Goal: Transaction & Acquisition: Purchase product/service

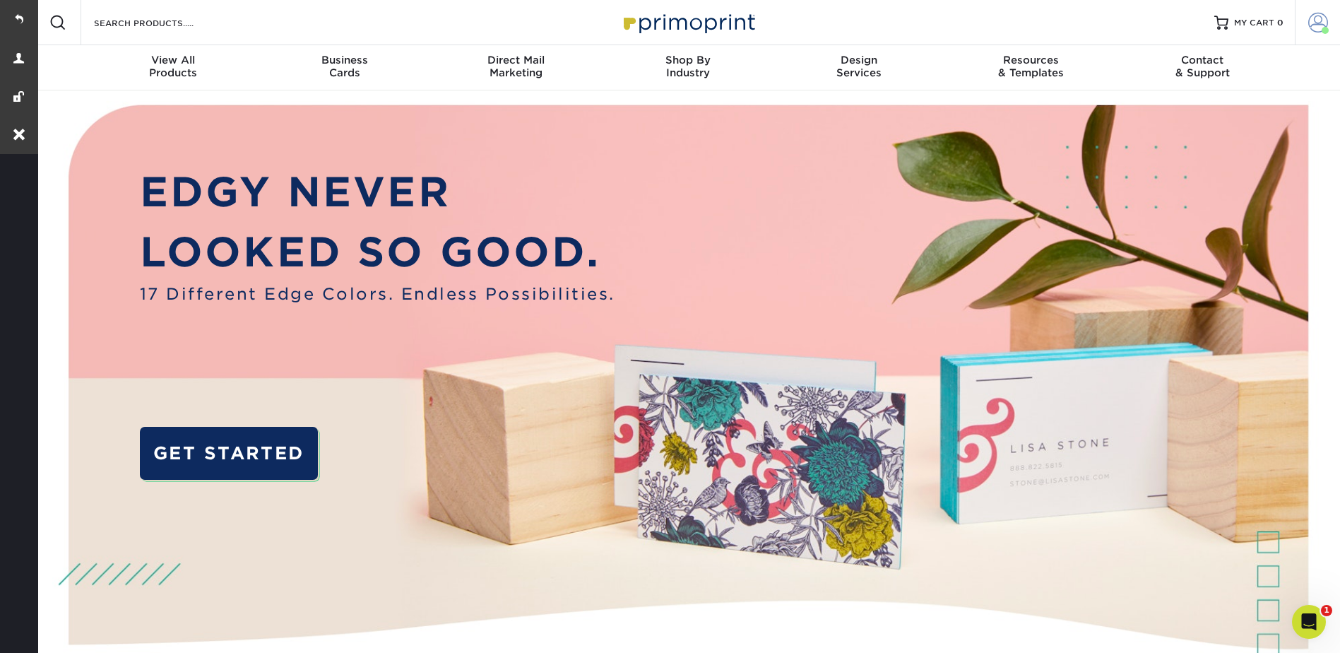
click at [1309, 18] on span at bounding box center [1318, 23] width 20 height 20
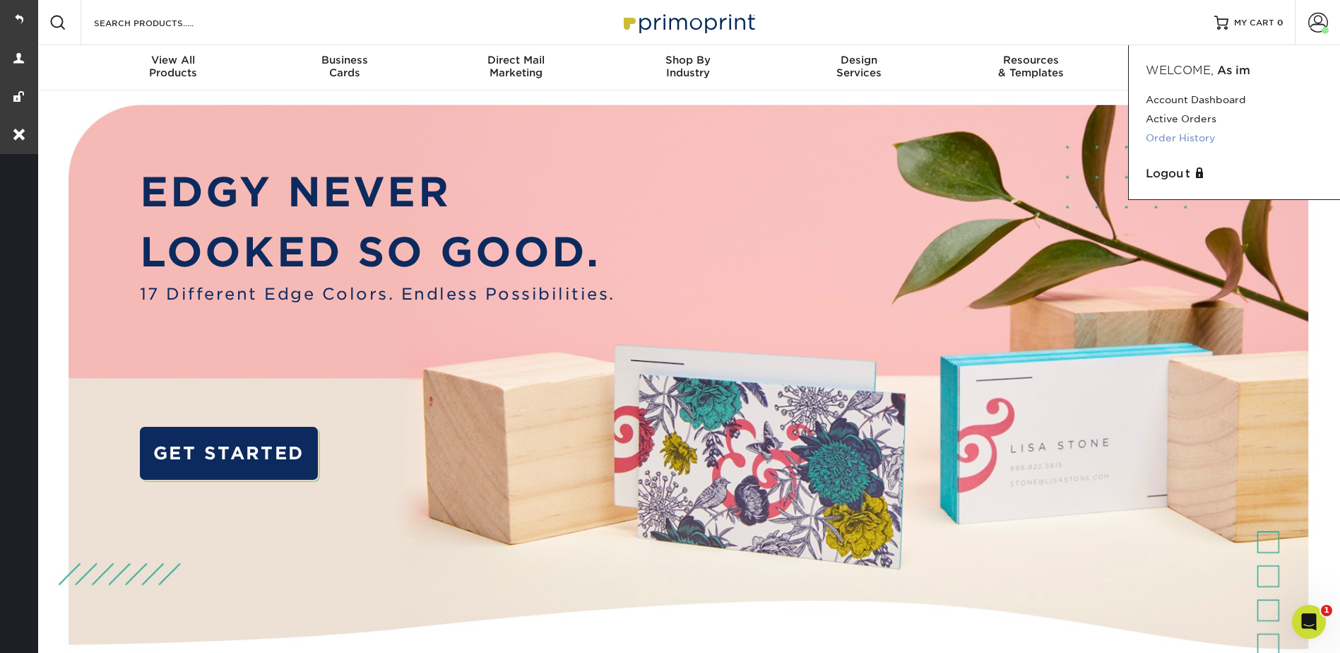
click at [1202, 132] on link "Order History" at bounding box center [1234, 138] width 177 height 19
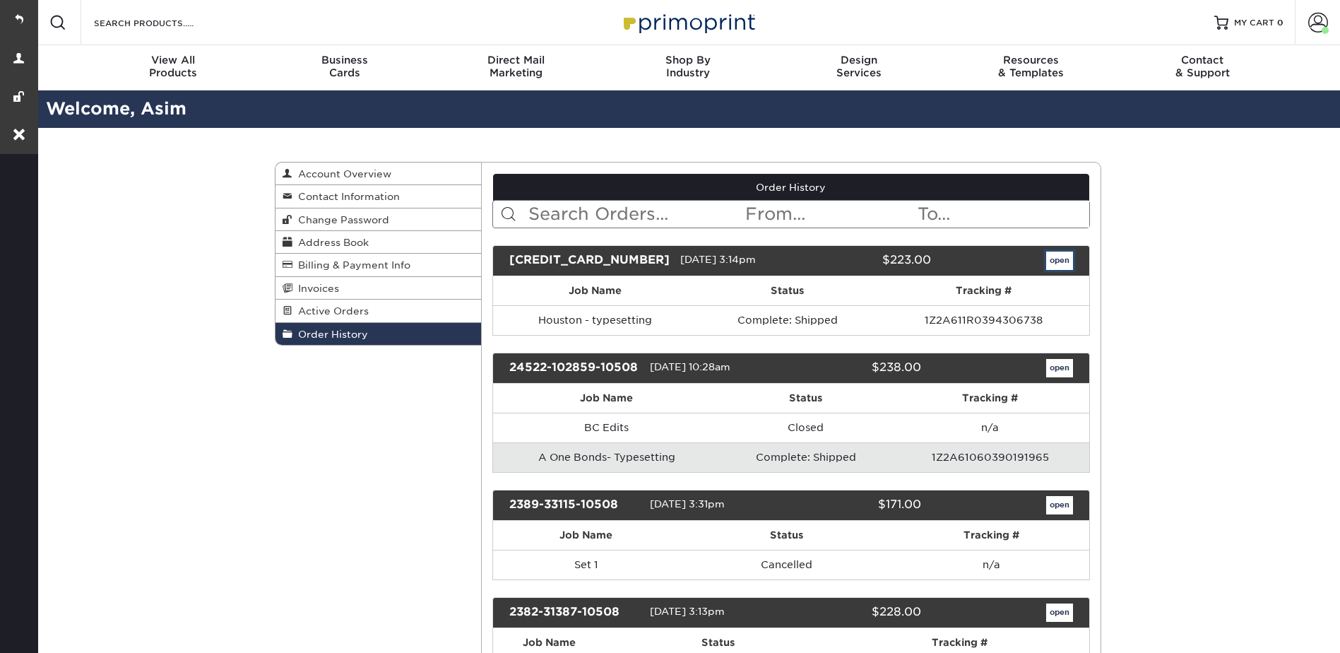
click at [1053, 254] on link "open" at bounding box center [1059, 260] width 27 height 18
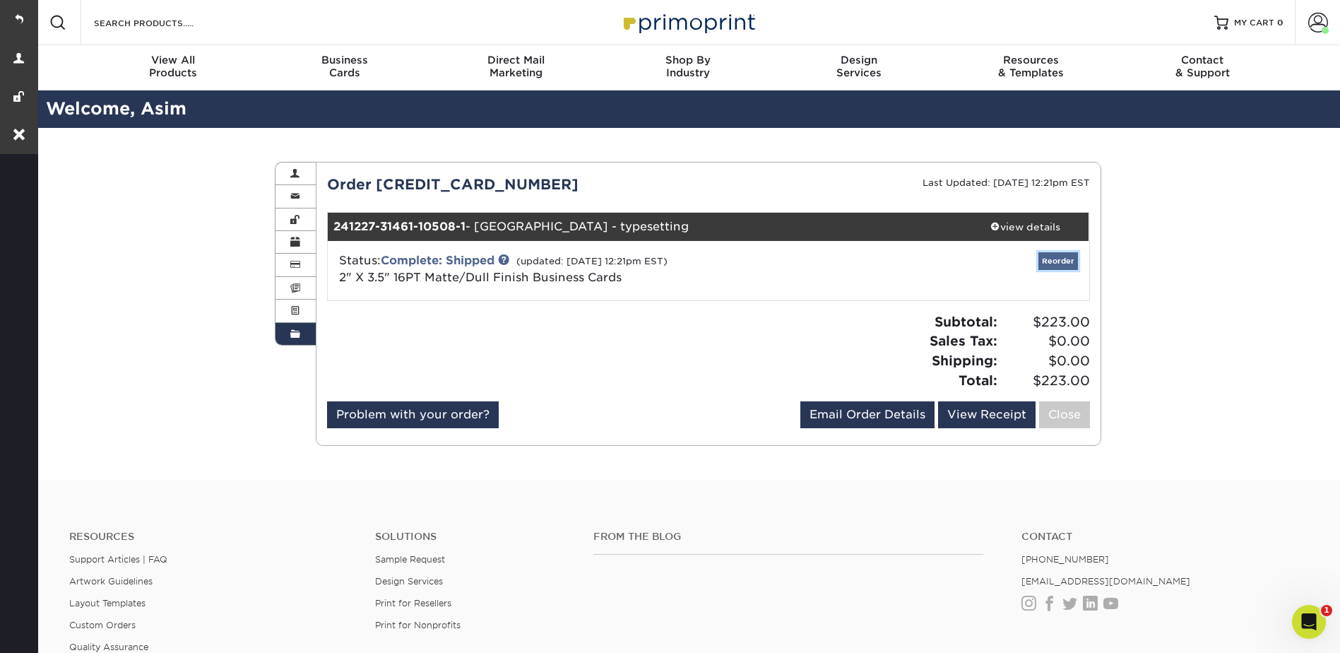
click at [1061, 254] on link "Reorder" at bounding box center [1058, 261] width 40 height 18
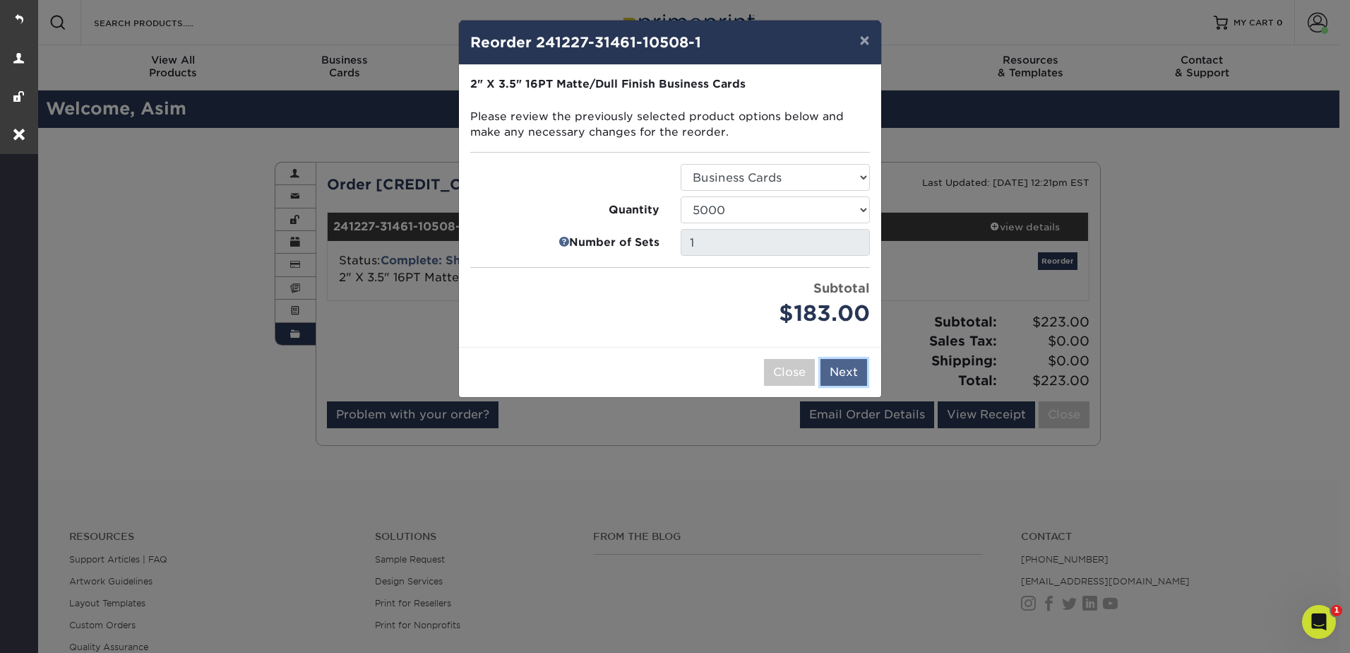
click at [845, 364] on button "Next" at bounding box center [844, 372] width 47 height 27
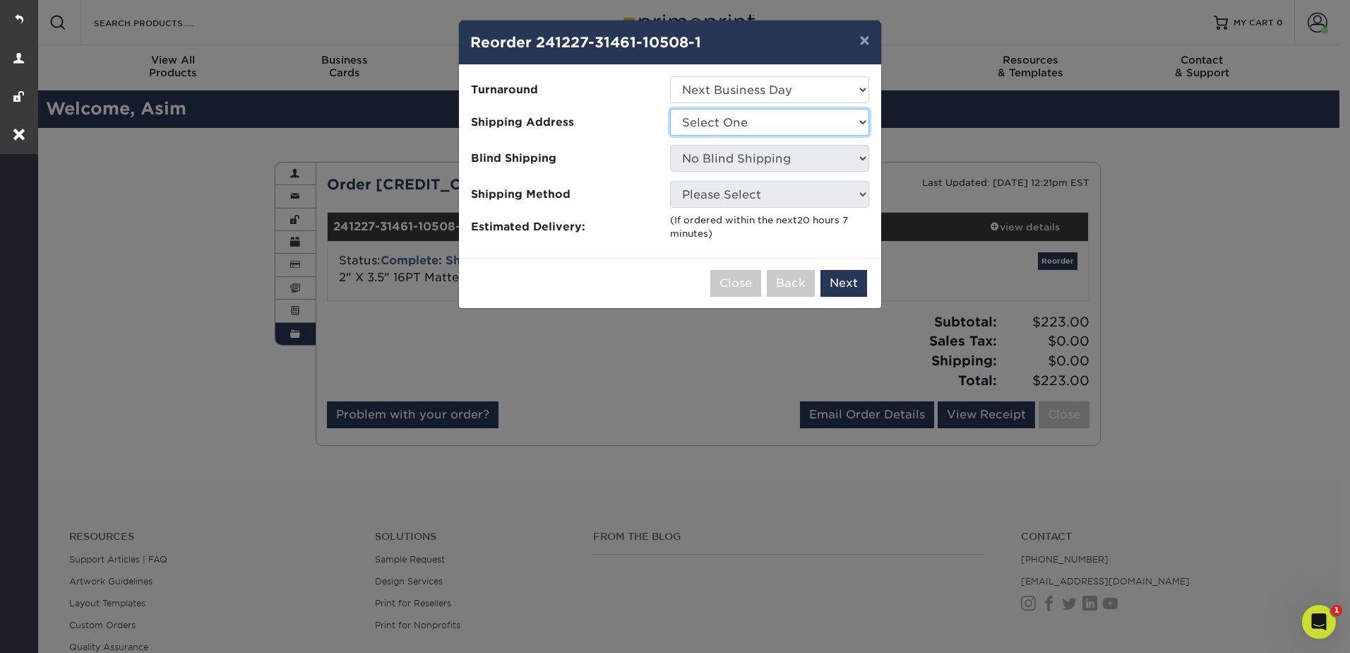
click at [721, 116] on select "Select One AAA Allways Multiservices Asim Didarali" at bounding box center [769, 122] width 199 height 27
click at [708, 85] on select "Select One 2-4 Business Days 2 Day Next Business Day" at bounding box center [769, 89] width 199 height 27
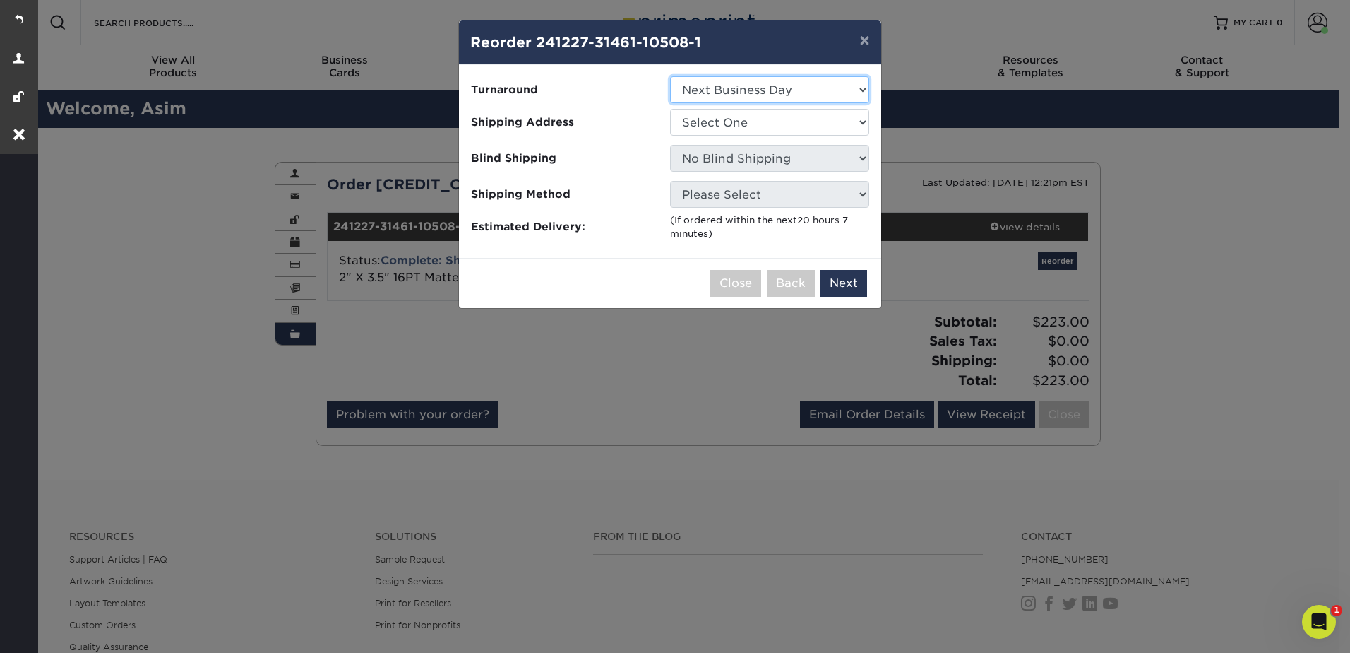
click at [670, 76] on select "Select One 2-4 Business Days 2 Day Next Business Day" at bounding box center [769, 89] width 199 height 27
click at [726, 127] on select "Select One AAA Allways Multiservices Asim Didarali" at bounding box center [769, 122] width 199 height 27
select select "252593"
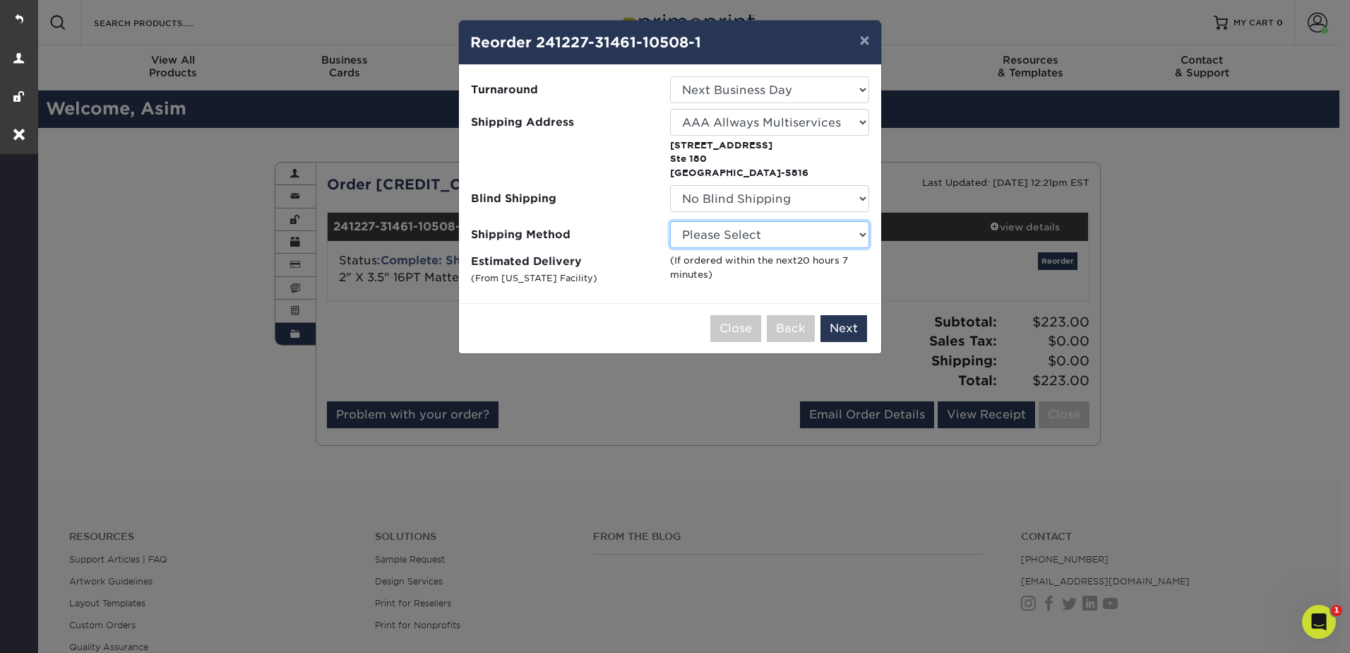
drag, startPoint x: 725, startPoint y: 229, endPoint x: 728, endPoint y: 237, distance: 8.3
click at [725, 229] on select "Please Select Ground Shipping (+$11.20) 3 Day Shipping Service (+$16.58) 2 Day …" at bounding box center [769, 234] width 199 height 27
select select "03"
click at [670, 221] on select "Please Select Ground Shipping (+$11.20) 3 Day Shipping Service (+$16.58) 2 Day …" at bounding box center [769, 234] width 199 height 27
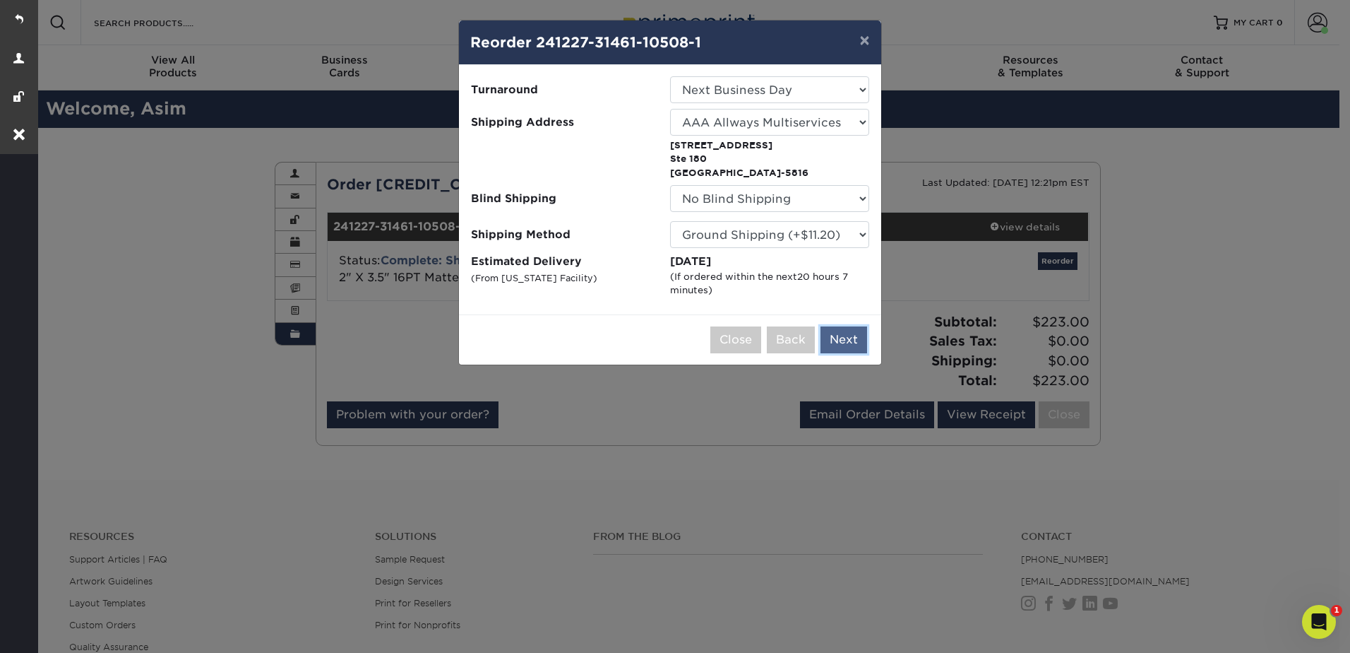
click at [847, 332] on button "Next" at bounding box center [844, 339] width 47 height 27
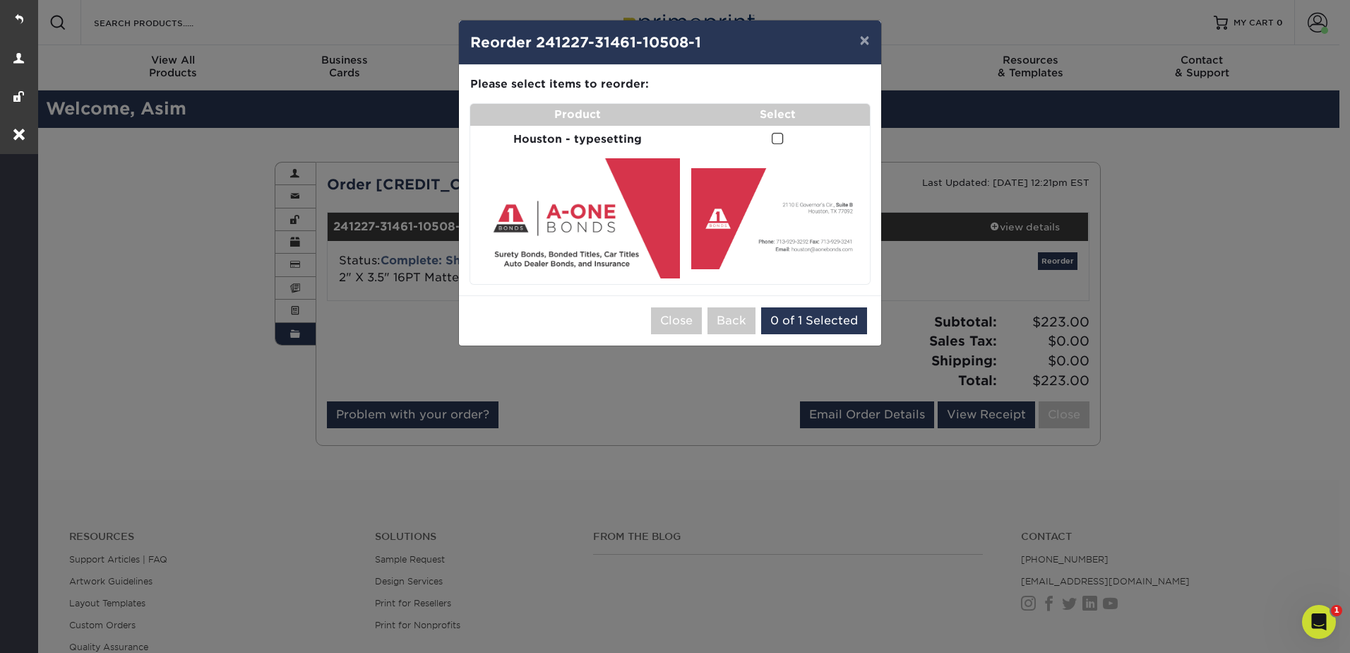
click at [781, 137] on span at bounding box center [778, 138] width 12 height 13
click at [0, 0] on input "checkbox" at bounding box center [0, 0] width 0 height 0
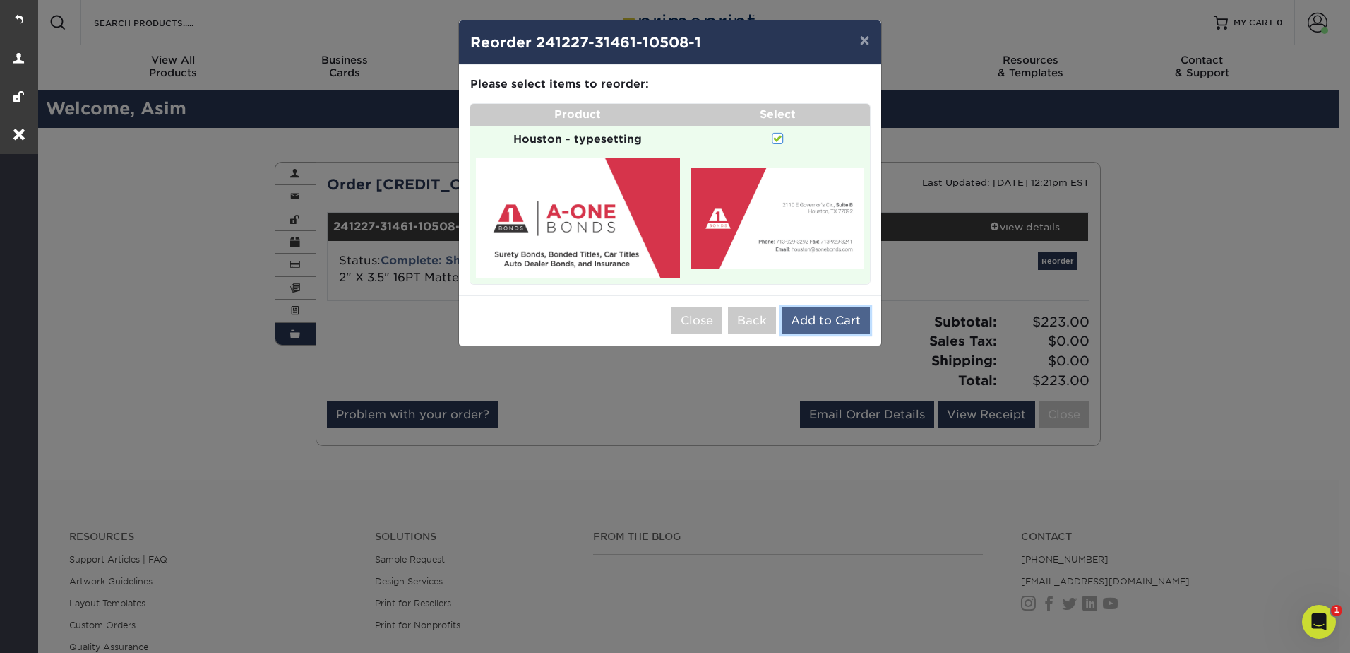
click at [823, 316] on button "Add to Cart" at bounding box center [826, 320] width 88 height 27
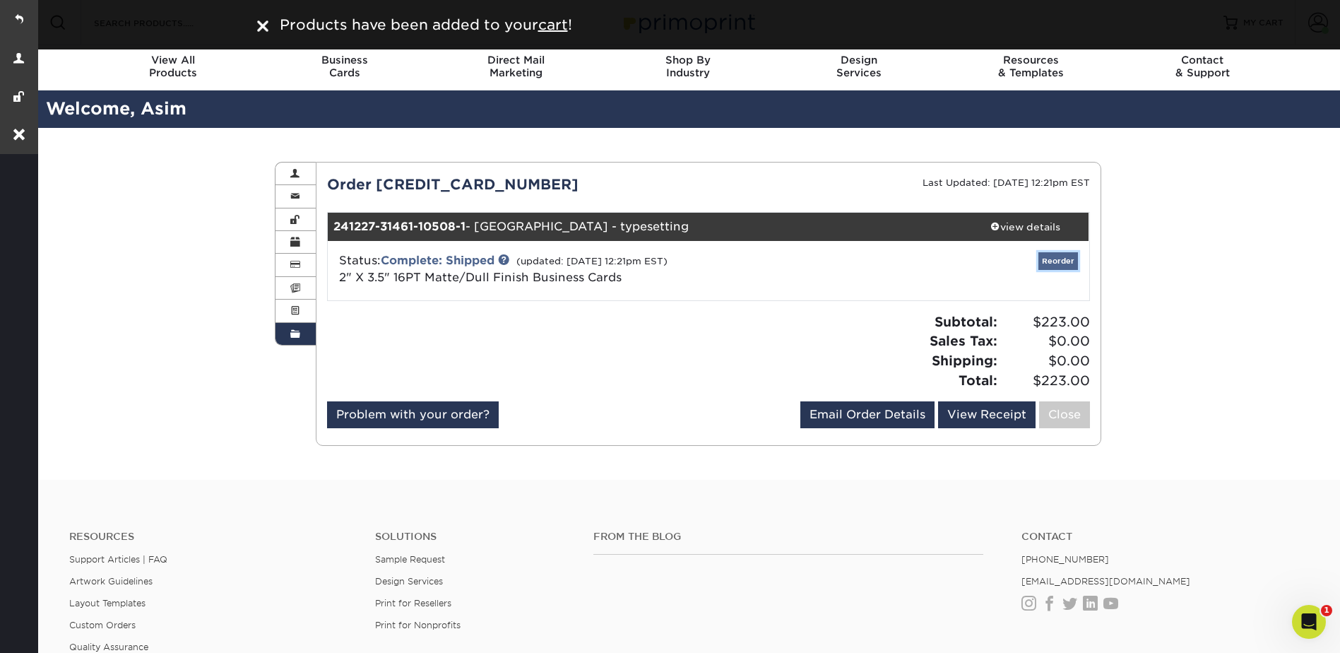
click at [1047, 255] on link "Reorder" at bounding box center [1058, 261] width 40 height 18
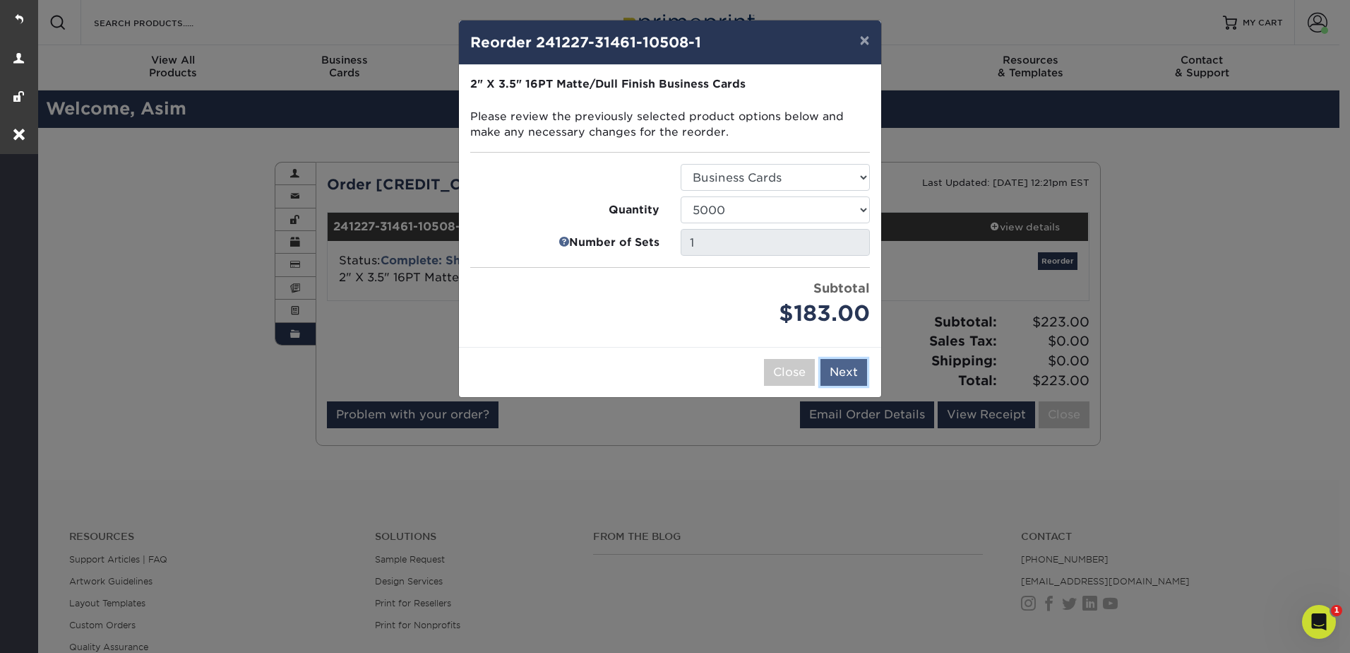
click at [845, 368] on button "Next" at bounding box center [844, 372] width 47 height 27
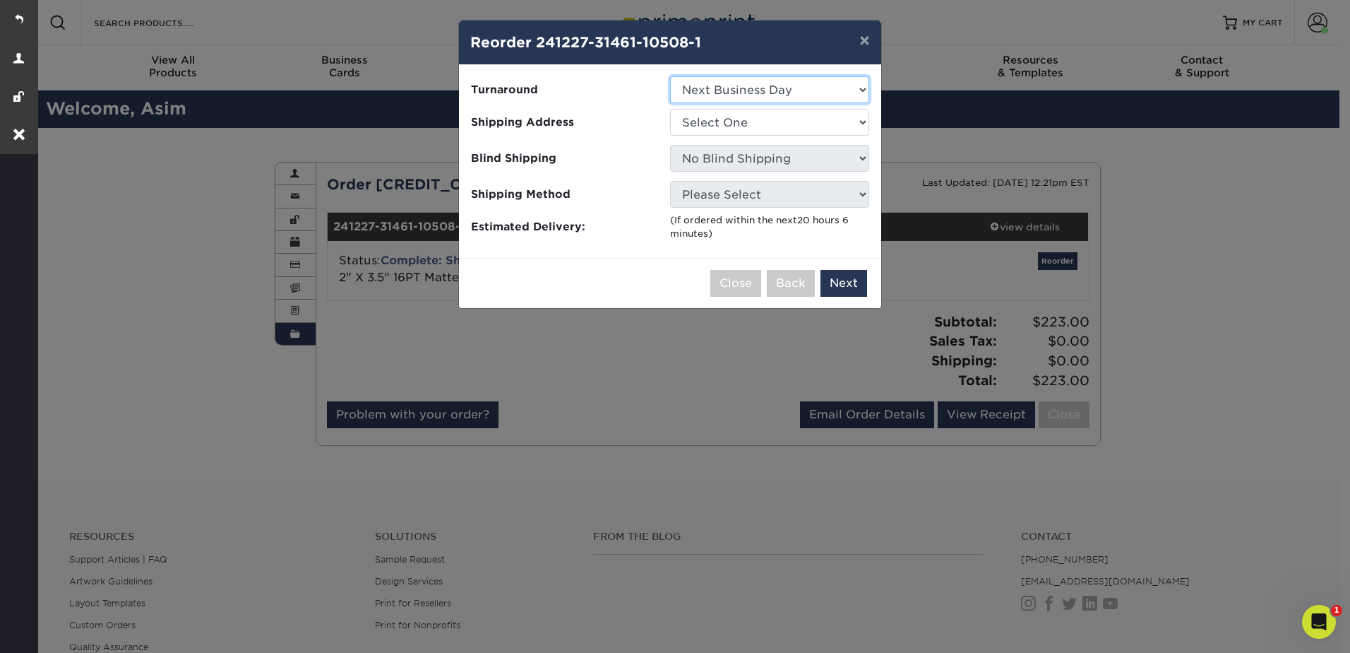
click at [705, 88] on select "Select One 2-4 Business Days 2 Day Next Business Day" at bounding box center [769, 89] width 199 height 27
click at [706, 88] on select "Select One 2-4 Business Days 2 Day Next Business Day" at bounding box center [769, 89] width 199 height 27
click at [709, 113] on select "Select One AAA Allways Multiservices Asim Didarali" at bounding box center [769, 122] width 199 height 27
select select "252346"
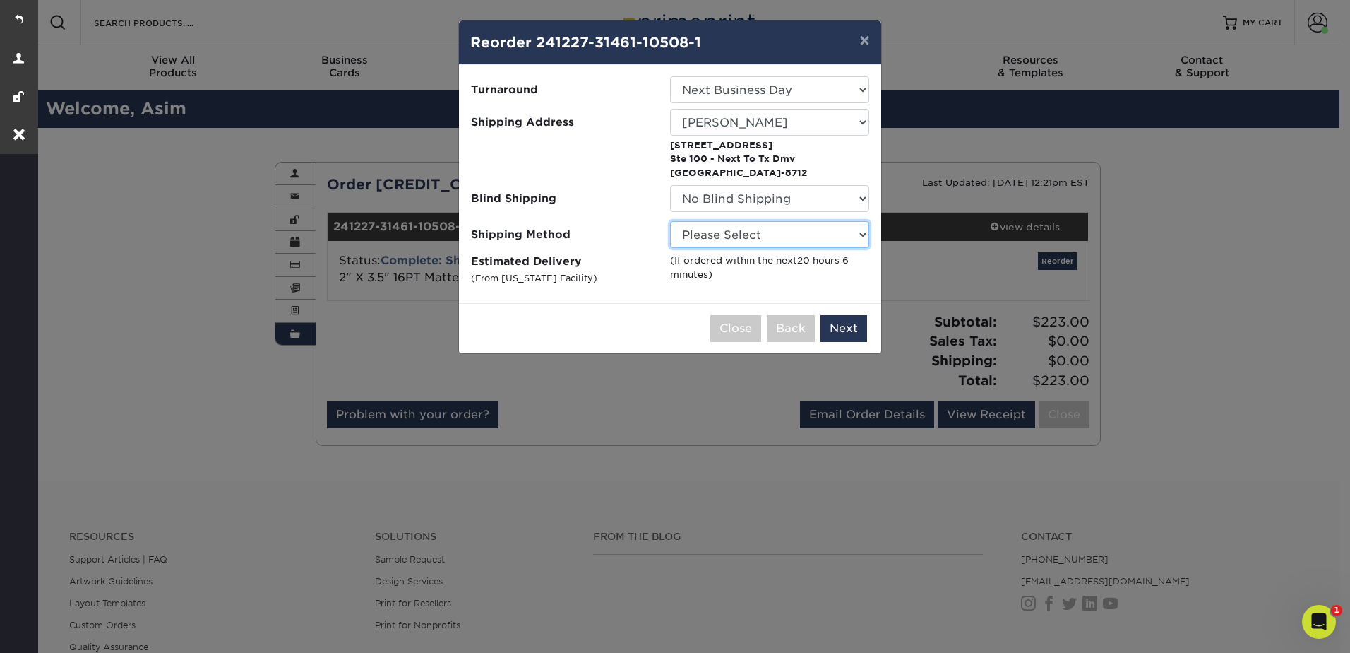
click at [727, 228] on select "Please Select Ground Shipping (+$11.20) 3 Day Shipping Service (+$19.25) 2 Day …" at bounding box center [769, 234] width 199 height 27
select select "03"
click at [670, 221] on select "Please Select Ground Shipping (+$11.20) 3 Day Shipping Service (+$19.25) 2 Day …" at bounding box center [769, 234] width 199 height 27
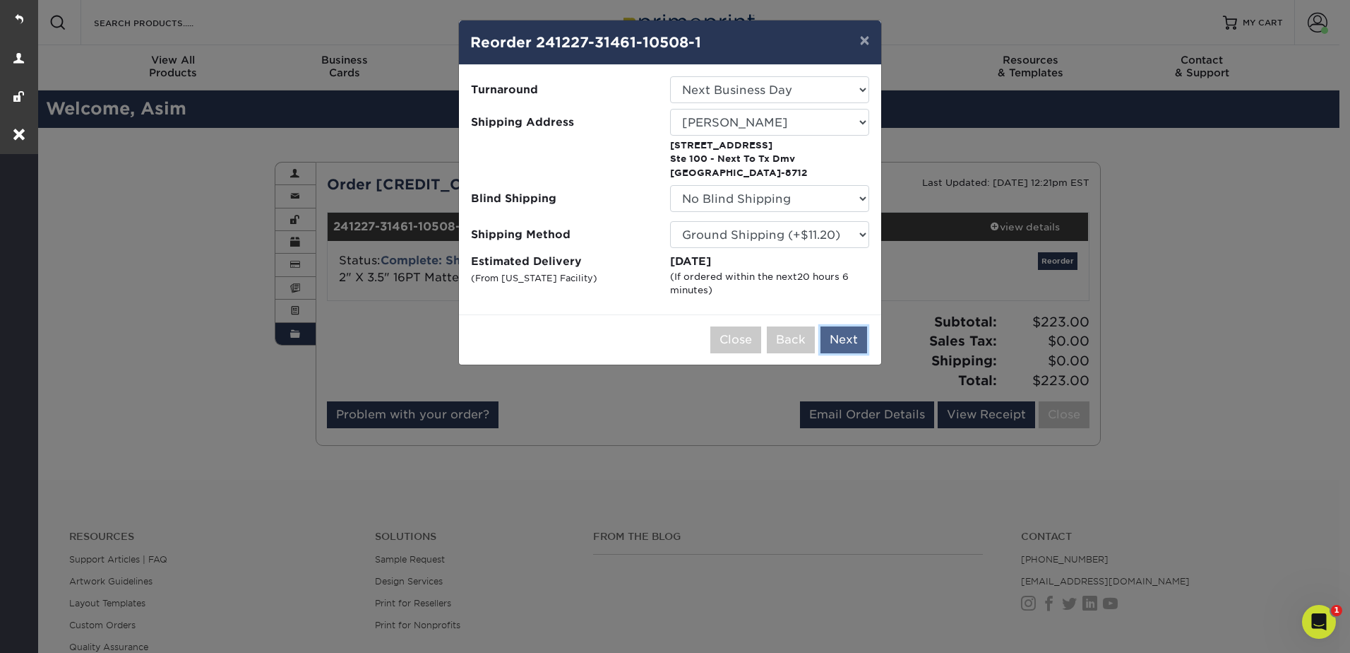
click at [848, 342] on button "Next" at bounding box center [844, 339] width 47 height 27
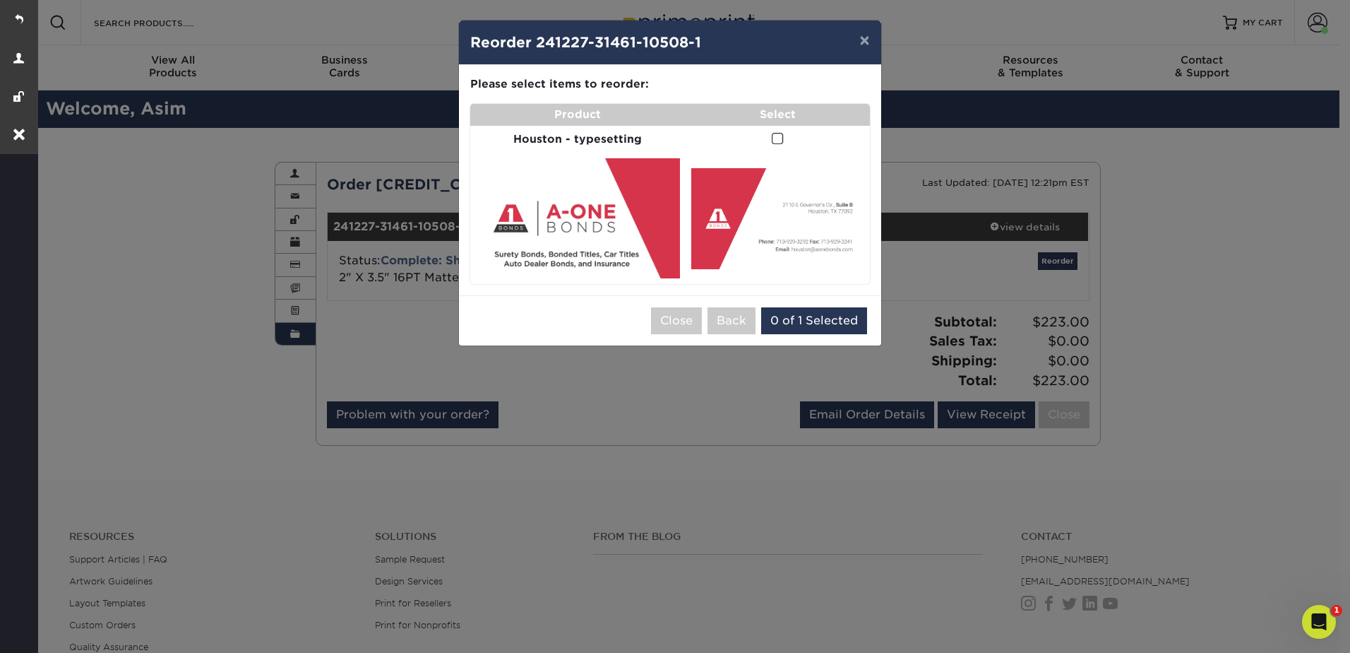
click at [768, 148] on td at bounding box center [778, 140] width 184 height 28
click at [775, 145] on span at bounding box center [778, 138] width 12 height 13
click at [0, 0] on input "checkbox" at bounding box center [0, 0] width 0 height 0
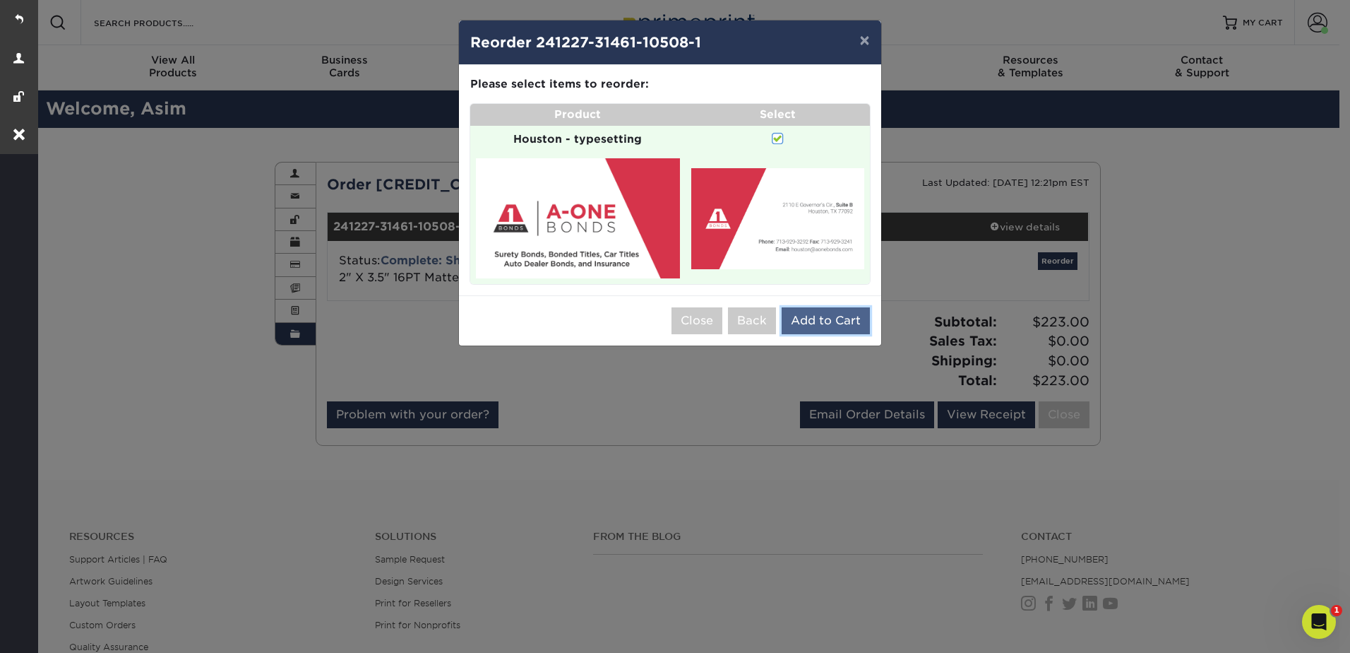
click at [816, 321] on button "Add to Cart" at bounding box center [826, 320] width 88 height 27
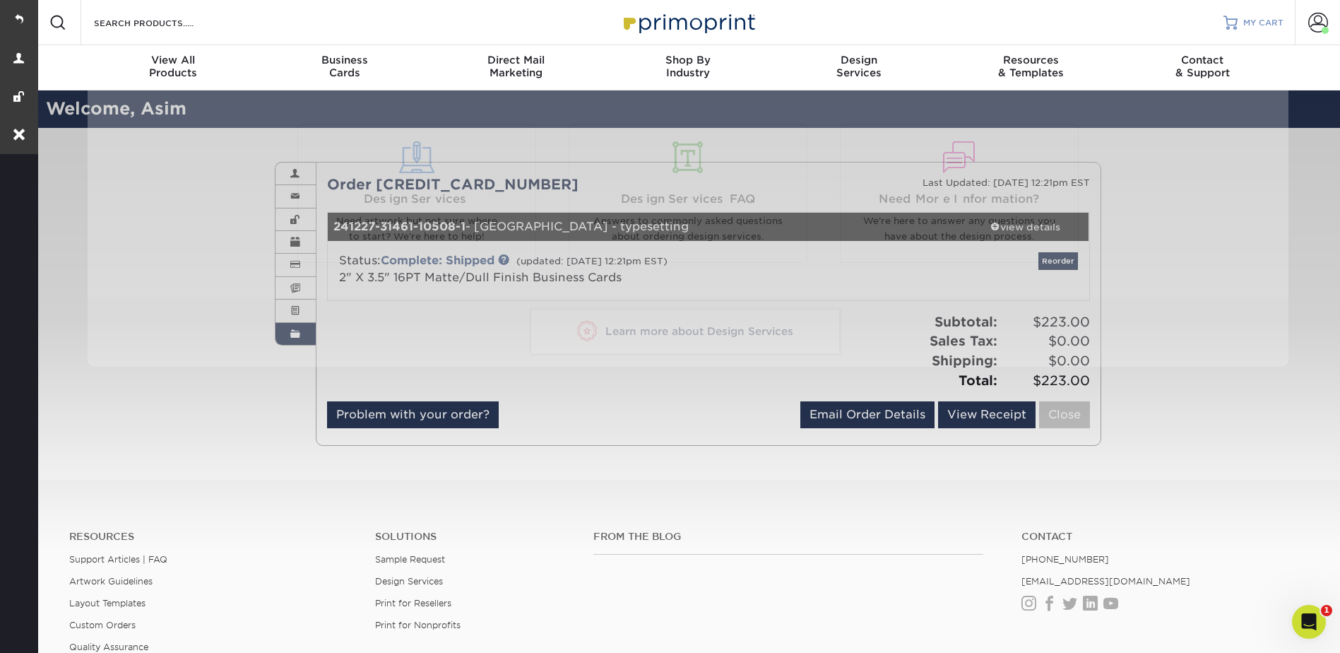
click at [1271, 21] on span "MY CART" at bounding box center [1263, 23] width 40 height 12
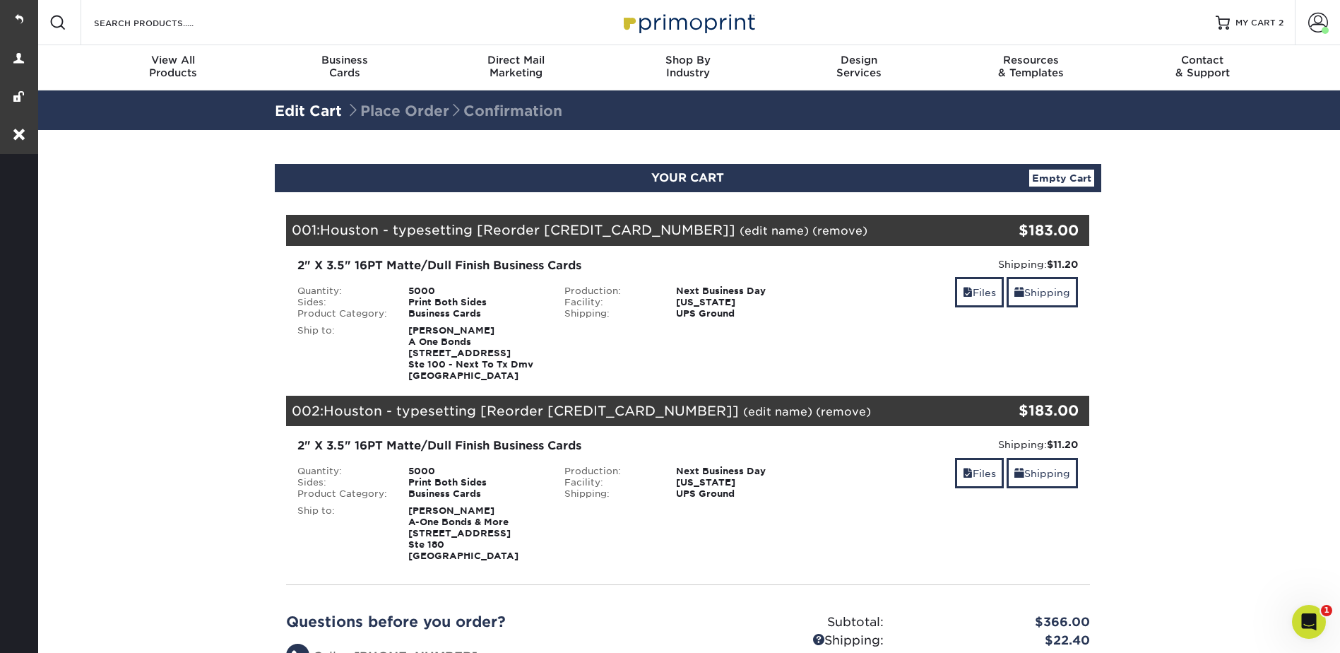
click at [723, 223] on div "001: Houston - typesetting [Reorder 241227-31461-10508] (edit name) (remove) Ar…" at bounding box center [621, 230] width 670 height 31
click at [739, 227] on link "(edit name)" at bounding box center [773, 230] width 69 height 13
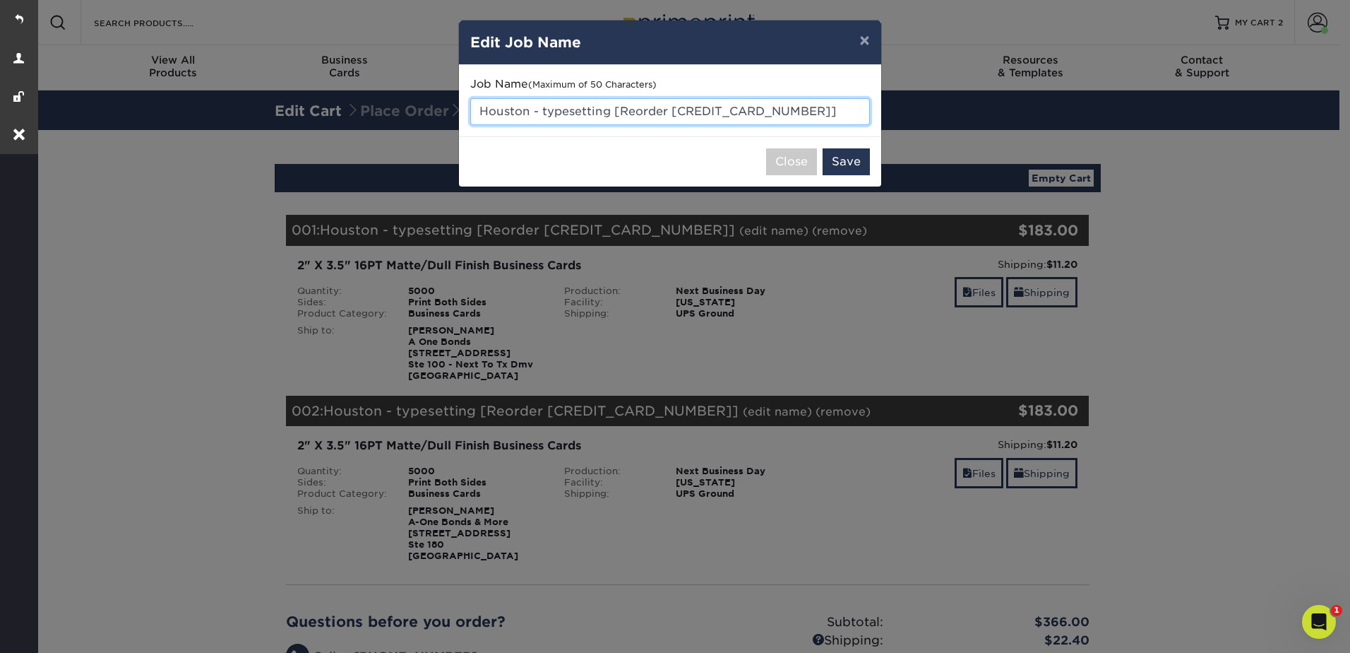
drag, startPoint x: 478, startPoint y: 108, endPoint x: 828, endPoint y: 114, distance: 350.4
click at [828, 114] on input "Houston - typesetting [Reorder 241227-31461-10508]" at bounding box center [670, 111] width 400 height 27
type input "Carrollton BC"
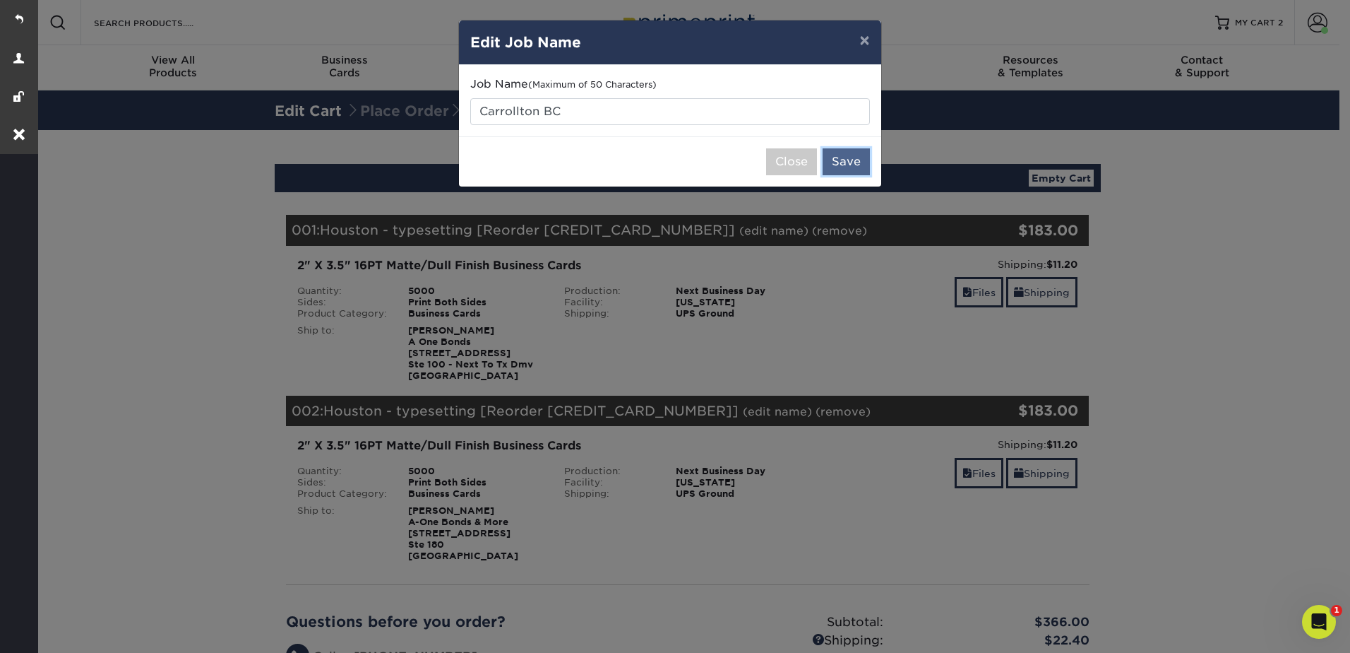
click at [834, 156] on button "Save" at bounding box center [846, 161] width 47 height 27
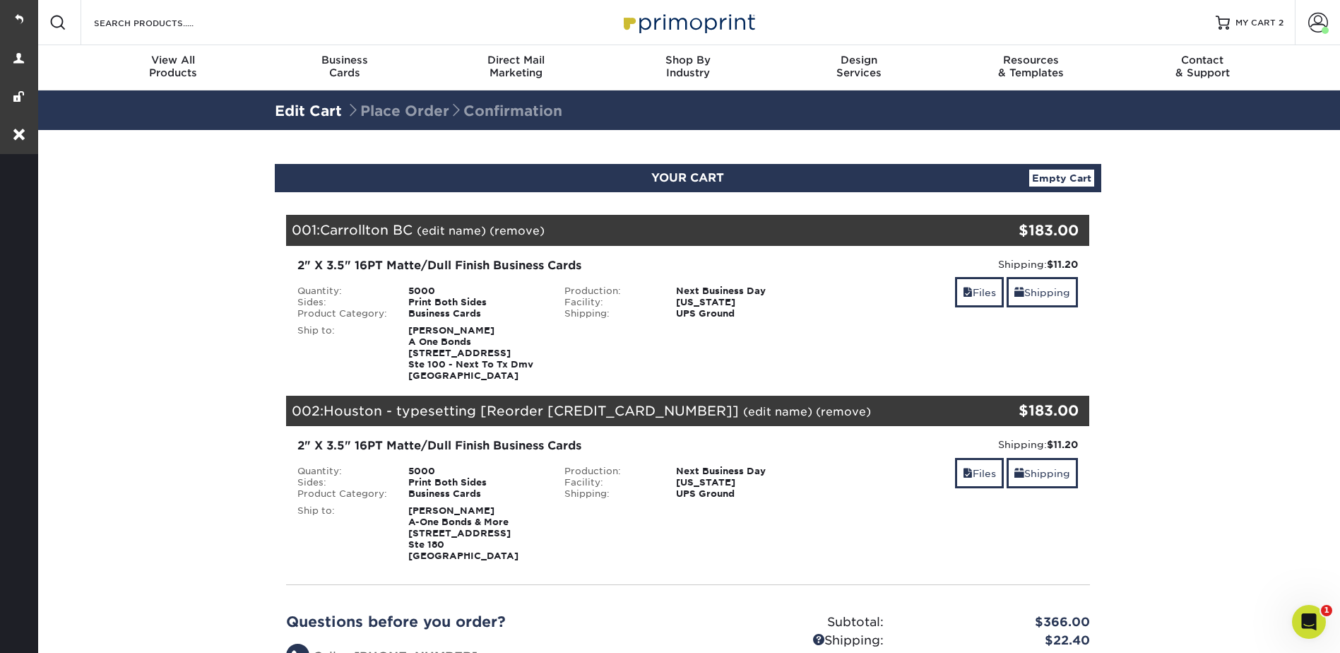
click at [743, 405] on link "(edit name)" at bounding box center [777, 411] width 69 height 13
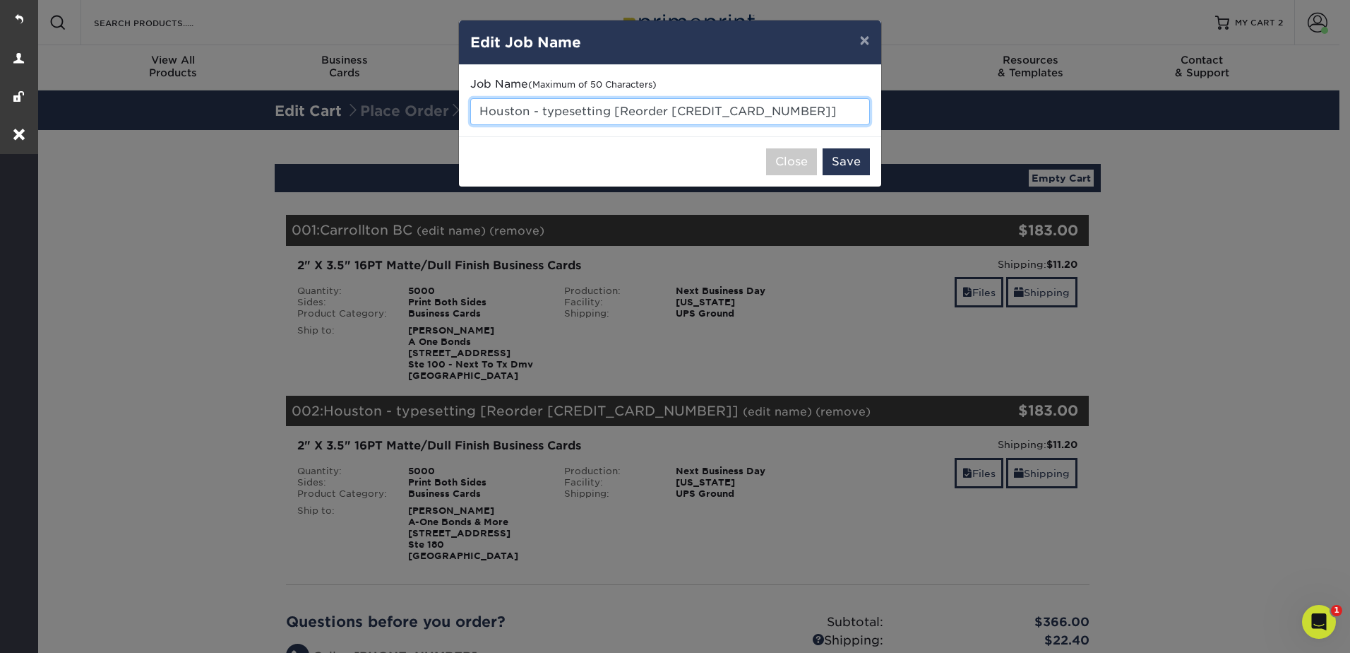
drag, startPoint x: 796, startPoint y: 106, endPoint x: 478, endPoint y: 109, distance: 317.8
click at [478, 109] on input "Houston - typesetting [Reorder 241227-31461-10508]" at bounding box center [670, 111] width 400 height 27
type input "Gravel Business Card"
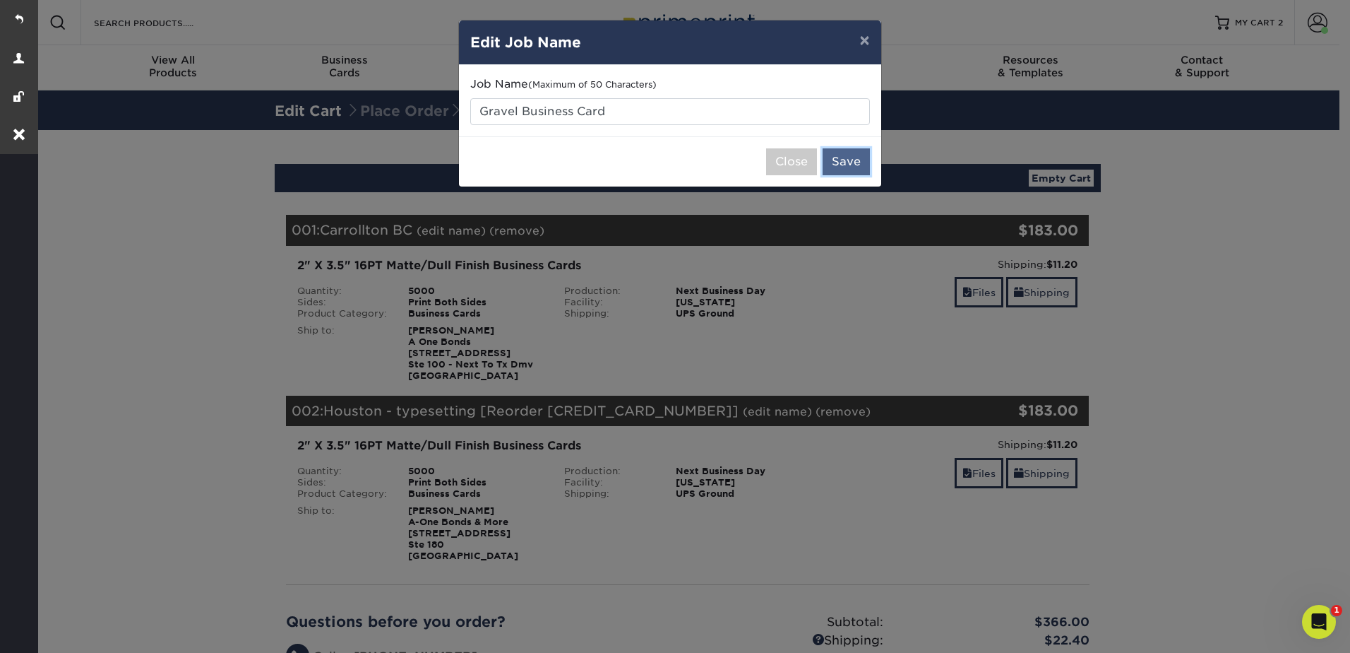
click at [832, 153] on button "Save" at bounding box center [846, 161] width 47 height 27
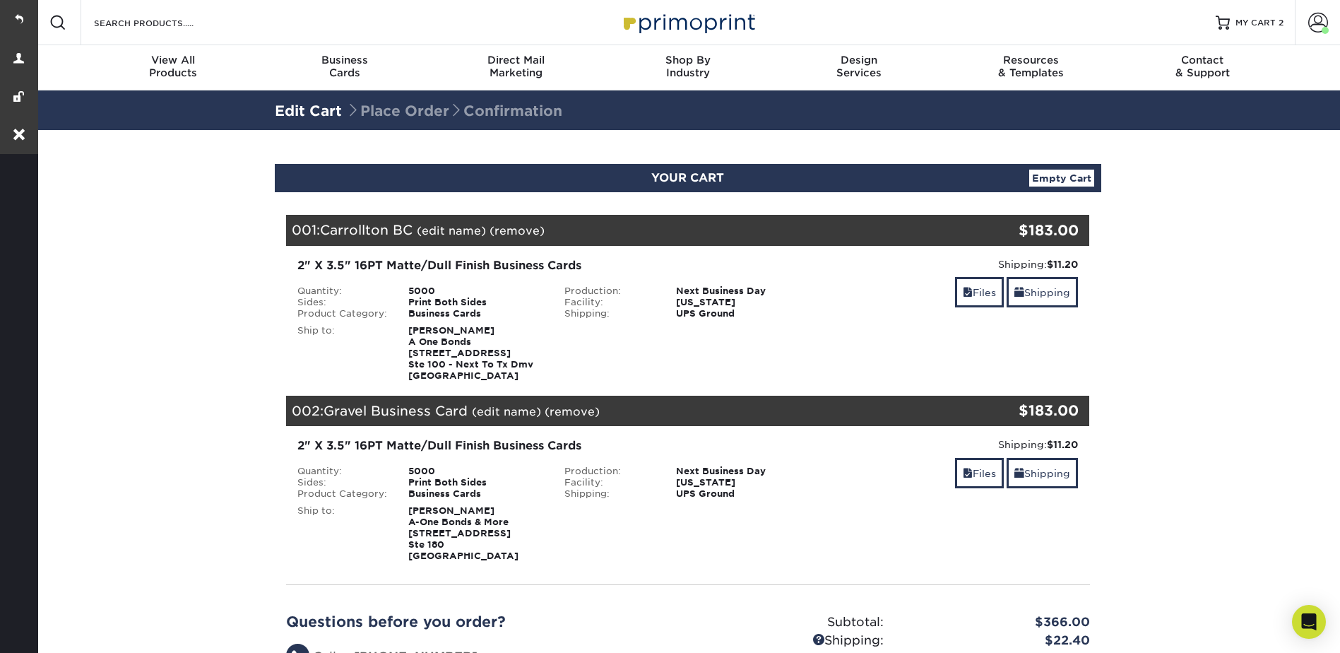
drag, startPoint x: 453, startPoint y: 227, endPoint x: 527, endPoint y: 208, distance: 76.6
click at [453, 227] on link "(edit name)" at bounding box center [451, 230] width 69 height 13
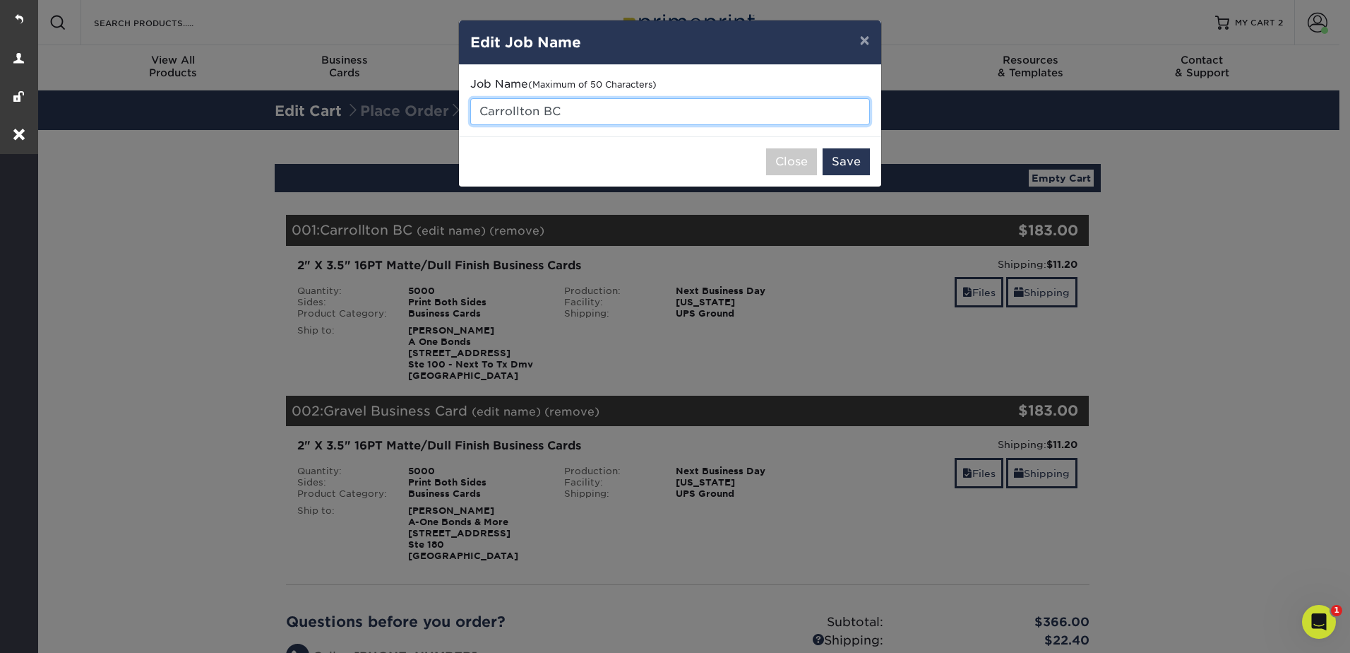
click at [579, 112] on input "Carrollton BC" at bounding box center [670, 111] width 400 height 27
type input "Carrollton Business Card"
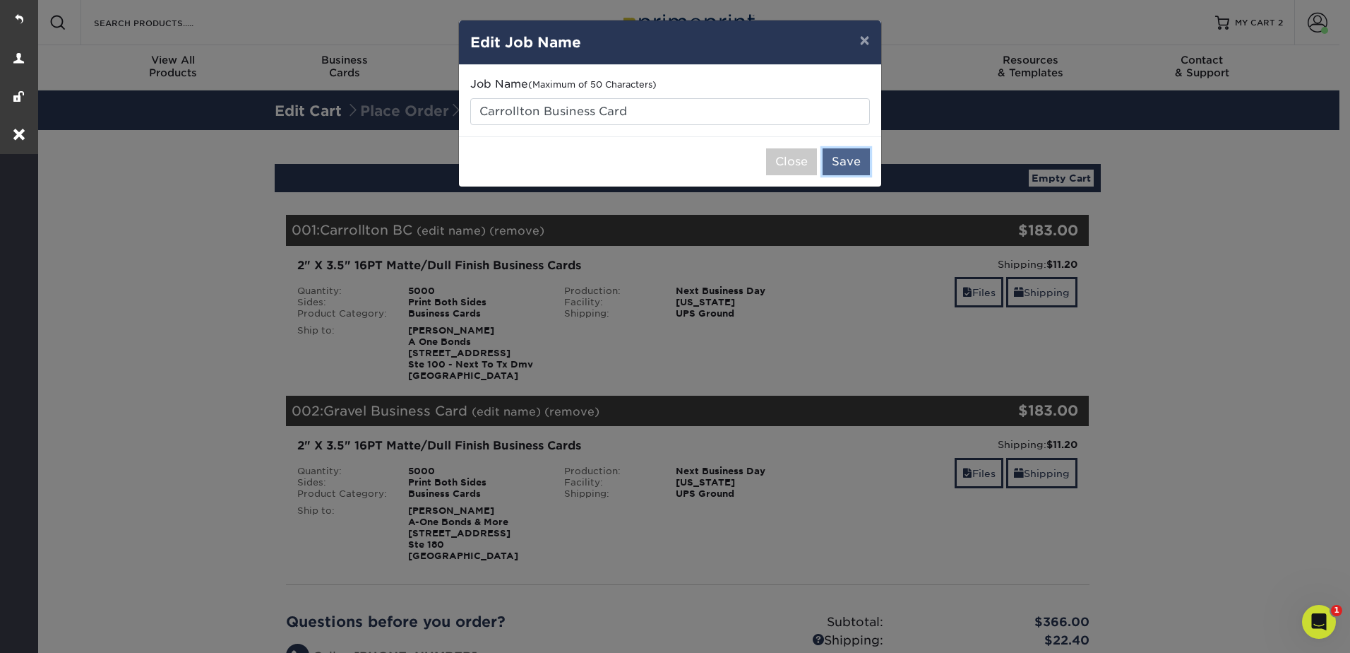
click at [843, 158] on button "Save" at bounding box center [846, 161] width 47 height 27
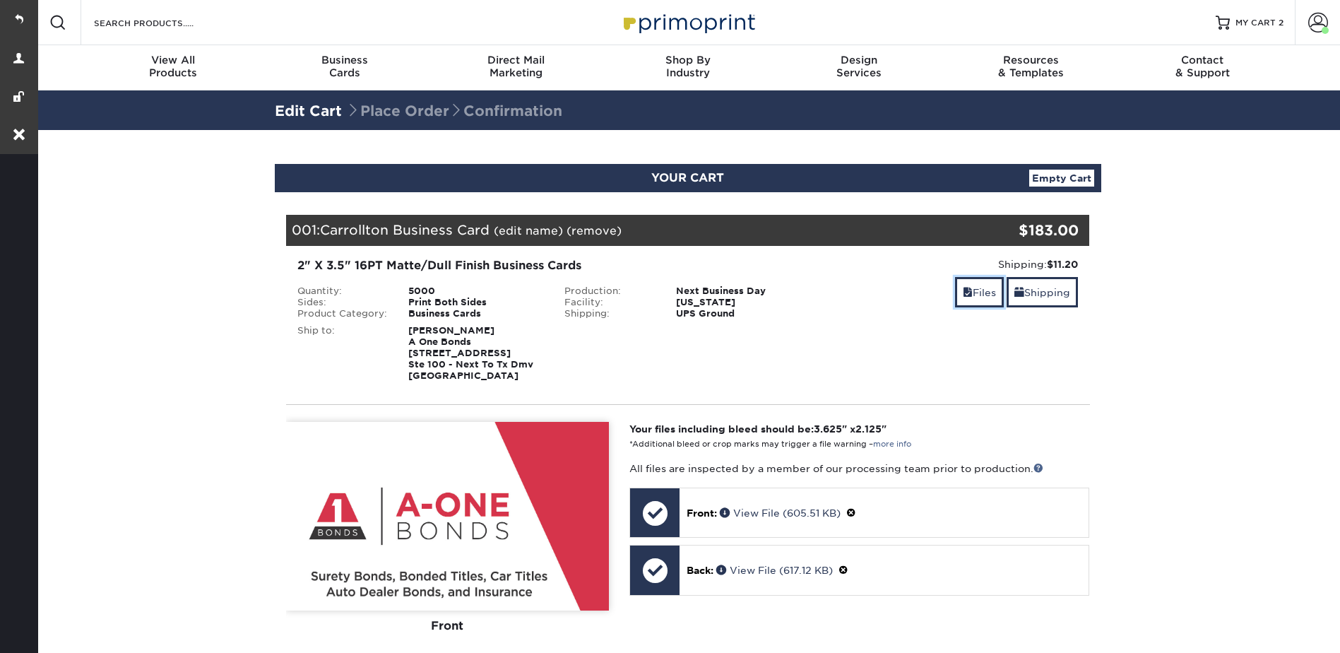
click at [975, 290] on link "Files" at bounding box center [979, 292] width 49 height 30
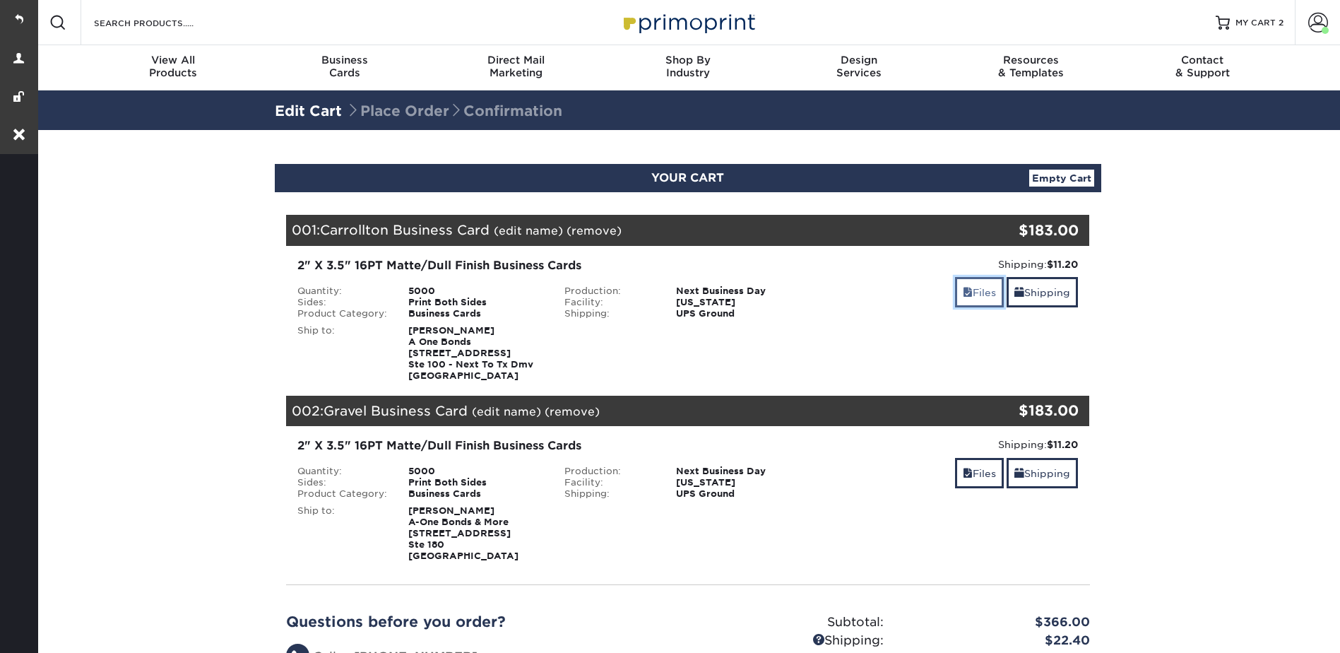
drag, startPoint x: 0, startPoint y: 0, endPoint x: 975, endPoint y: 291, distance: 1017.1
click at [975, 291] on link "Files" at bounding box center [979, 292] width 49 height 30
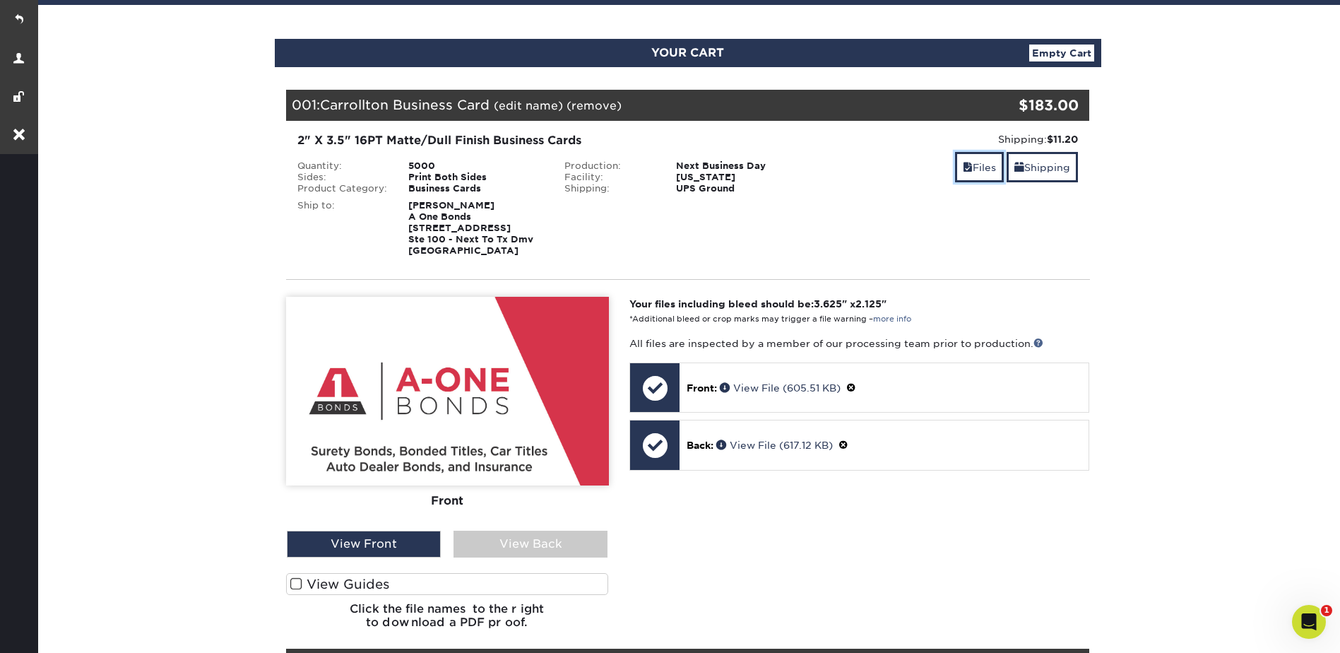
scroll to position [71, 0]
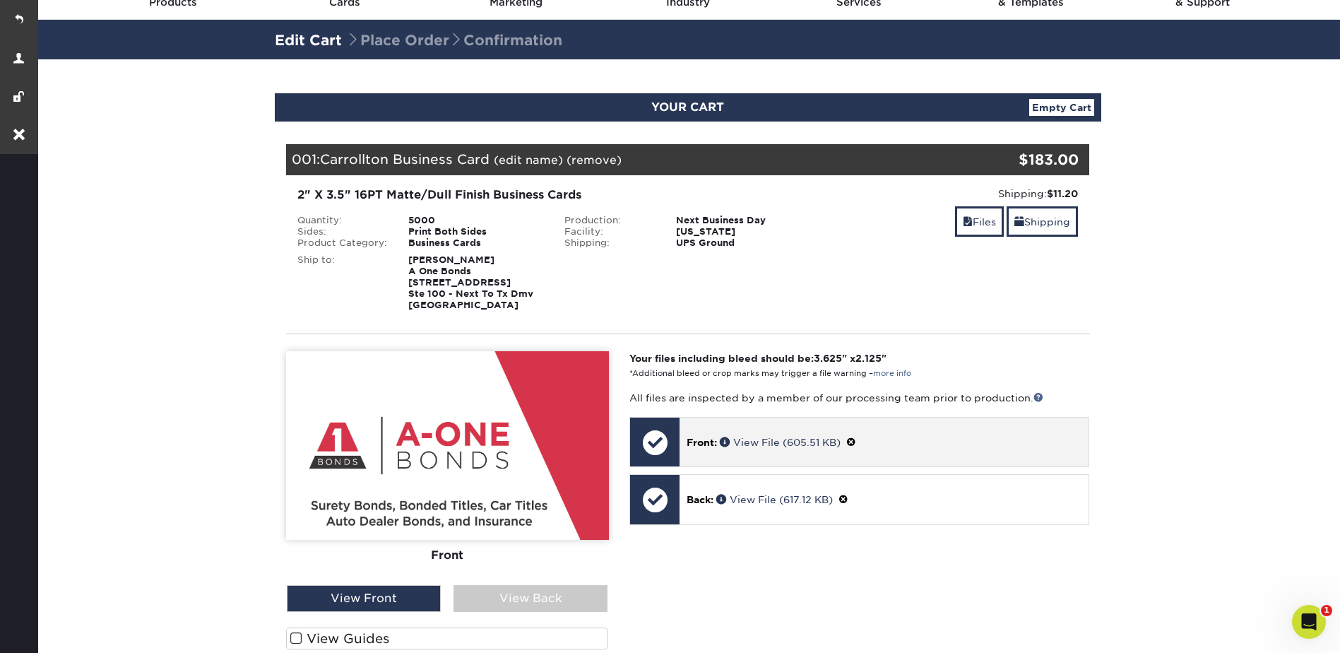
click at [856, 440] on span at bounding box center [851, 441] width 10 height 11
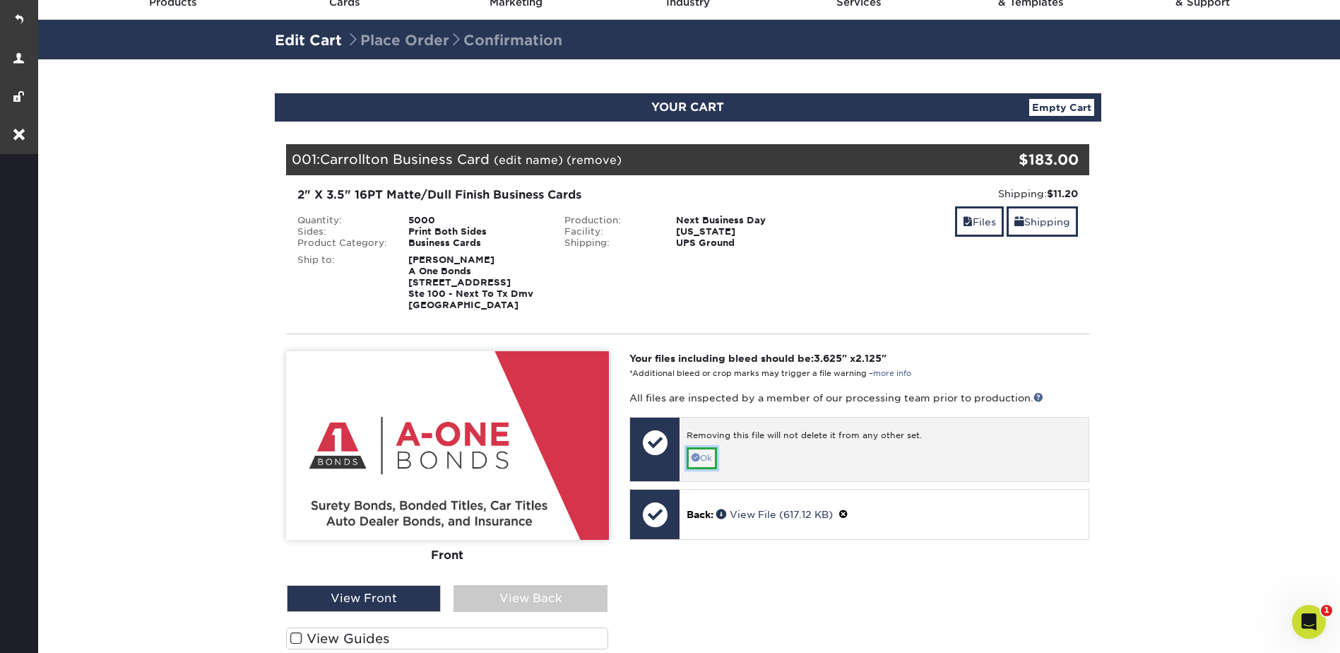
click at [713, 456] on link "Ok" at bounding box center [701, 458] width 30 height 22
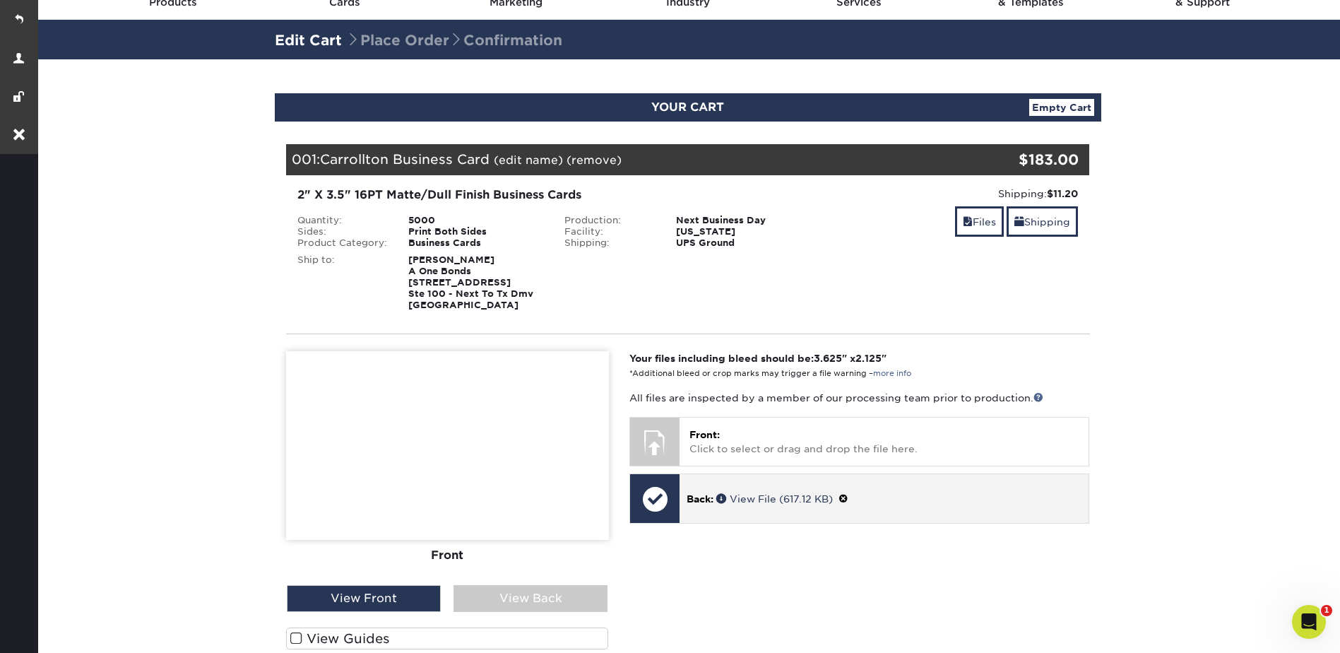
click at [848, 497] on span at bounding box center [843, 498] width 10 height 11
click at [702, 511] on link "Ok" at bounding box center [701, 515] width 30 height 22
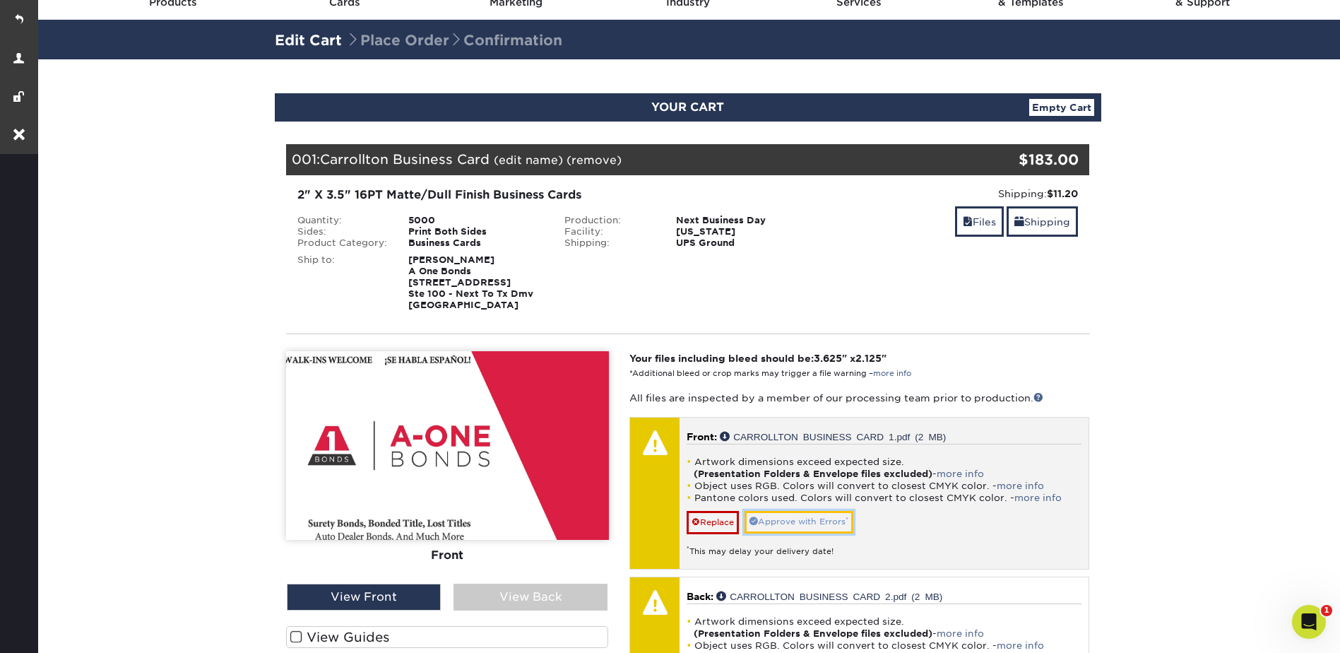
click at [804, 521] on link "Approve with Errors *" at bounding box center [798, 522] width 109 height 22
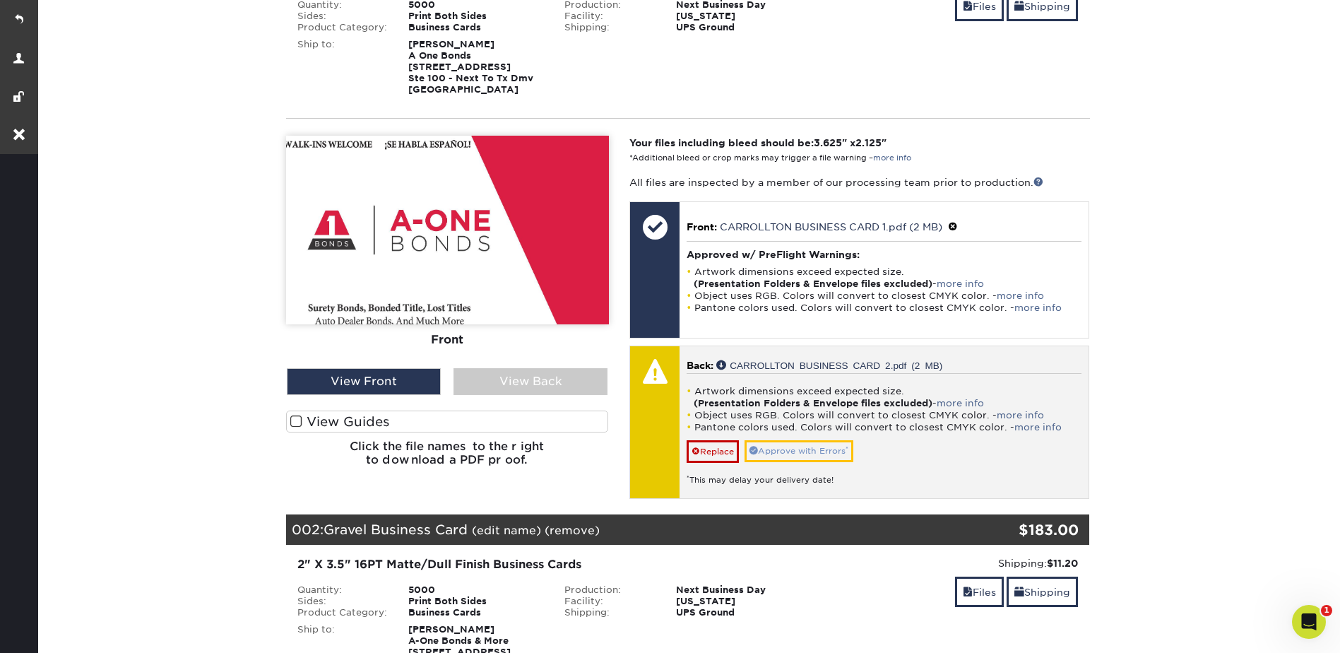
scroll to position [353, 0]
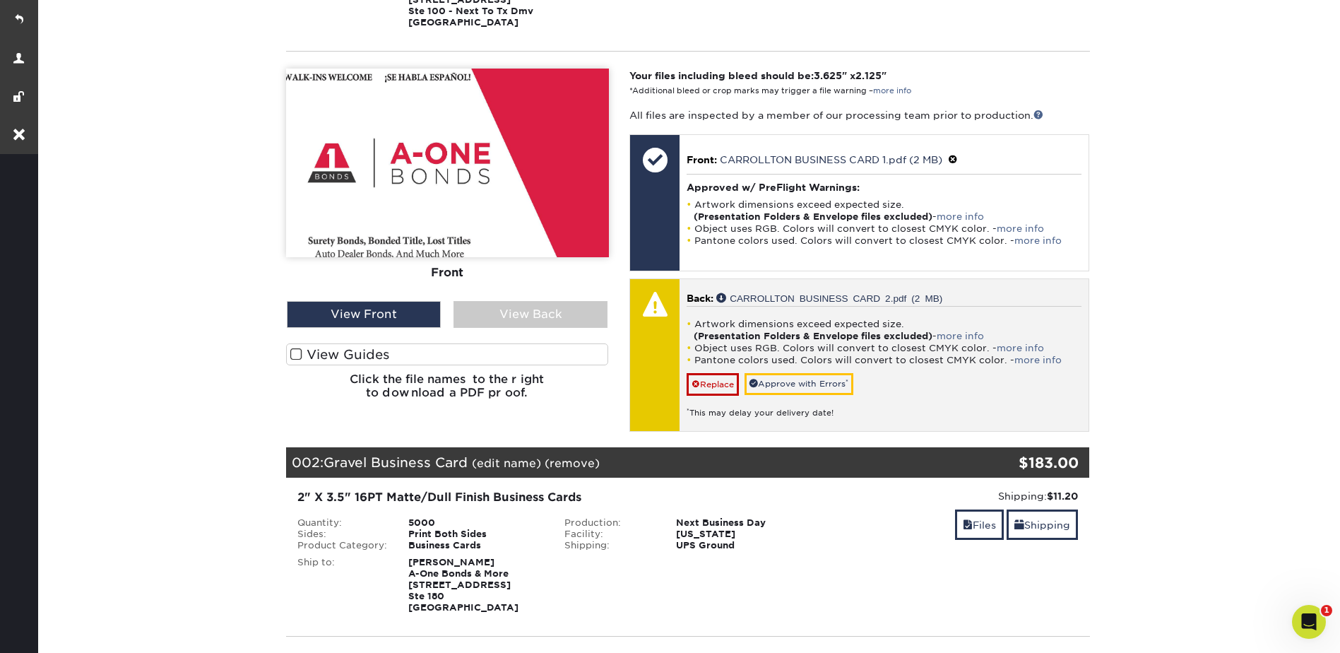
click at [803, 371] on div "Artwork dimensions exceed expected size. (Presentation Folders & Envelope files…" at bounding box center [883, 362] width 395 height 113
click at [836, 379] on link "Approve with Errors *" at bounding box center [798, 384] width 109 height 22
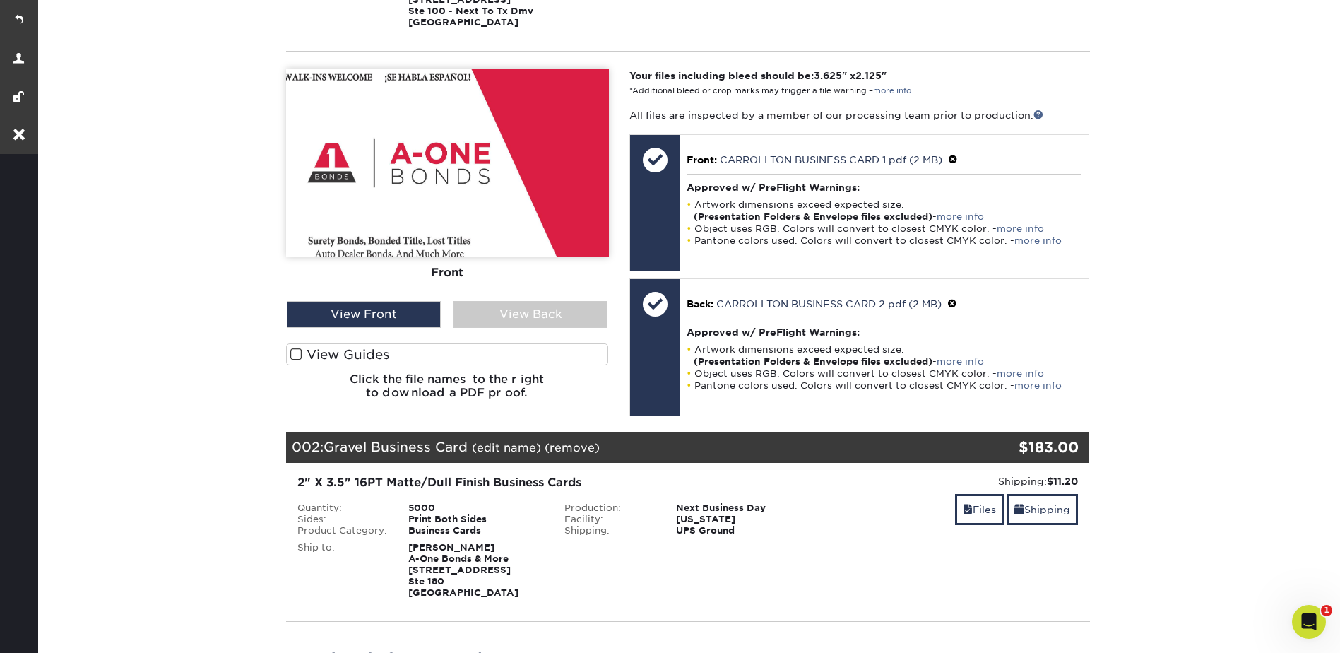
click at [386, 348] on label "View Guides" at bounding box center [447, 354] width 323 height 22
click at [0, 0] on input "View Guides" at bounding box center [0, 0] width 0 height 0
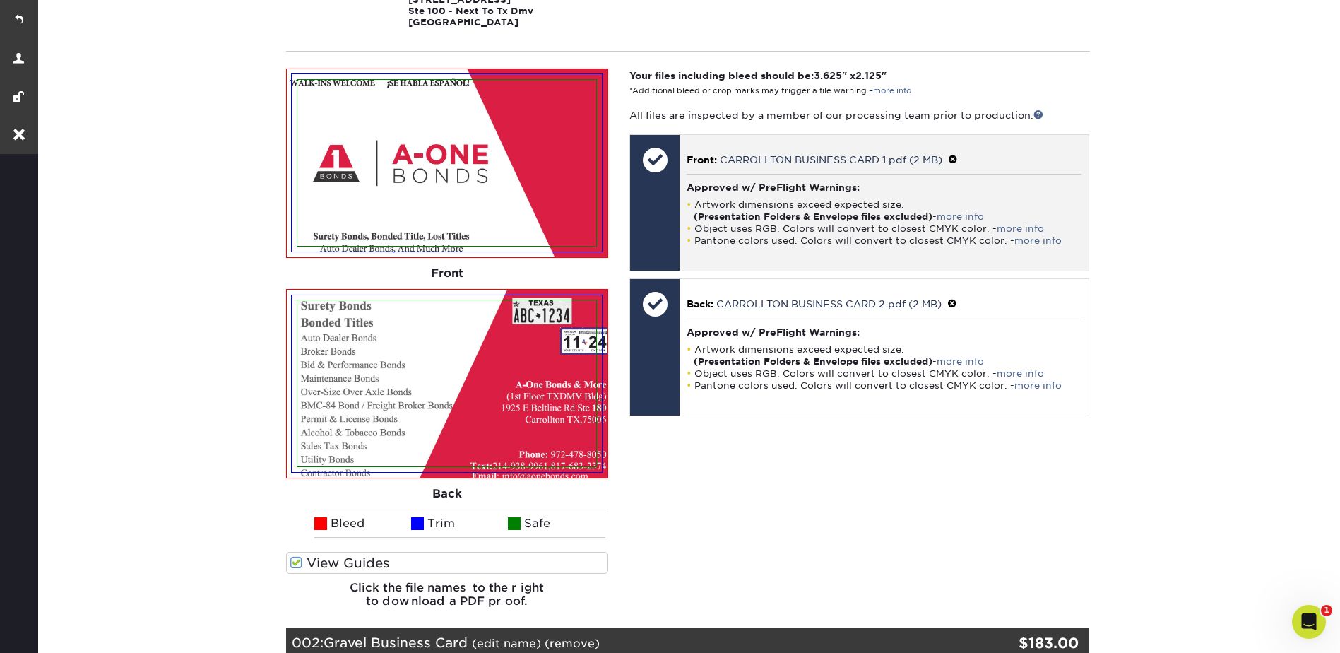
scroll to position [0, 0]
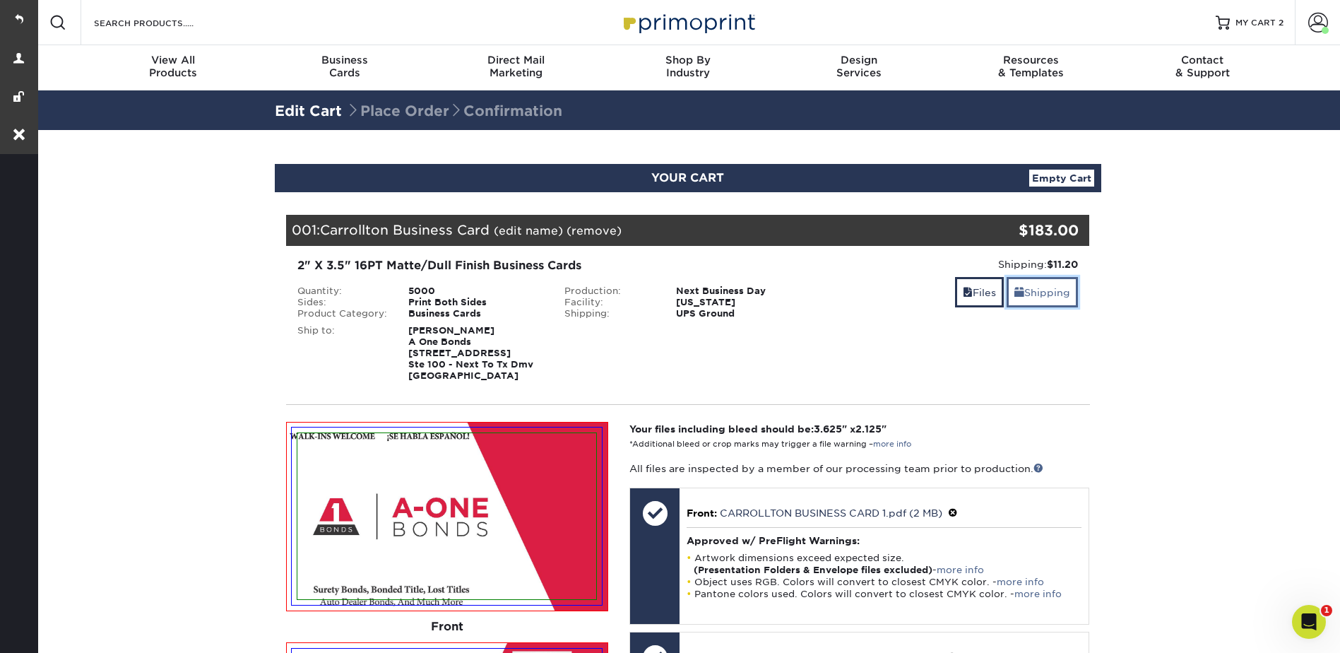
click at [1035, 285] on link "Shipping" at bounding box center [1041, 292] width 71 height 30
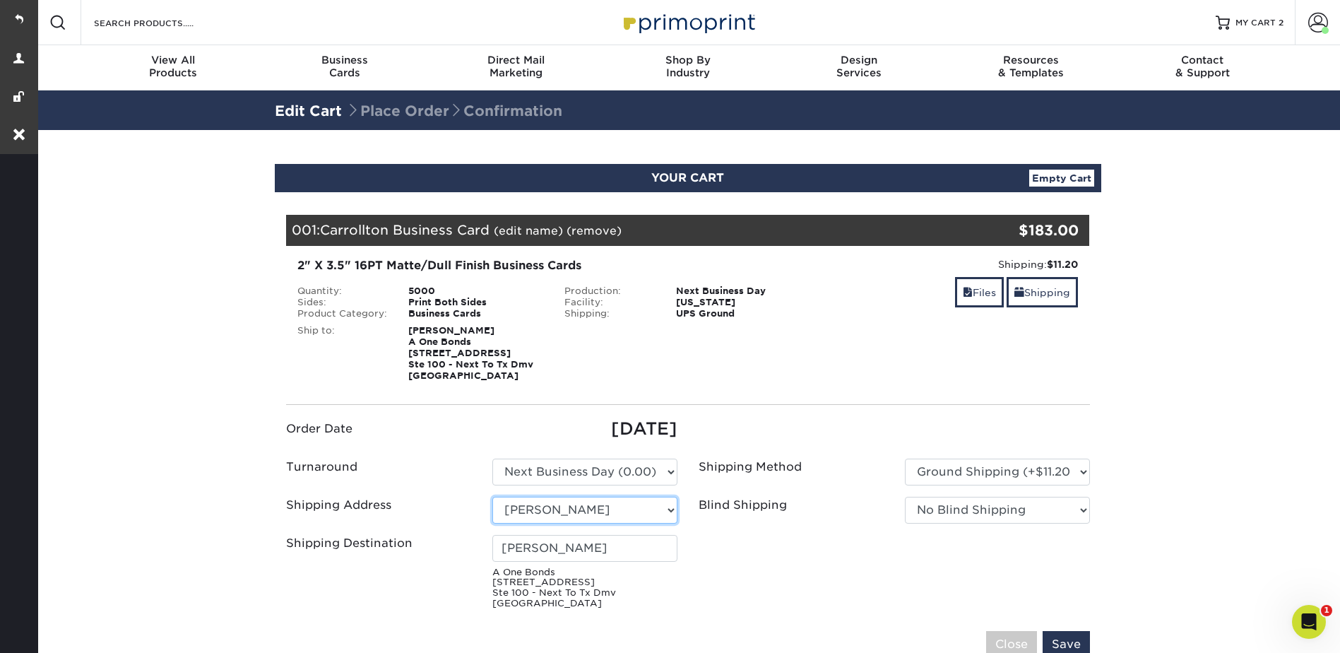
click at [585, 500] on select "Select One AAA Allways Multiservices Asim Didarali + Add New Address" at bounding box center [584, 509] width 185 height 27
select select "252593"
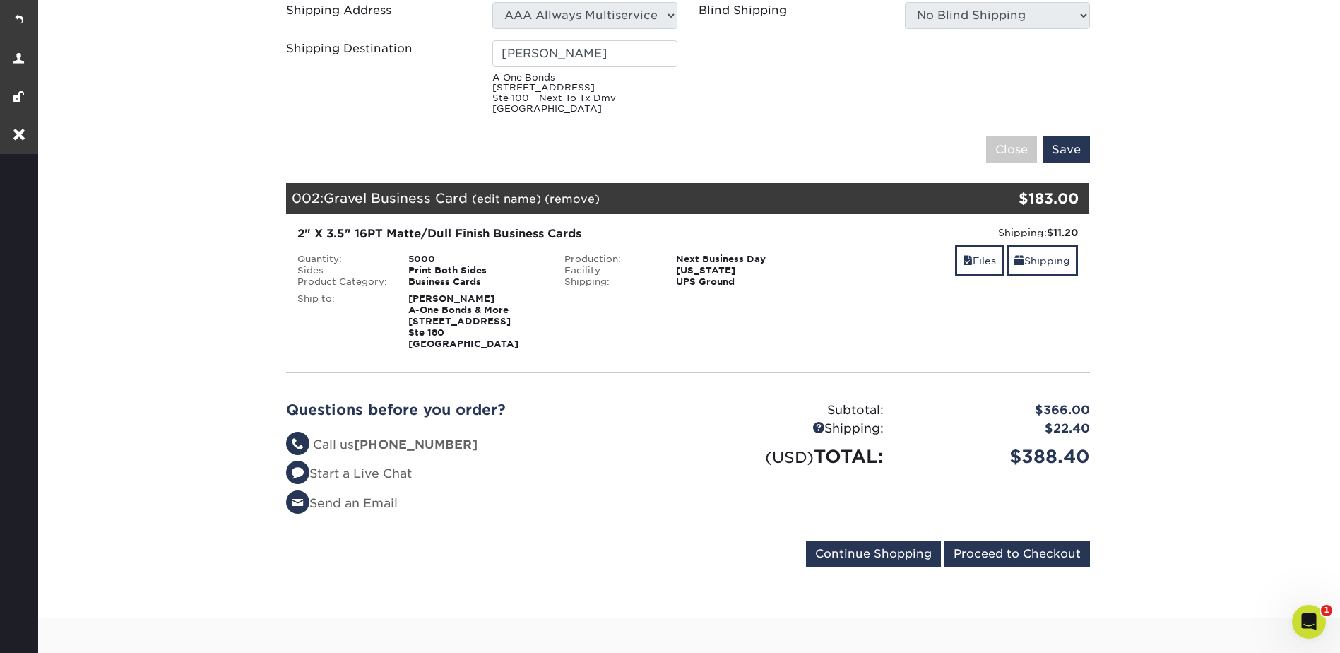
scroll to position [282, 0]
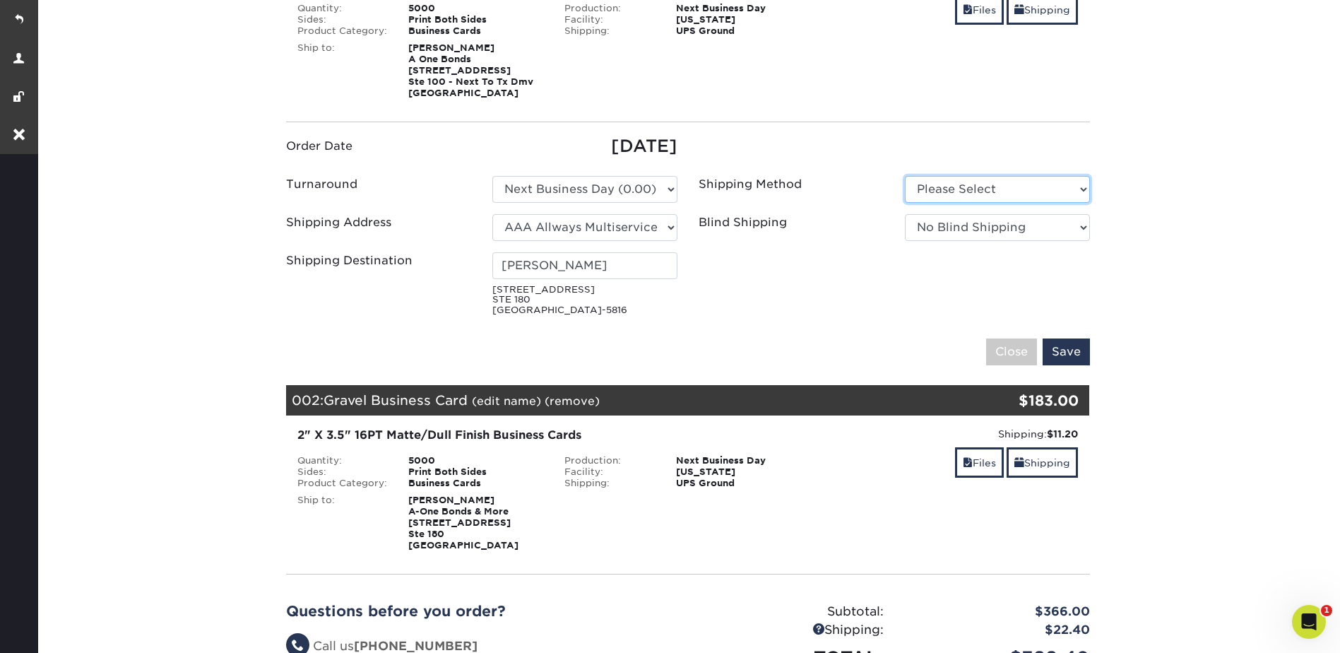
click at [939, 184] on select "Please Select Ground Shipping (+$11.20) 3 Day Shipping Service (+$16.58)" at bounding box center [997, 189] width 185 height 27
select select "03"
click at [905, 176] on select "Please Select Ground Shipping (+$11.20) 3 Day Shipping Service (+$16.58)" at bounding box center [997, 189] width 185 height 27
click at [1047, 463] on link "Shipping" at bounding box center [1041, 462] width 71 height 30
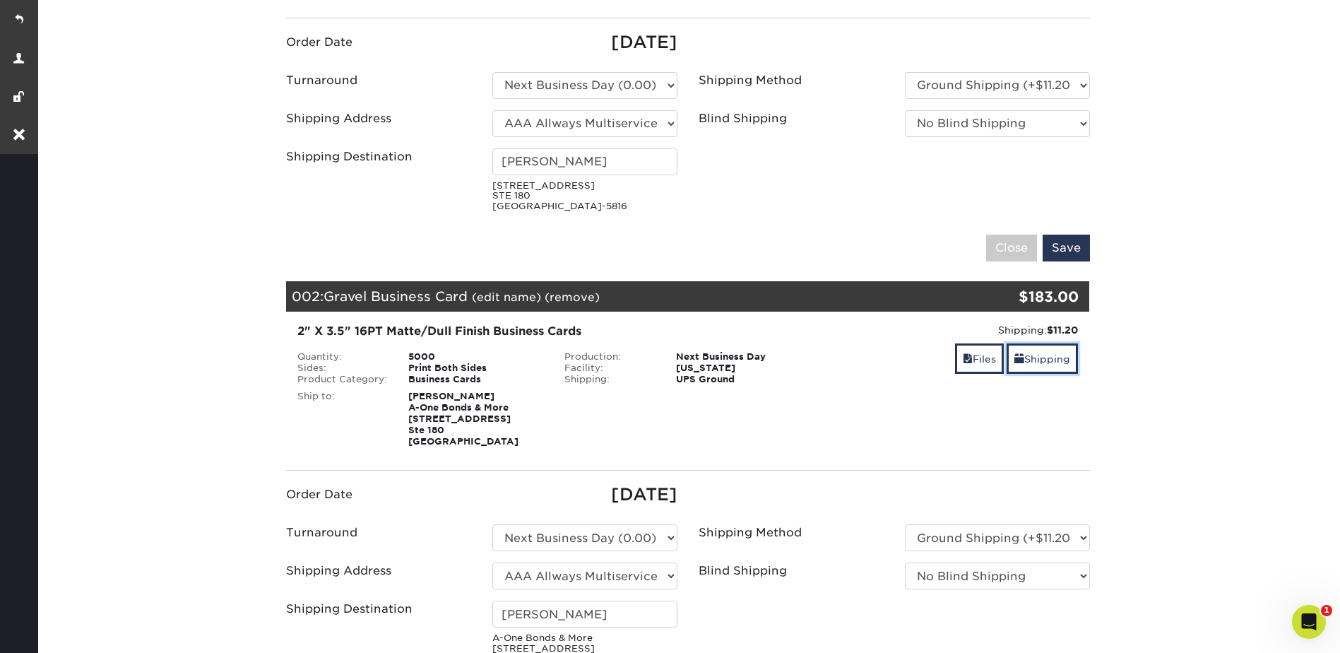
scroll to position [494, 0]
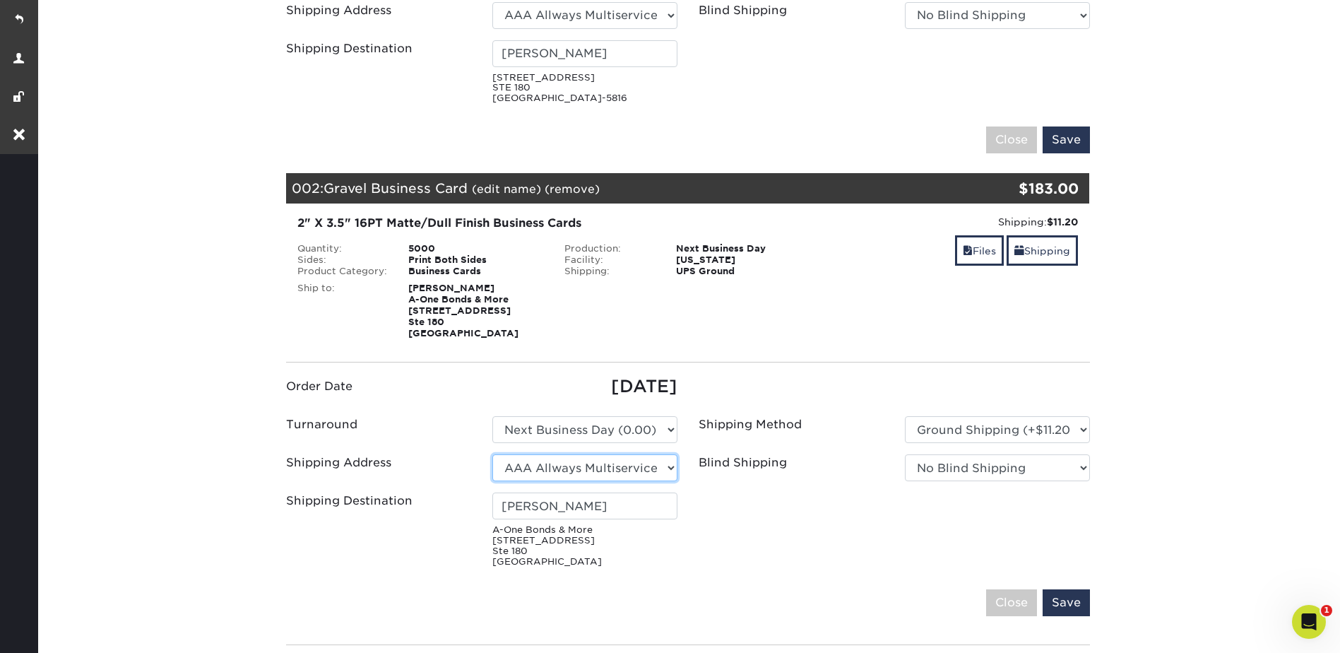
click at [535, 461] on select "Select One AAA Allways Multiservices Asim Didarali + Add New Address" at bounding box center [584, 467] width 185 height 27
select select "252346"
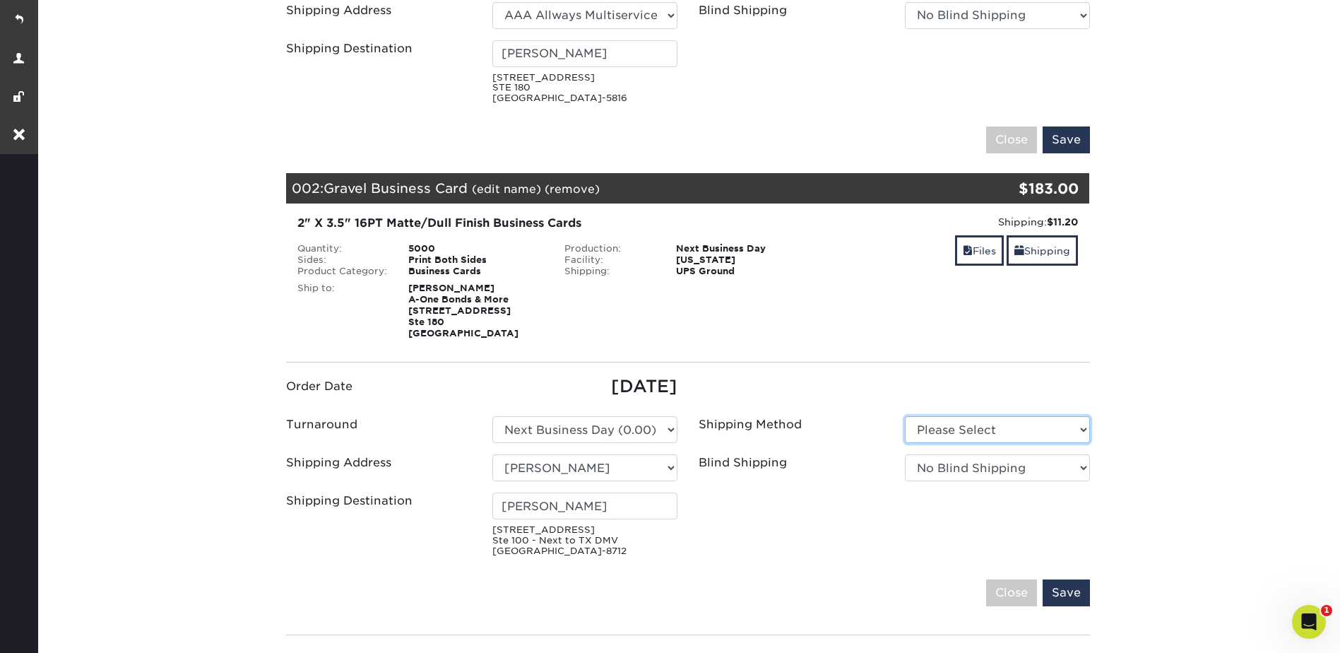
click at [937, 423] on select "Please Select Ground Shipping (+$11.20) 3 Day Shipping Service (+$19.25)" at bounding box center [997, 429] width 185 height 27
select select "03"
click at [905, 416] on select "Please Select Ground Shipping (+$11.20) 3 Day Shipping Service (+$19.25)" at bounding box center [997, 429] width 185 height 27
click at [1071, 588] on input "Save" at bounding box center [1065, 592] width 47 height 27
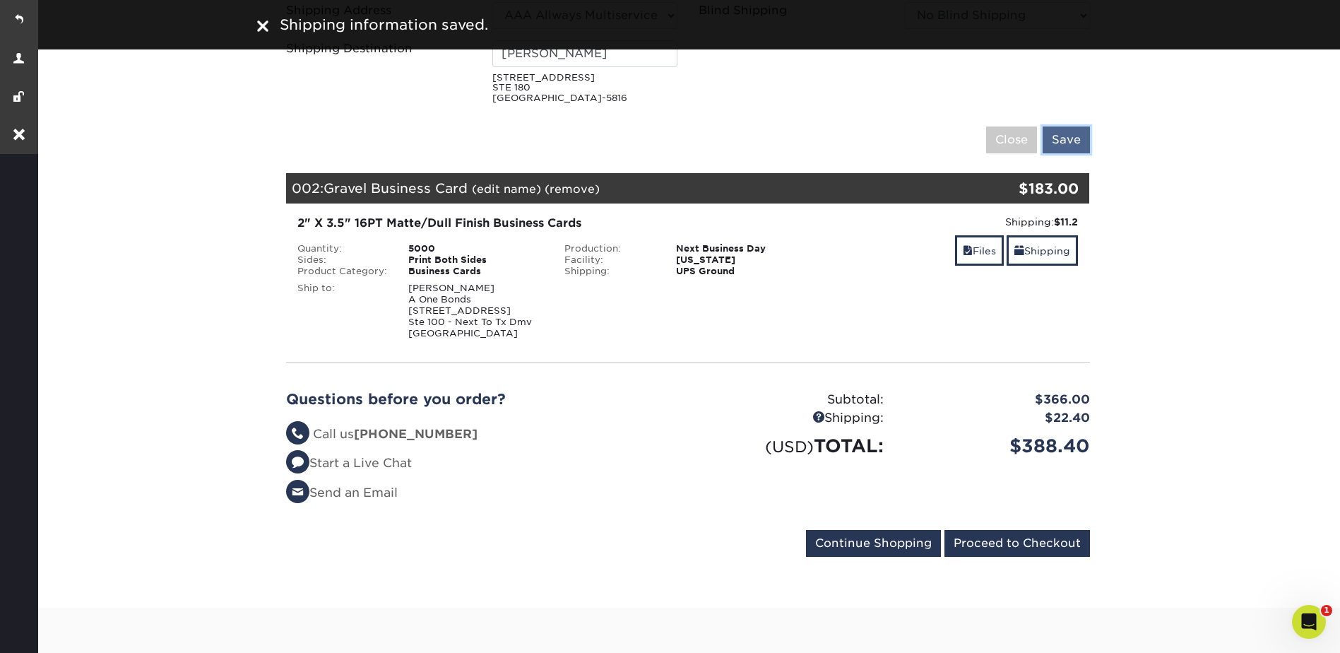
click at [1074, 137] on input "Save" at bounding box center [1065, 139] width 47 height 27
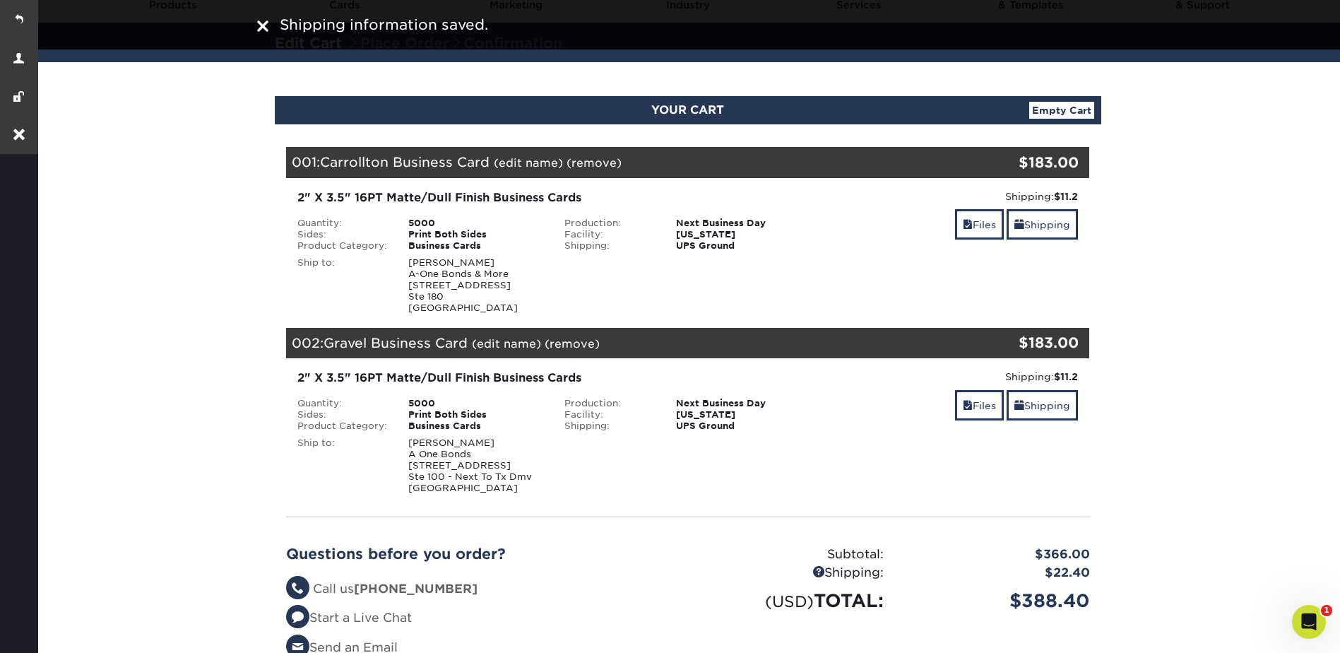
scroll to position [0, 0]
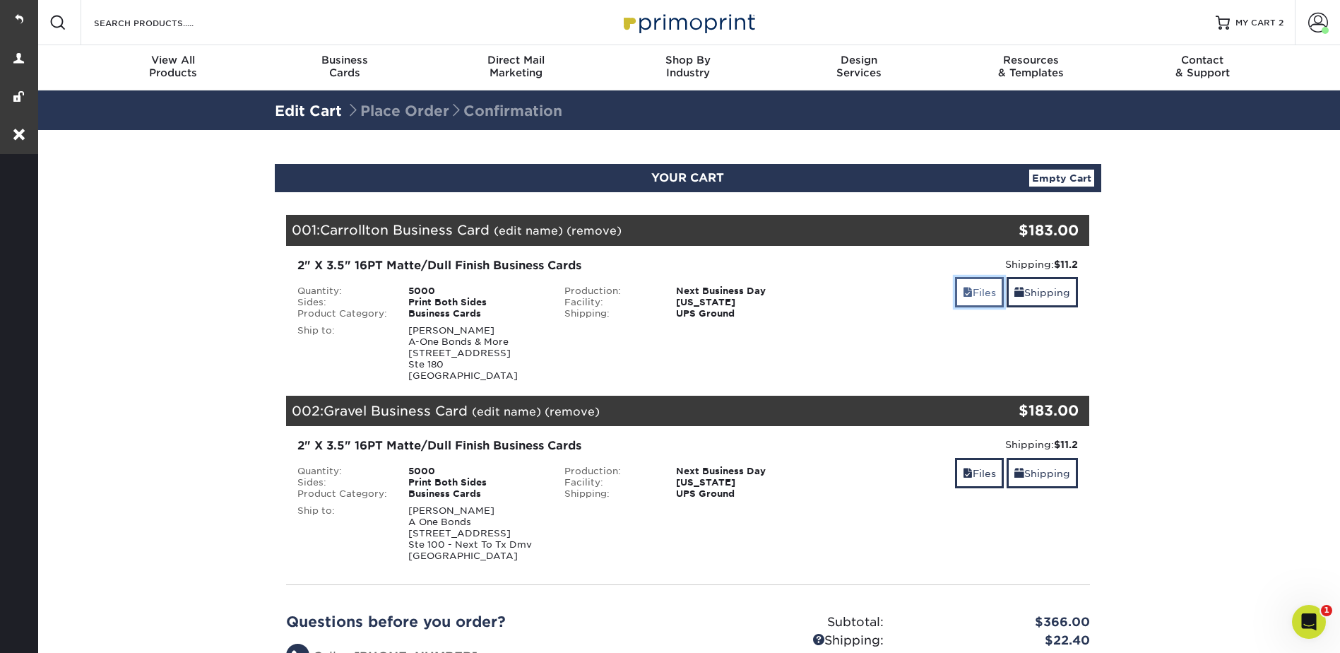
click at [982, 289] on link "Files" at bounding box center [979, 292] width 49 height 30
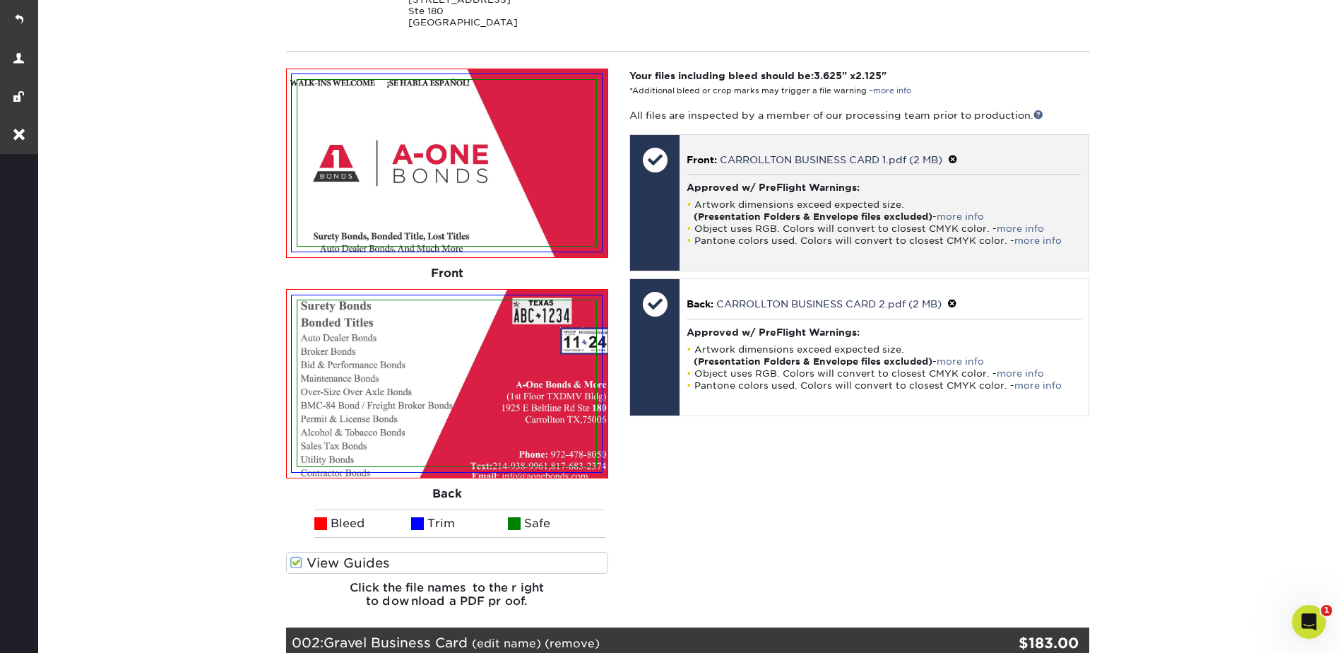
scroll to position [706, 0]
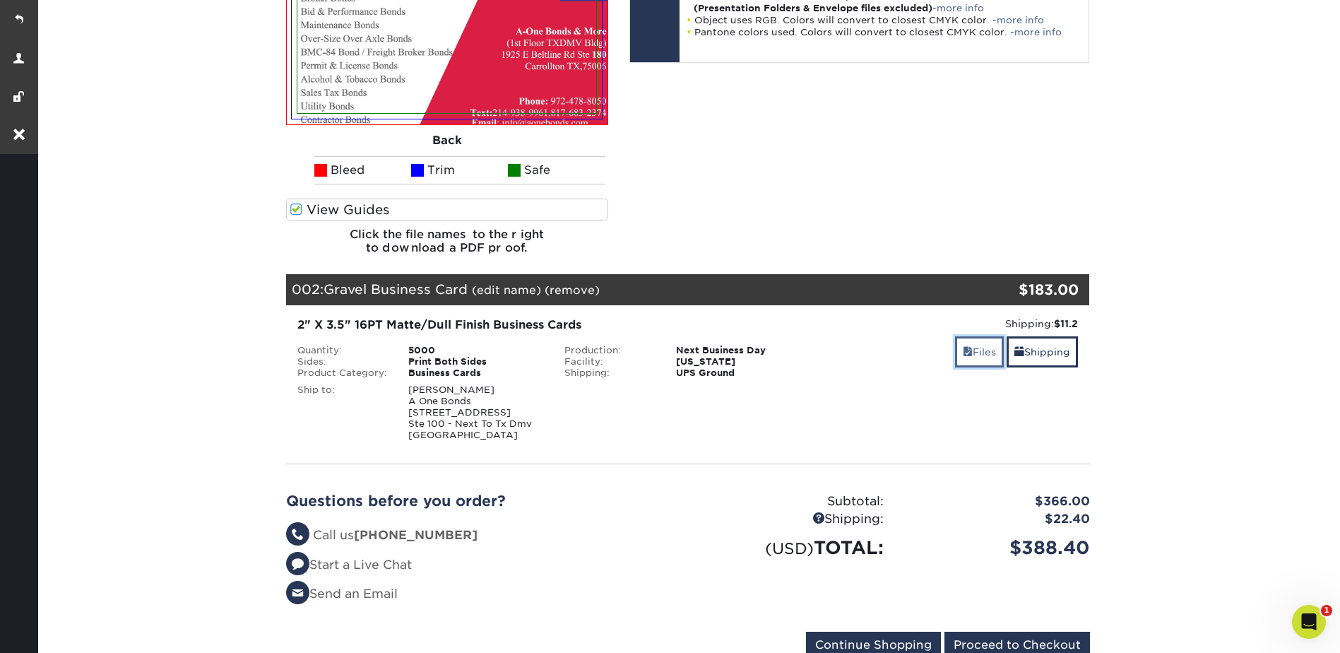
click at [977, 354] on link "Files" at bounding box center [979, 351] width 49 height 30
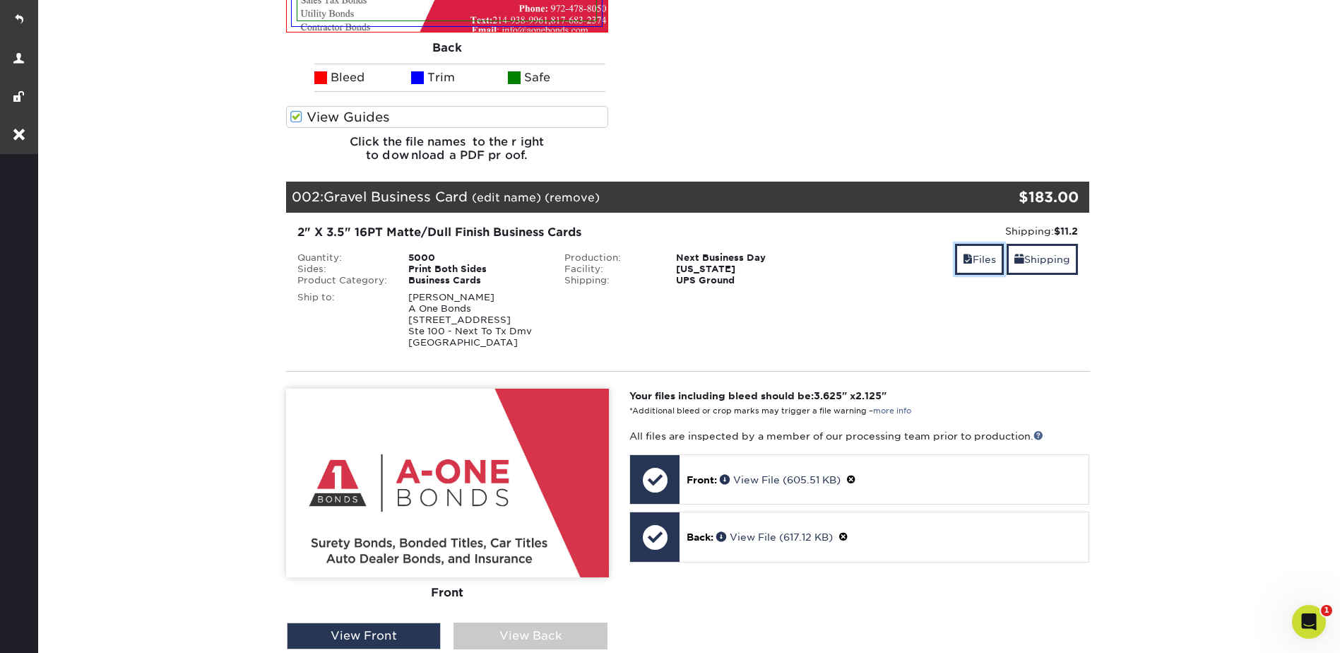
scroll to position [1201, 0]
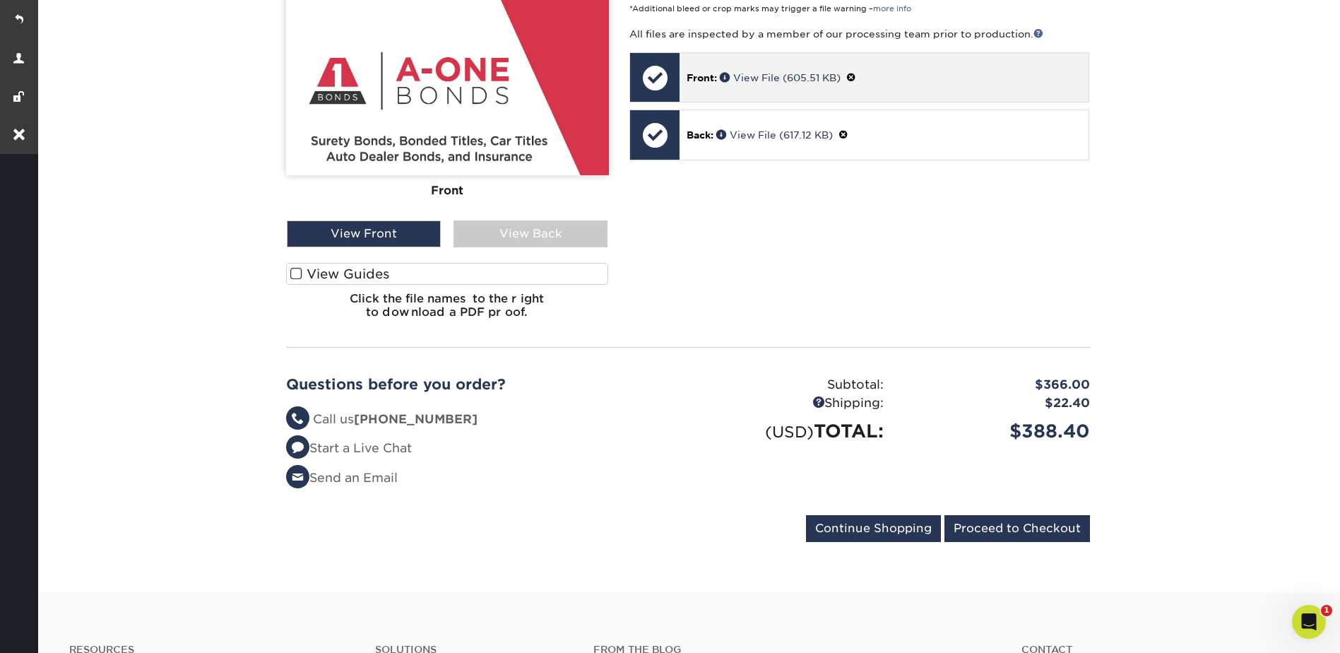
click at [852, 73] on span at bounding box center [851, 77] width 10 height 11
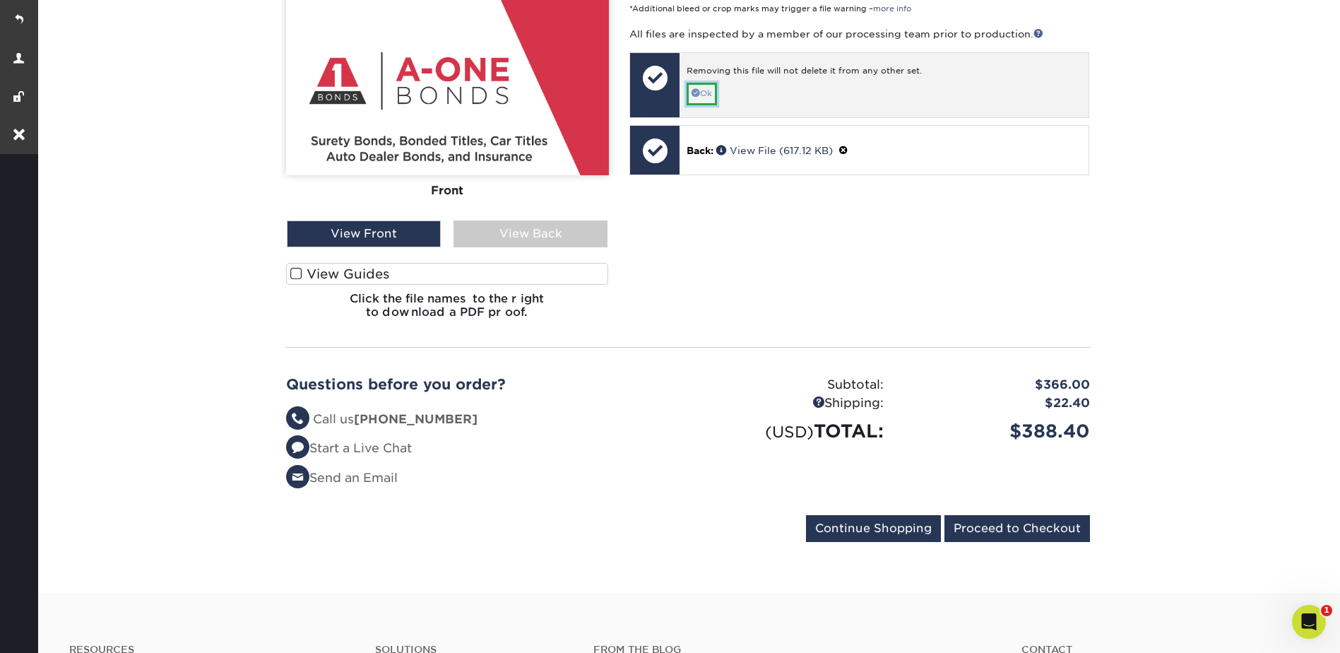
click at [703, 93] on link "Ok" at bounding box center [701, 94] width 30 height 22
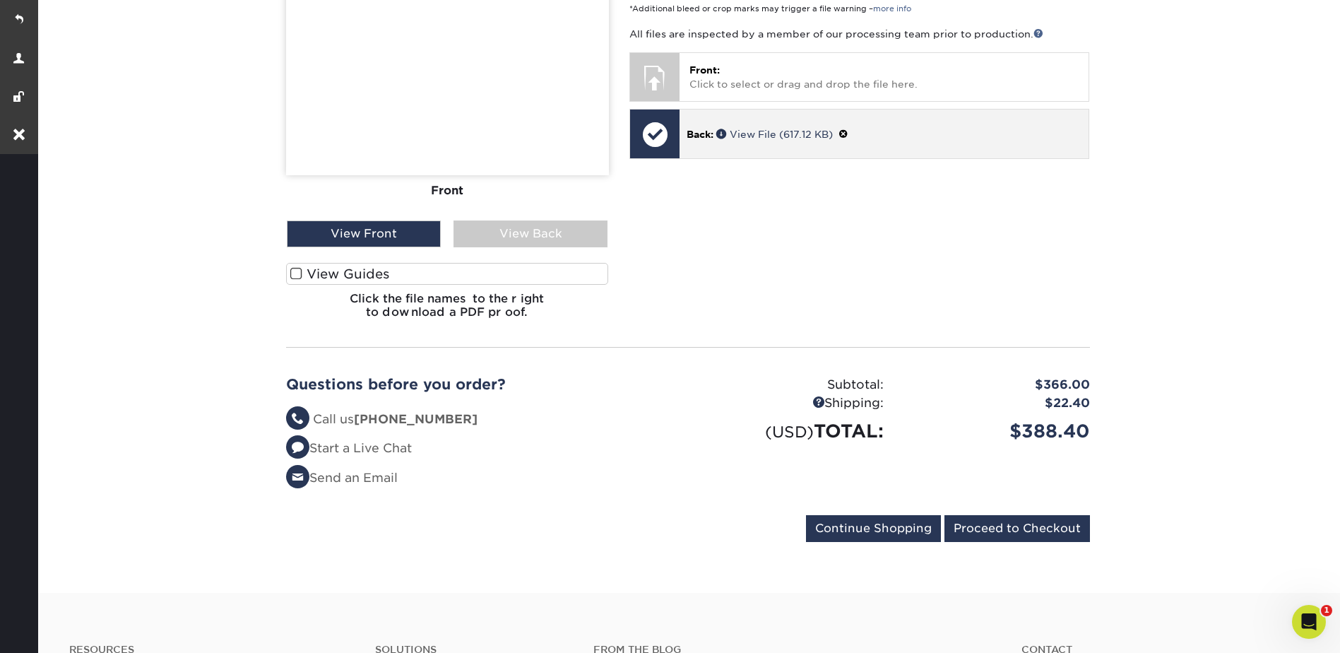
click at [847, 129] on span at bounding box center [843, 134] width 10 height 11
click at [713, 150] on link "Ok" at bounding box center [701, 150] width 30 height 22
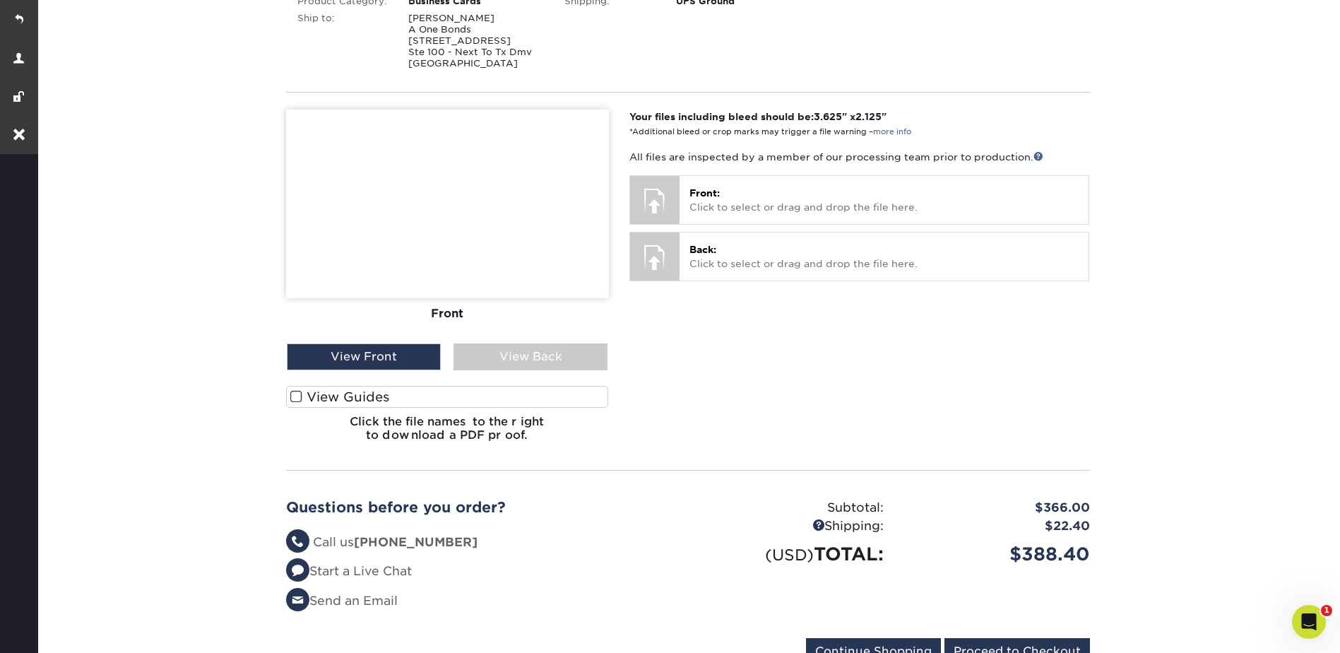
scroll to position [918, 0]
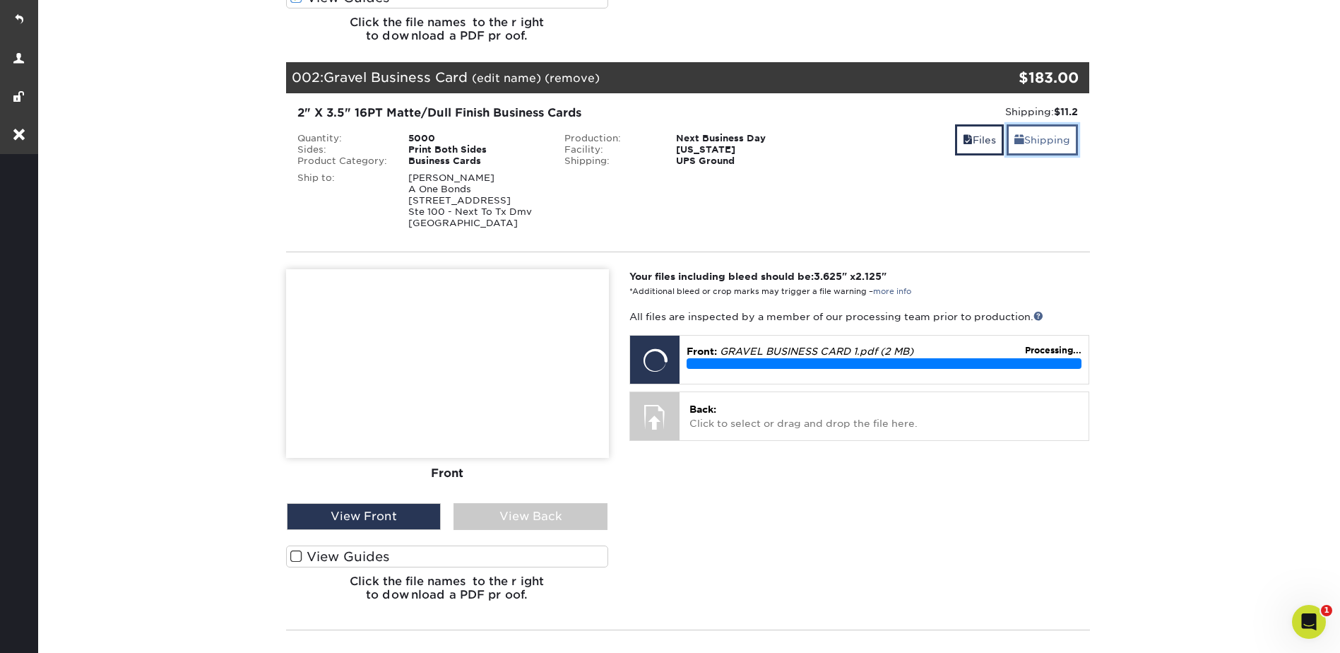
click at [1039, 141] on link "Shipping" at bounding box center [1041, 139] width 71 height 30
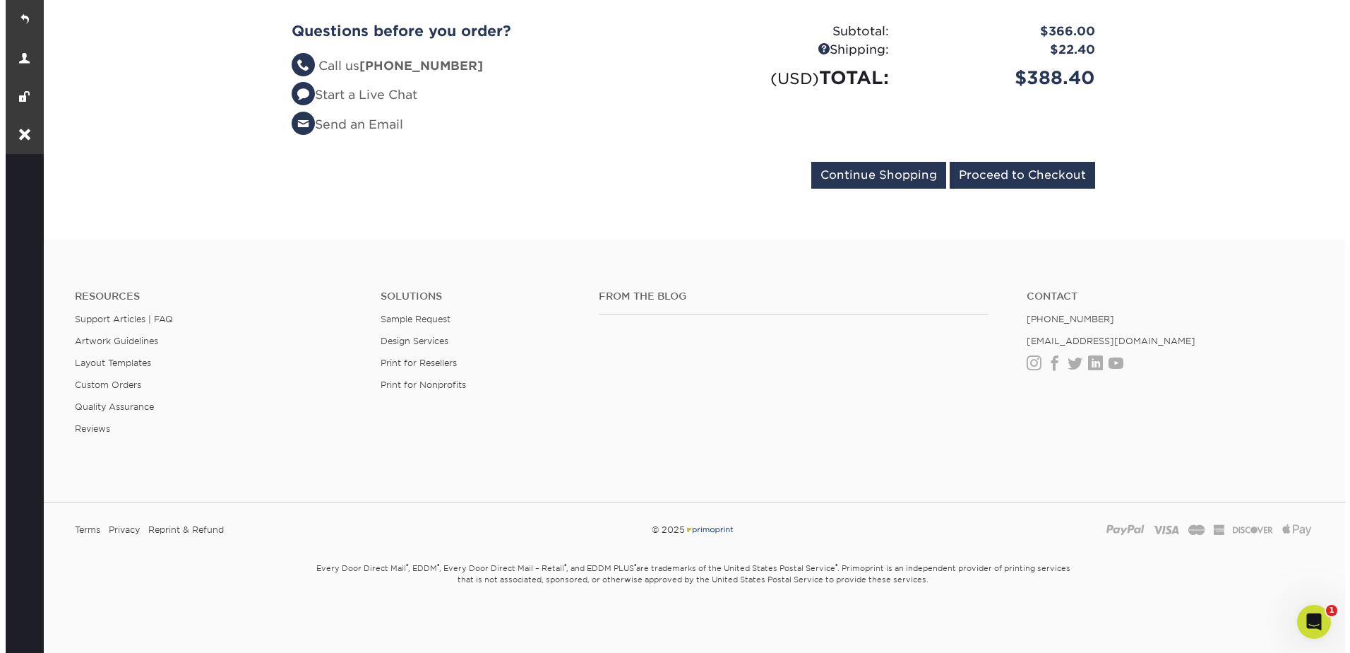
scroll to position [509, 0]
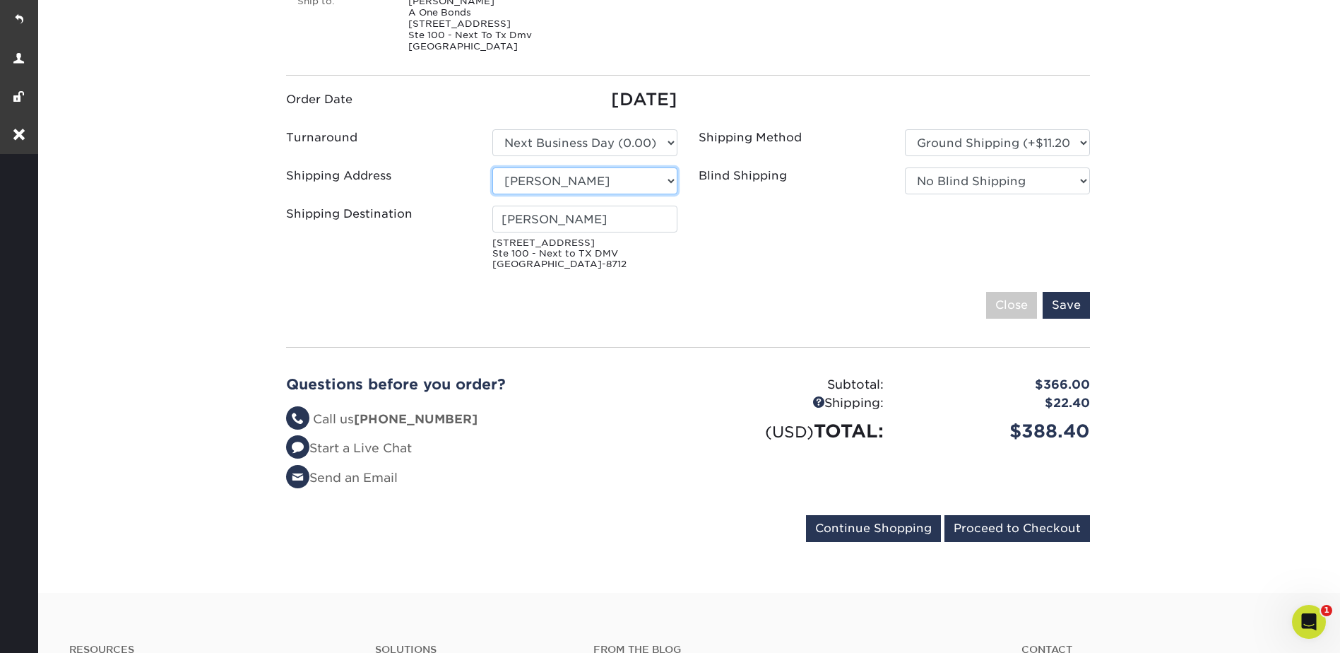
click at [551, 167] on select "Select One AAA Allways Multiservices Asim Didarali + Add New Address" at bounding box center [584, 180] width 185 height 27
select select "newaddress"
click at [492, 167] on select "Select One AAA Allways Multiservices Asim Didarali + Add New Address" at bounding box center [584, 180] width 185 height 27
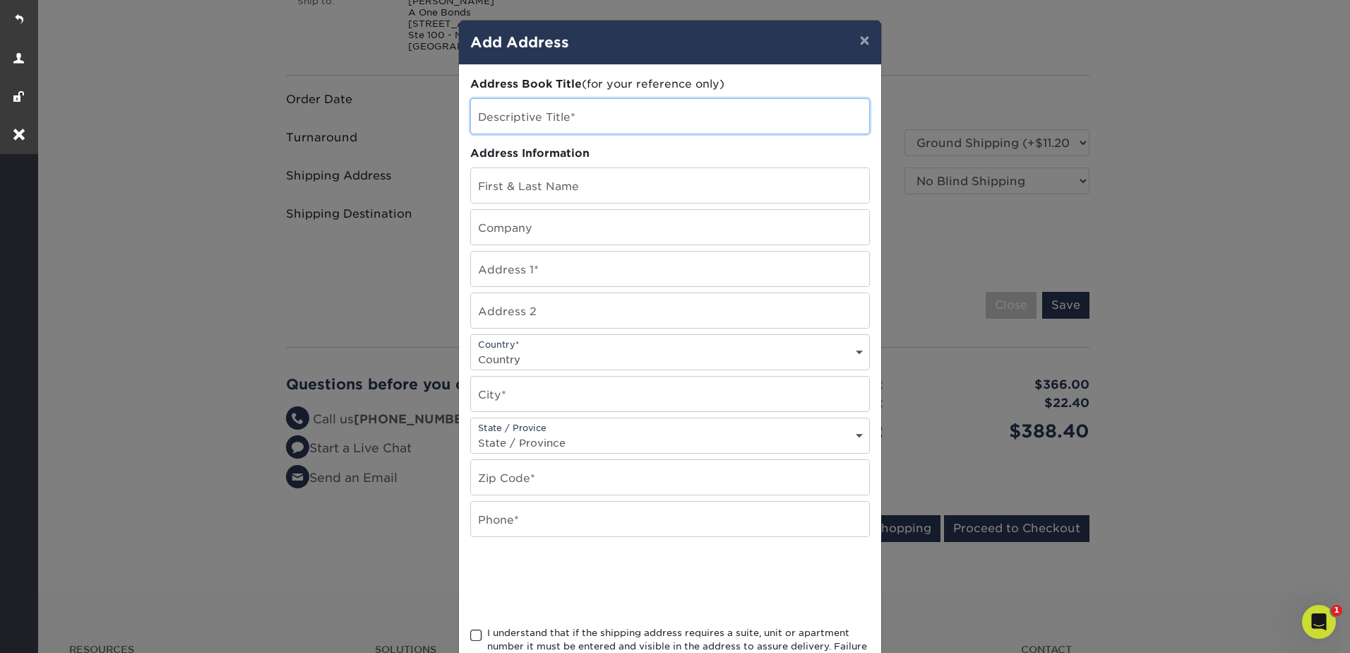
click at [520, 123] on input "text" at bounding box center [670, 116] width 398 height 35
type input "Gravel"
type input "Asim Didaran"
type input "2421 Gravel Drive"
type input "Next to Print Pointe"
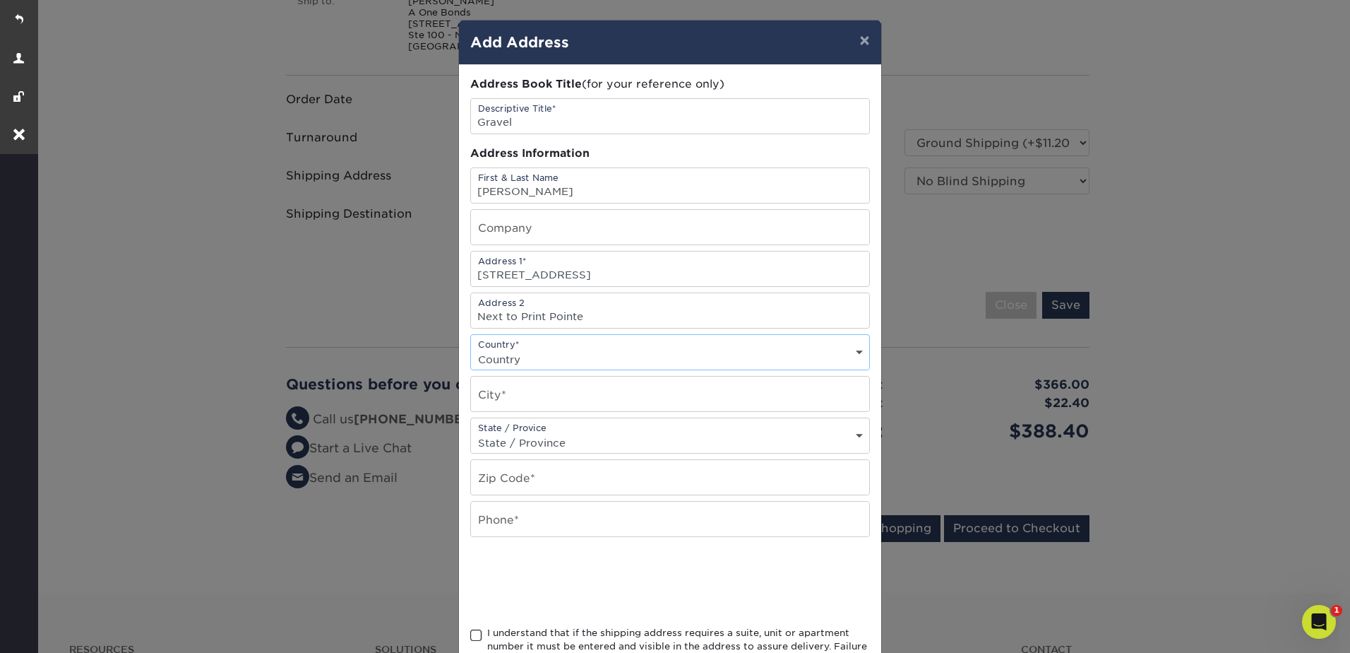
select select "US"
type input "Fort Worth"
click at [550, 439] on select "State / Province Alabama Alaska Arizona Arkansas California Colorado Connecticu…" at bounding box center [670, 442] width 398 height 20
select select "TX"
click at [471, 432] on select "State / Province Alabama Alaska Arizona Arkansas California Colorado Connecticu…" at bounding box center [670, 442] width 398 height 20
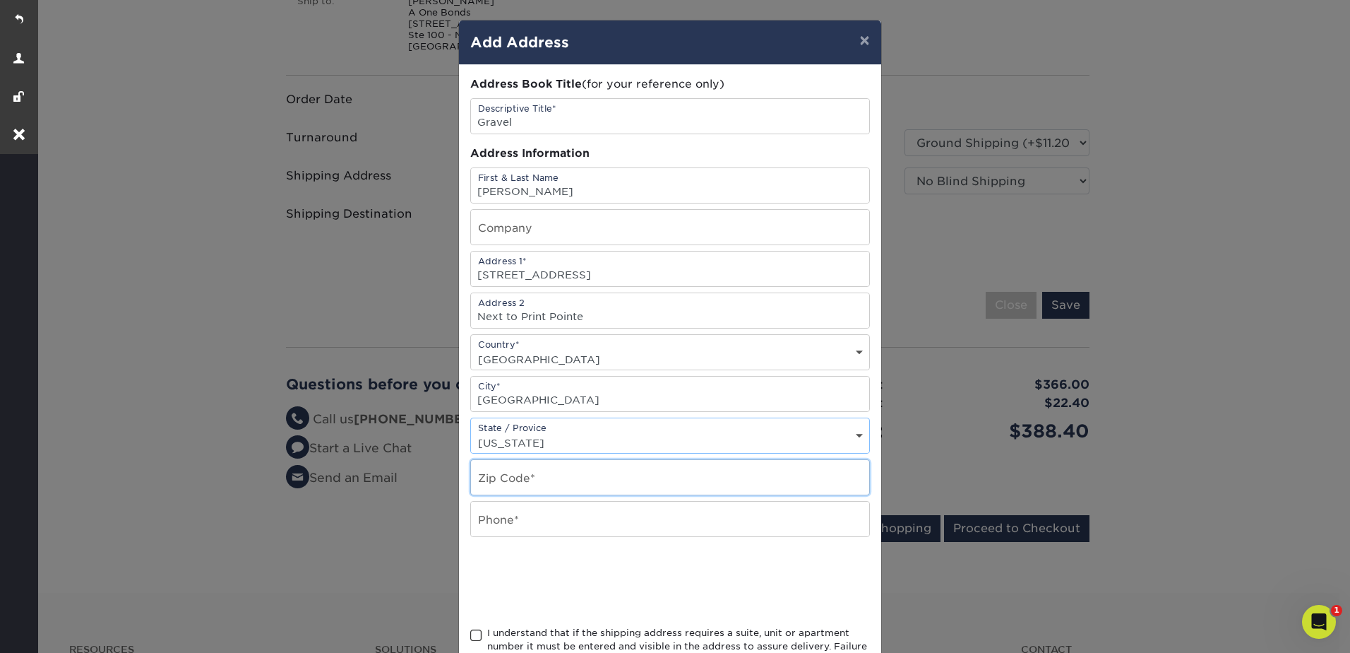
click at [523, 480] on input "text" at bounding box center [670, 477] width 398 height 35
type input "76118"
click at [517, 517] on input "text" at bounding box center [670, 518] width 398 height 35
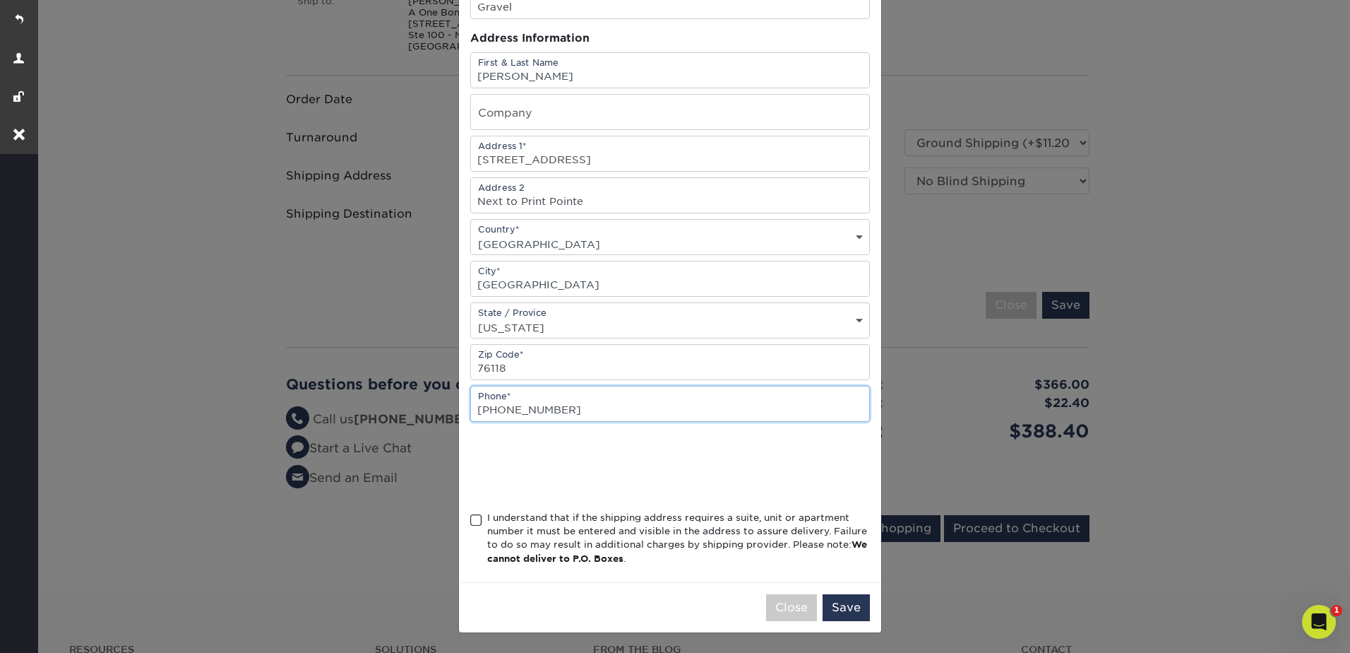
type input "817-409-3262"
click at [472, 523] on span at bounding box center [476, 519] width 12 height 13
click at [0, 0] on input "I understand that if the shipping address requires a suite, unit or apartment n…" at bounding box center [0, 0] width 0 height 0
click at [843, 607] on button "Save" at bounding box center [846, 607] width 47 height 27
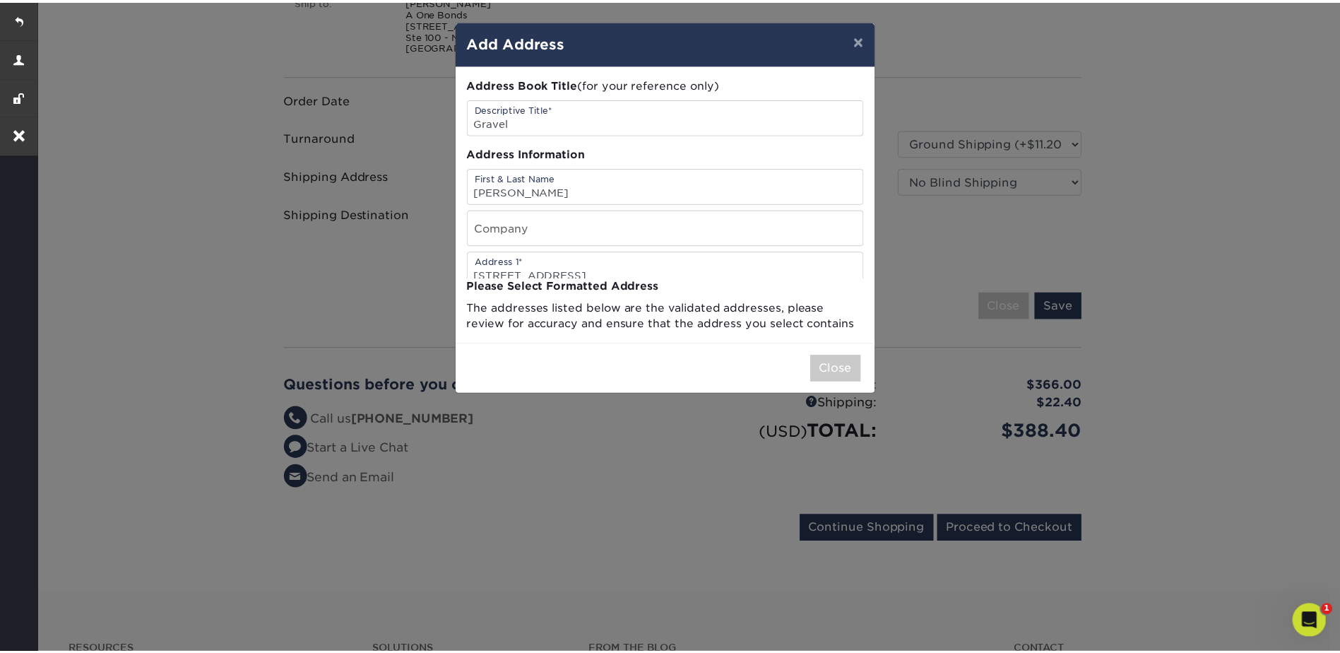
scroll to position [0, 0]
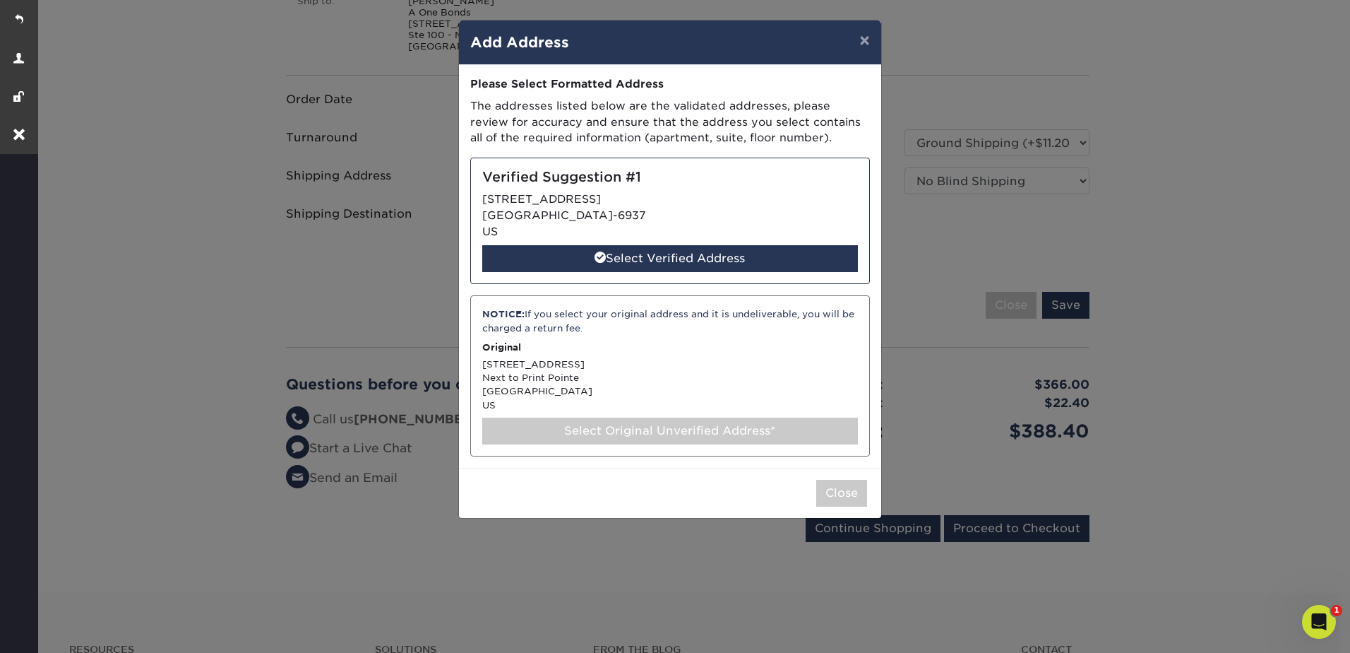
click at [575, 364] on div "NOTICE: If you select your original address and it is undeliverable, you will b…" at bounding box center [670, 375] width 400 height 161
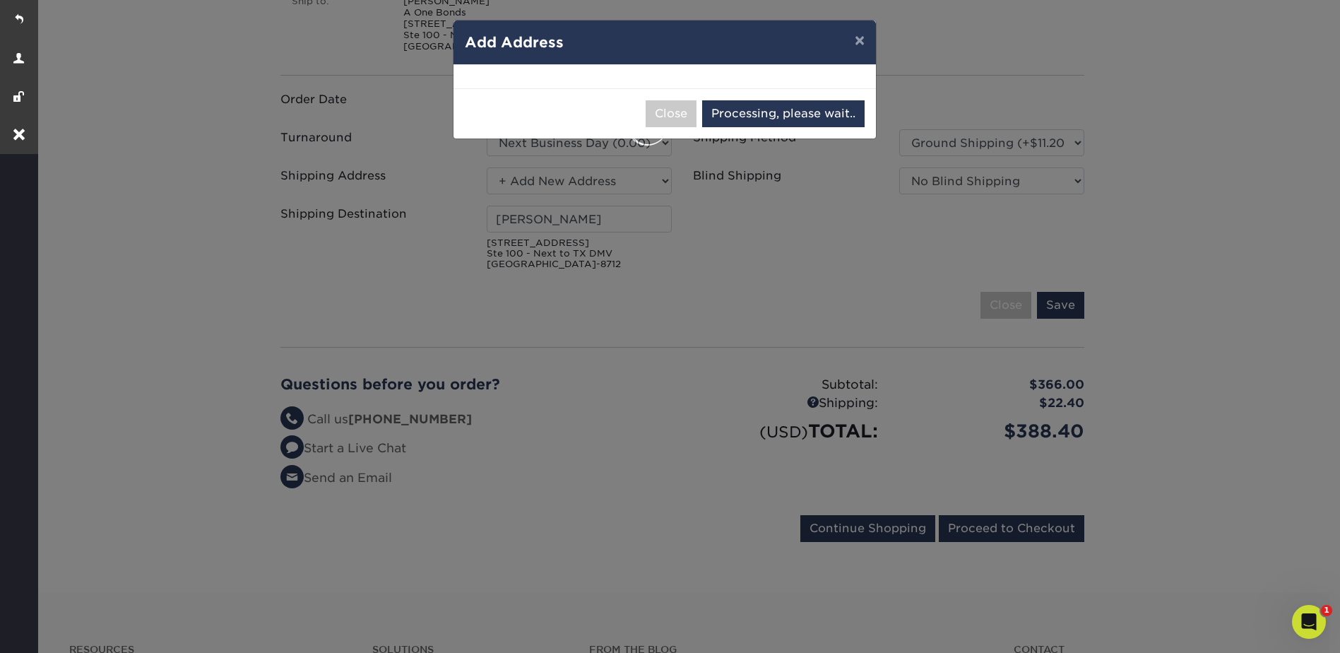
select select "286947"
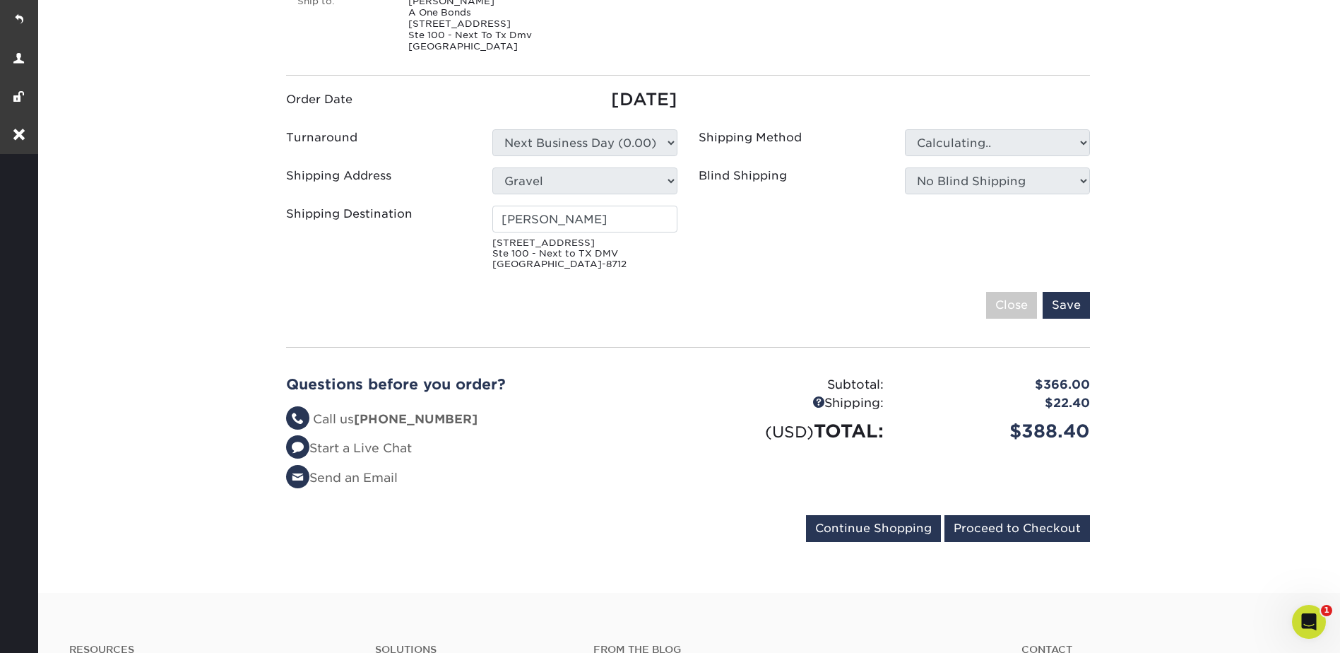
type input "Asim Didaran"
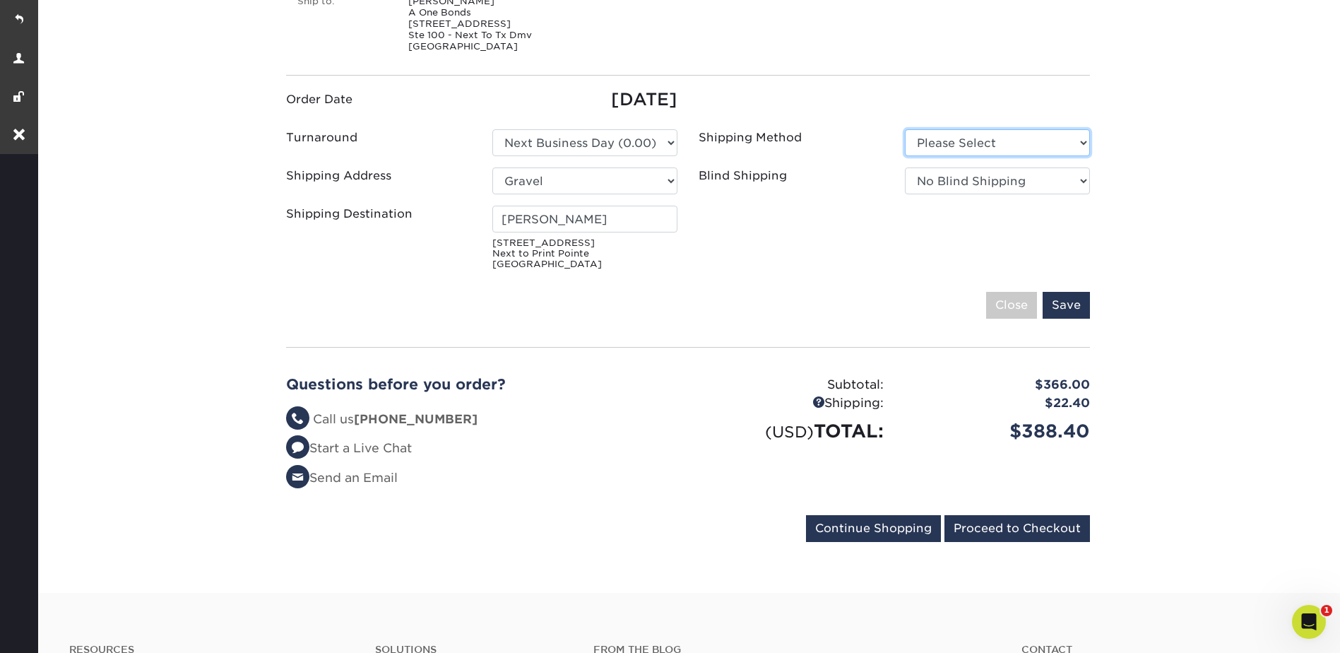
click at [930, 143] on select "Please Select Ground Shipping (+$11.20) 3 Day Shipping Service (+$16.58)" at bounding box center [997, 142] width 185 height 27
select select "03"
click at [905, 129] on select "Please Select Ground Shipping (+$11.20) 3 Day Shipping Service (+$16.58)" at bounding box center [997, 142] width 185 height 27
click at [1069, 302] on input "Save" at bounding box center [1065, 305] width 47 height 27
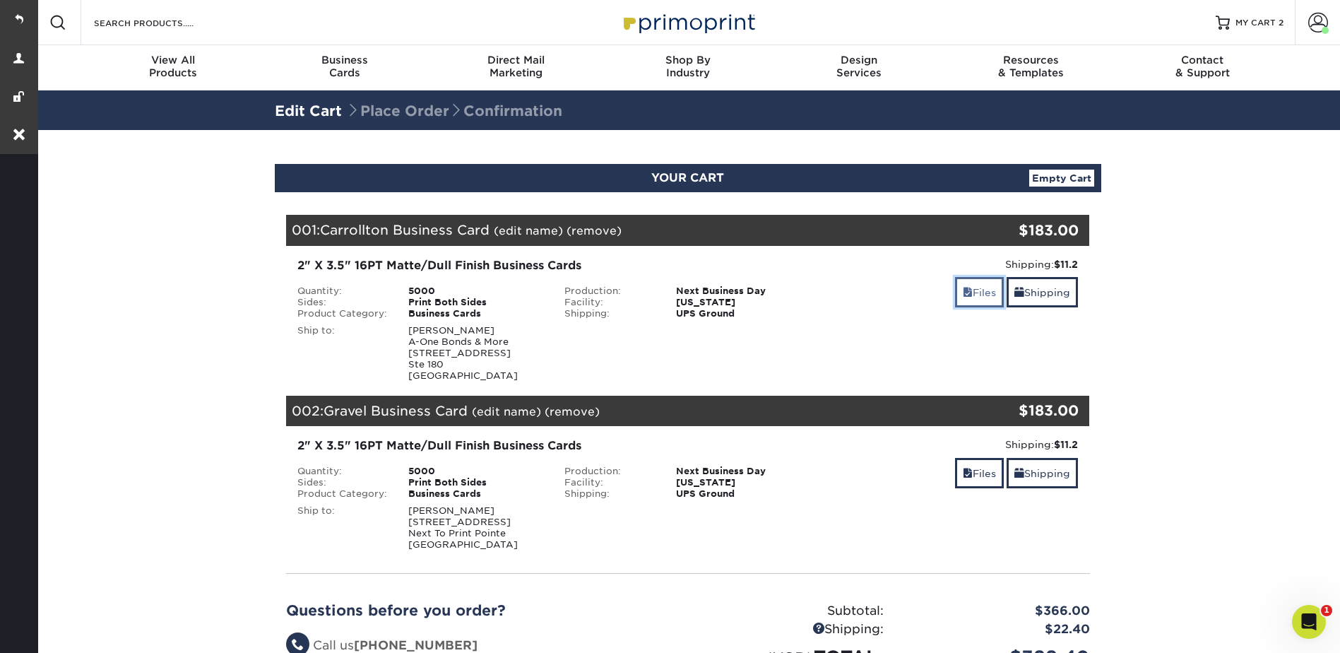
click at [969, 295] on link "Files" at bounding box center [979, 292] width 49 height 30
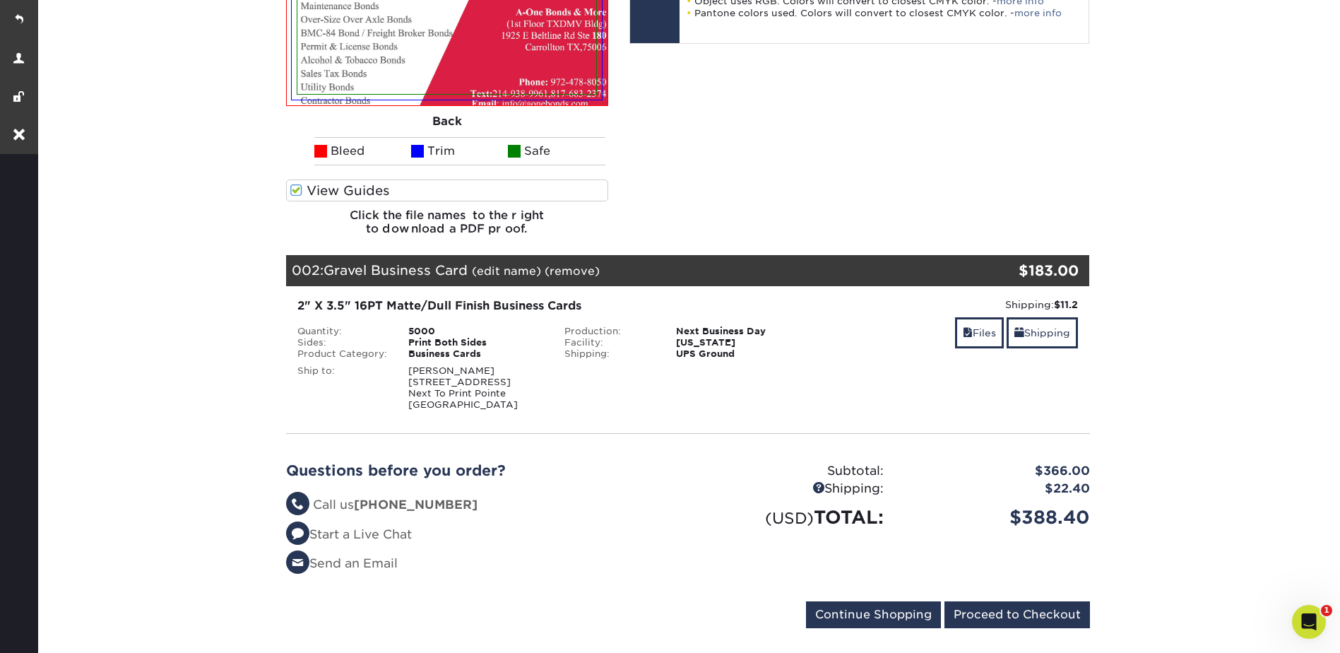
scroll to position [636, 0]
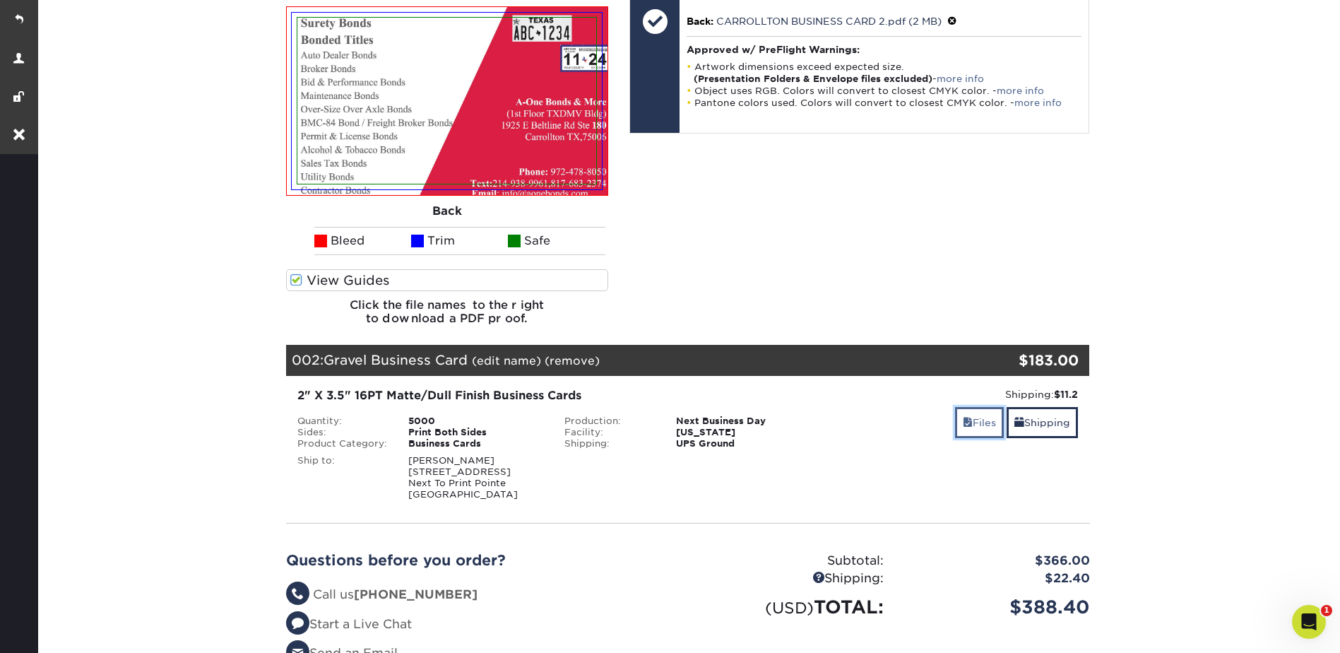
click at [975, 415] on link "Files" at bounding box center [979, 422] width 49 height 30
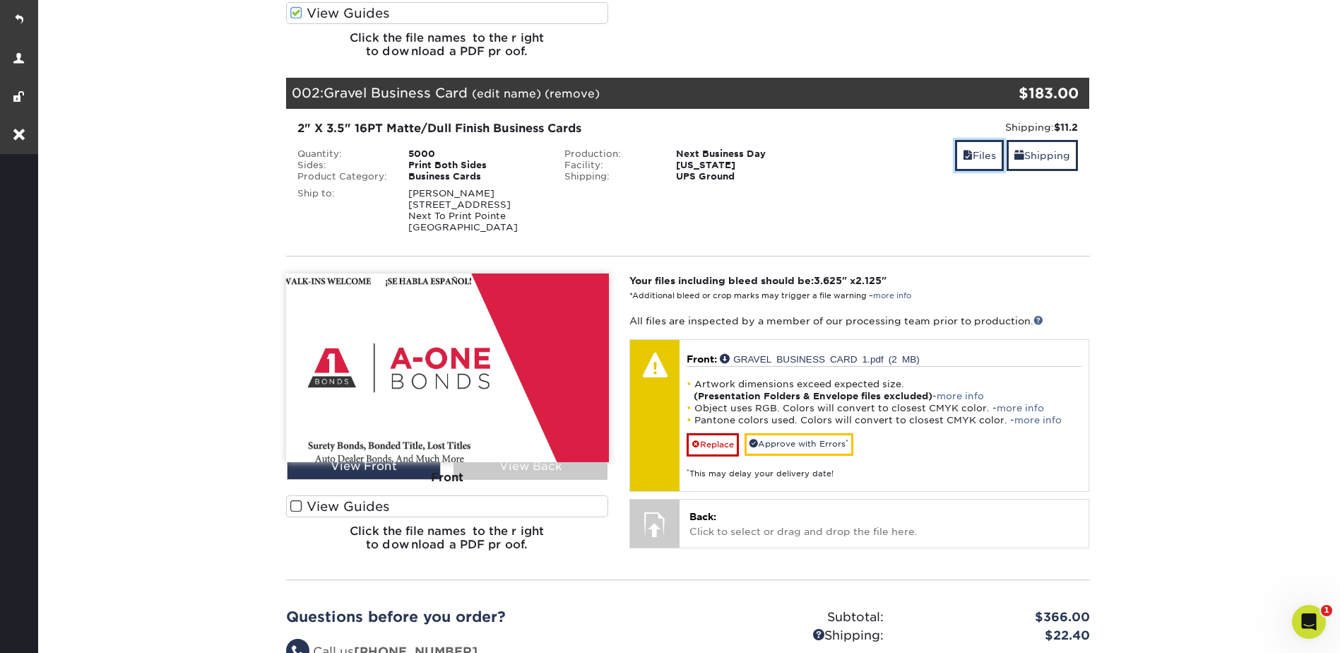
scroll to position [989, 0]
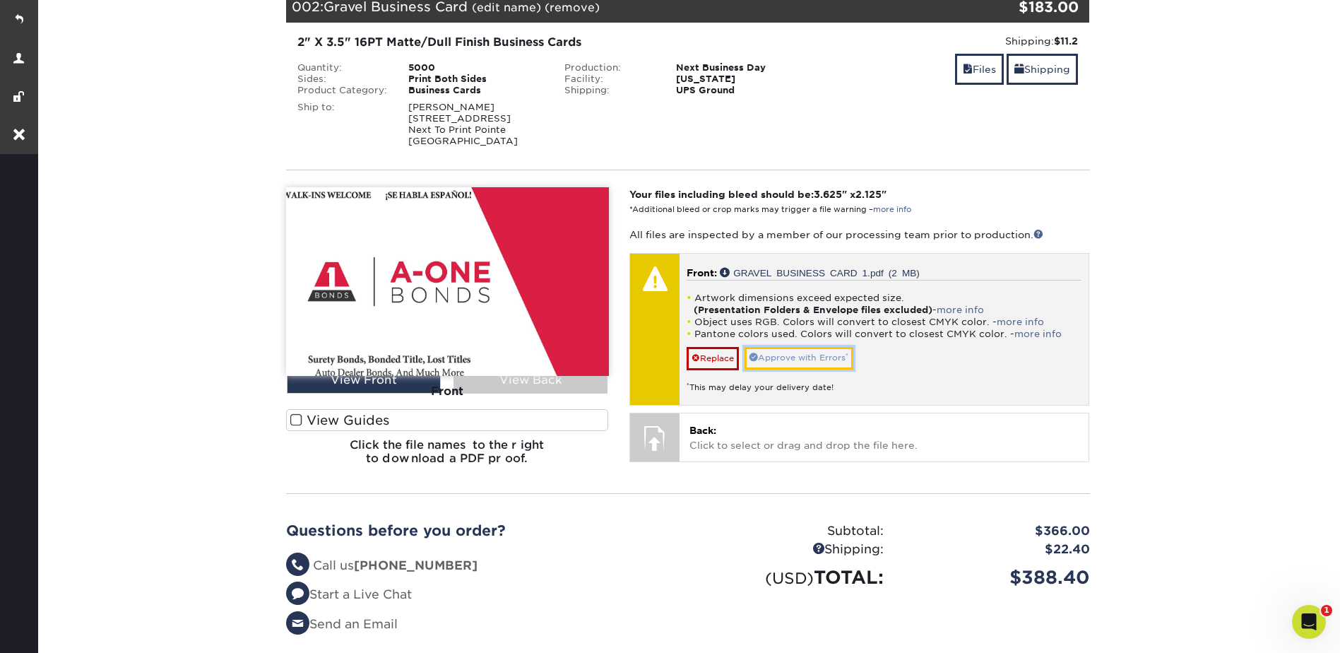
click at [814, 355] on link "Approve with Errors *" at bounding box center [798, 358] width 109 height 22
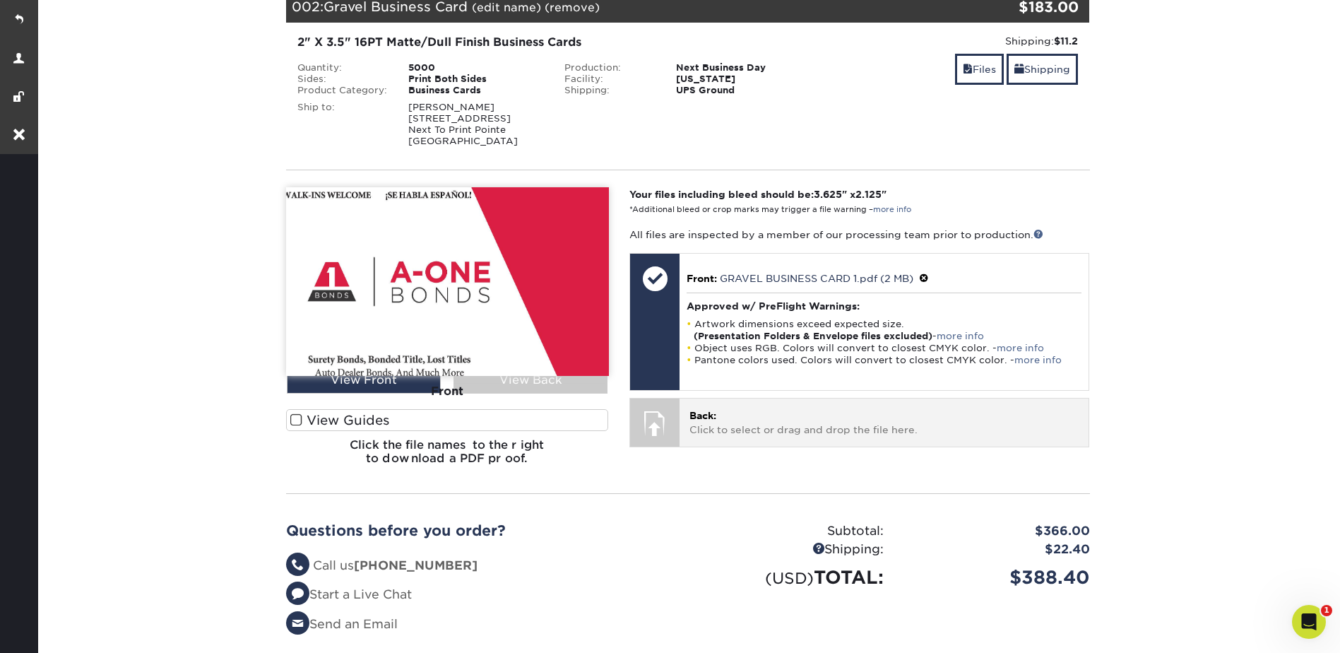
click at [797, 421] on p "Back: Click to select or drag and drop the file here." at bounding box center [883, 422] width 389 height 29
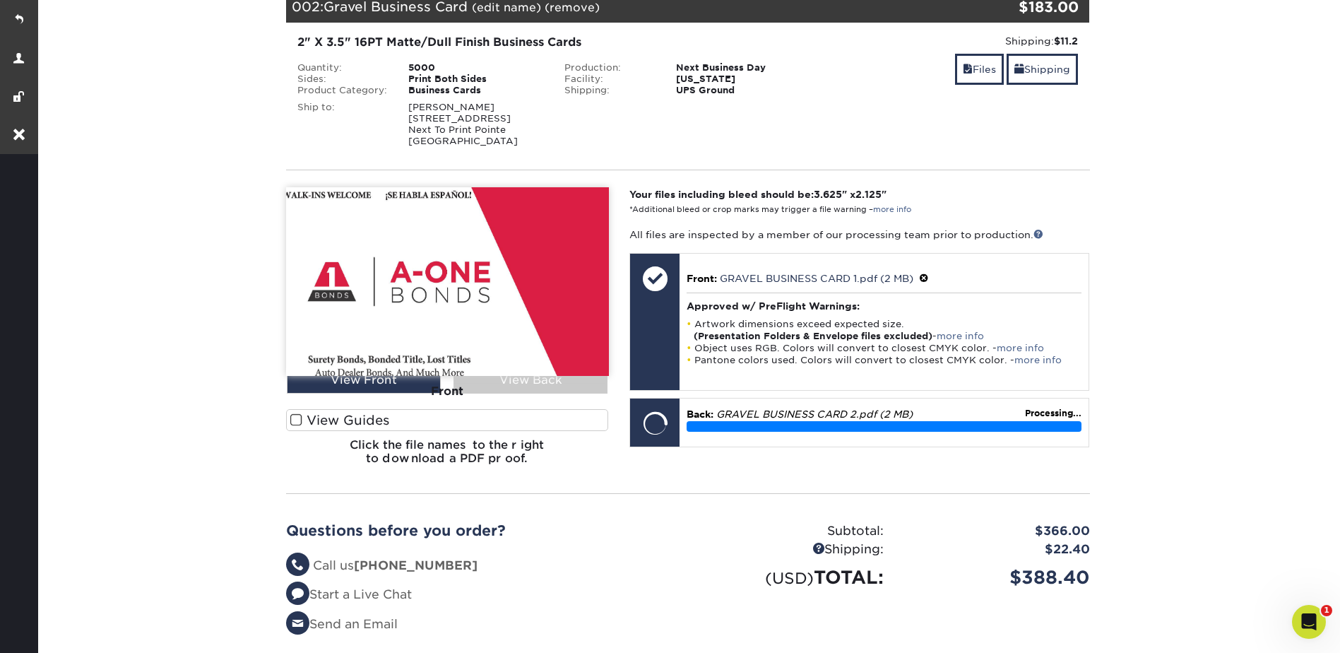
click at [376, 379] on div "Front" at bounding box center [447, 391] width 323 height 31
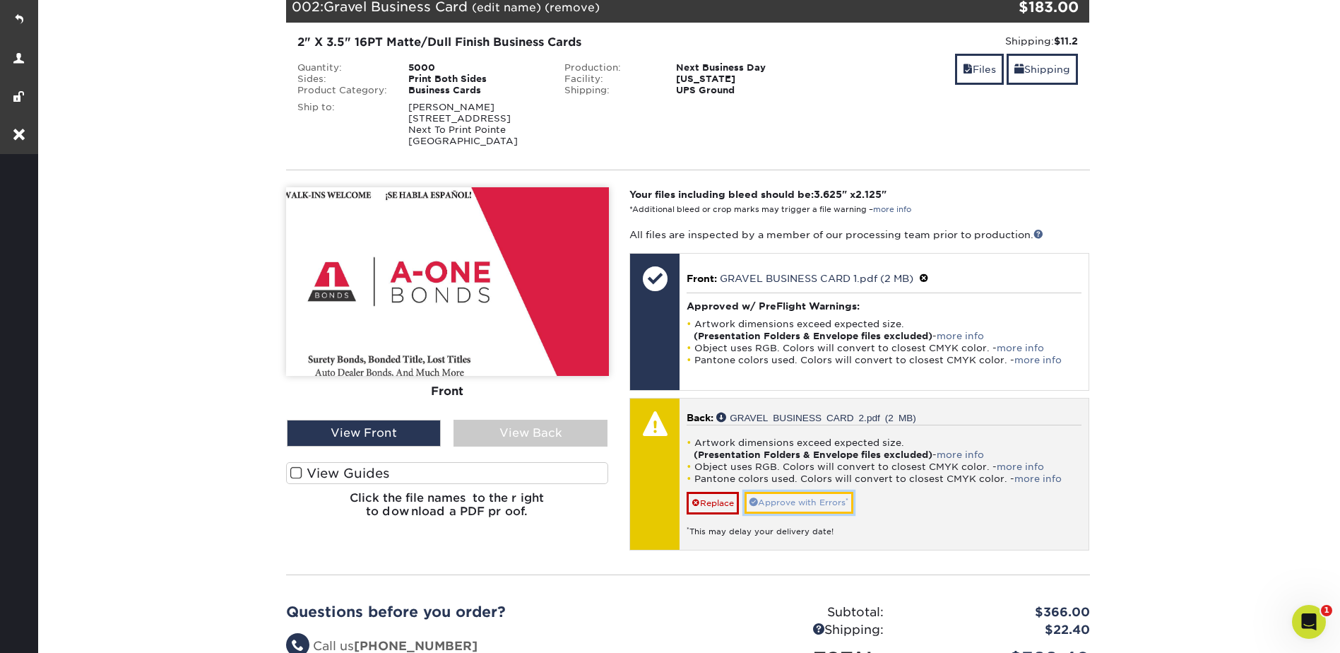
click at [797, 502] on link "Approve with Errors *" at bounding box center [798, 503] width 109 height 22
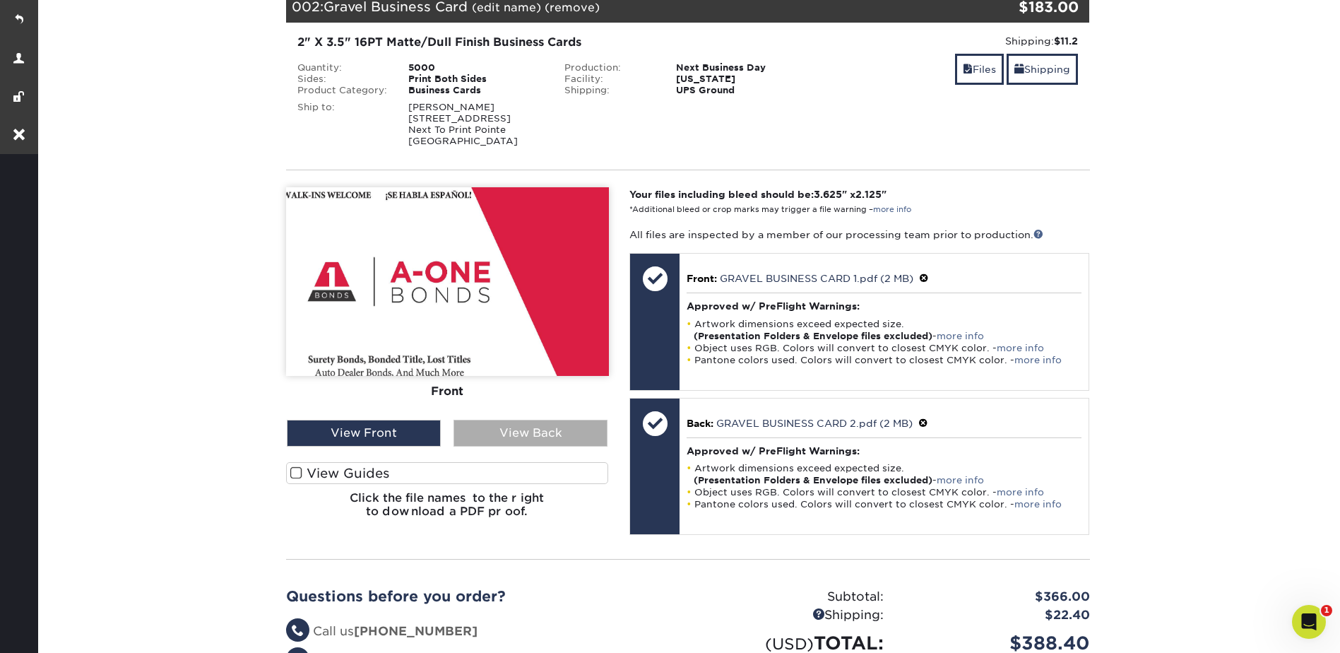
click at [547, 434] on div "View Back" at bounding box center [530, 433] width 154 height 27
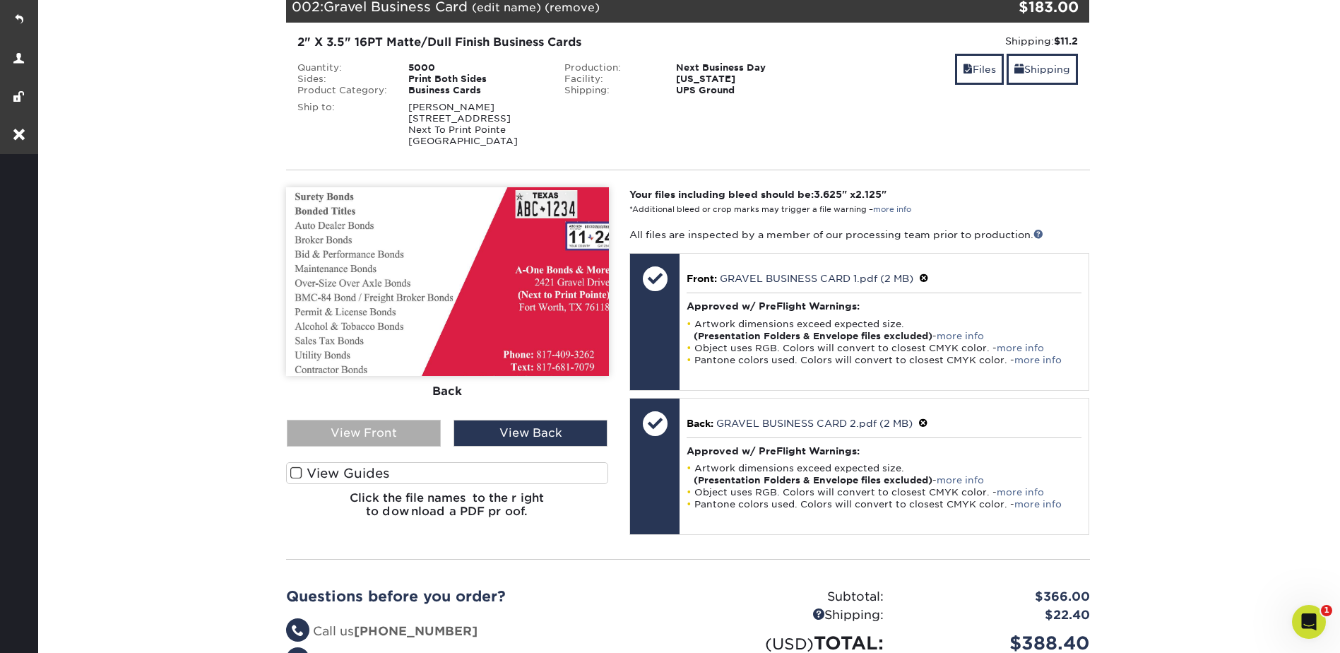
click at [405, 432] on div "View Front" at bounding box center [364, 433] width 154 height 27
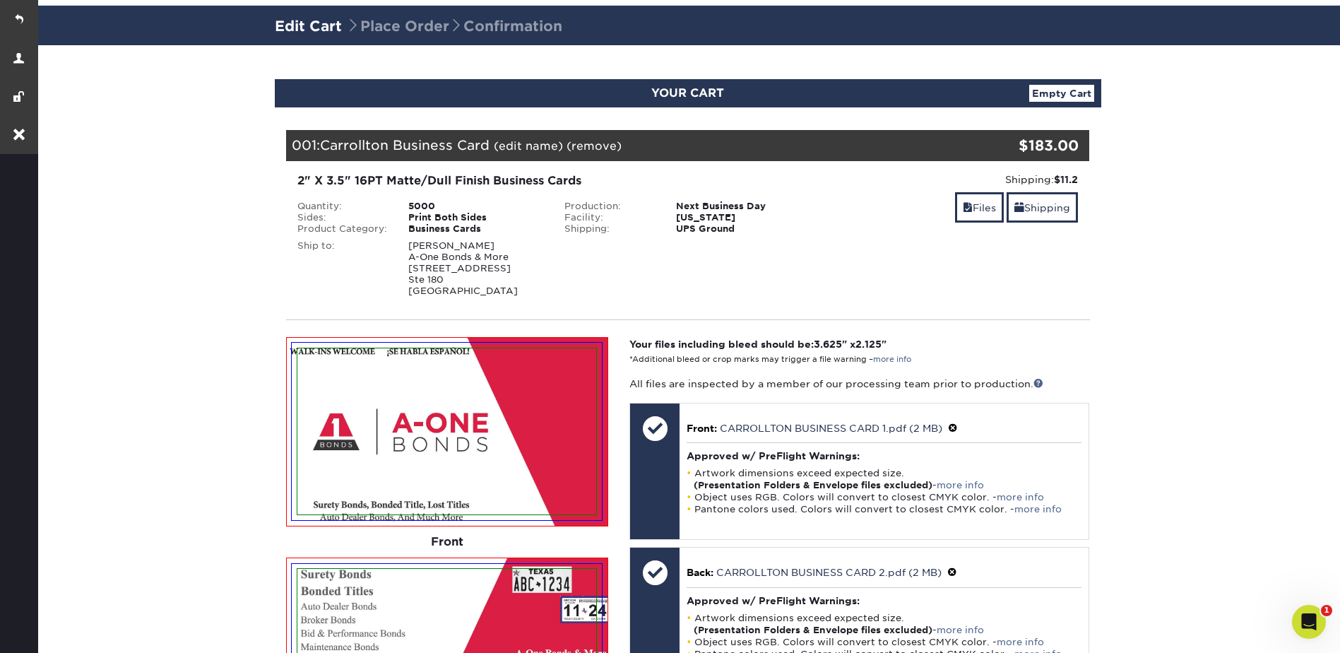
scroll to position [0, 0]
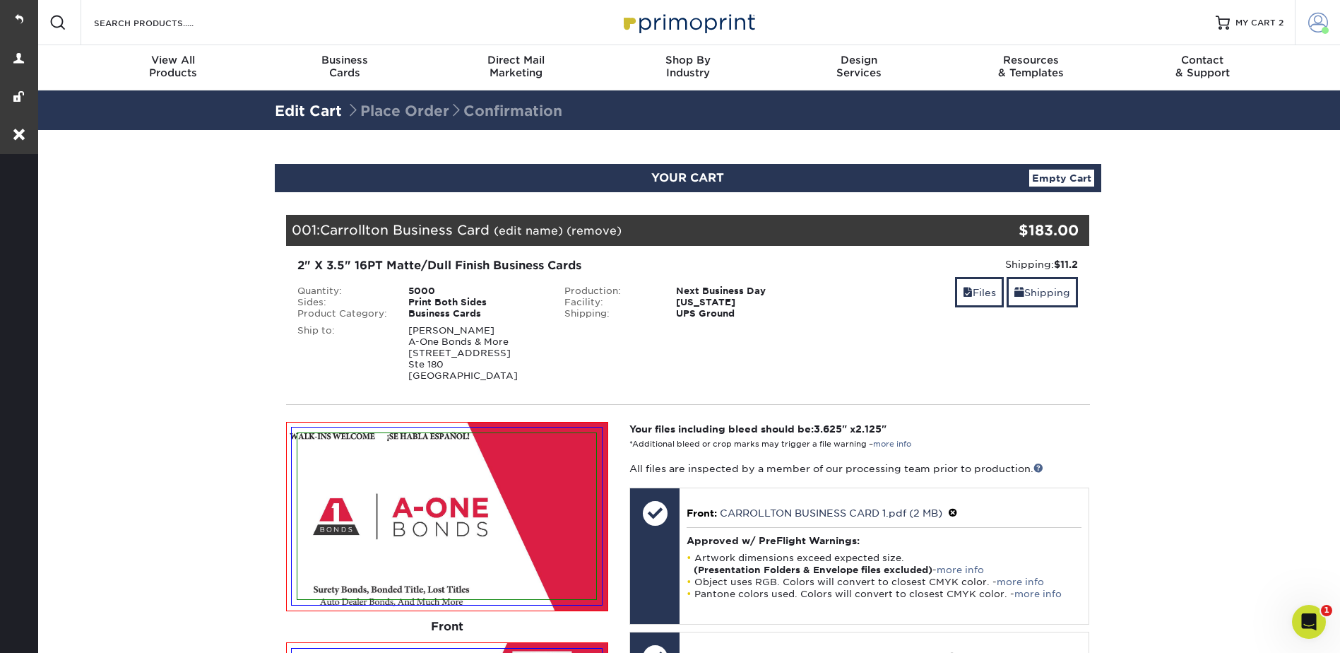
click at [1316, 29] on span at bounding box center [1318, 23] width 20 height 20
